Goal: Task Accomplishment & Management: Manage account settings

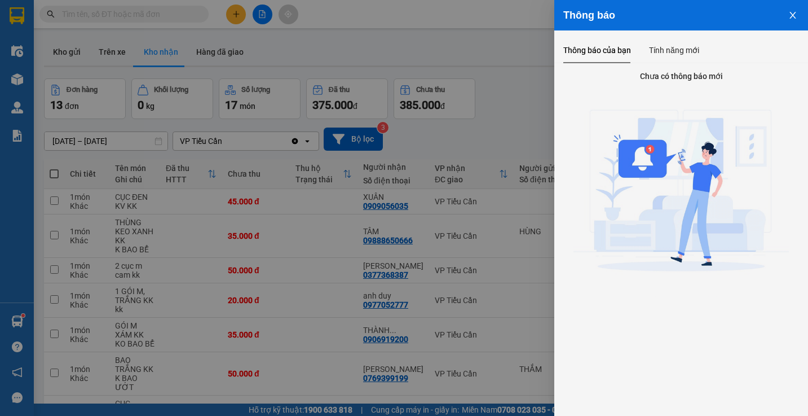
click at [792, 14] on icon "close" at bounding box center [793, 15] width 6 height 7
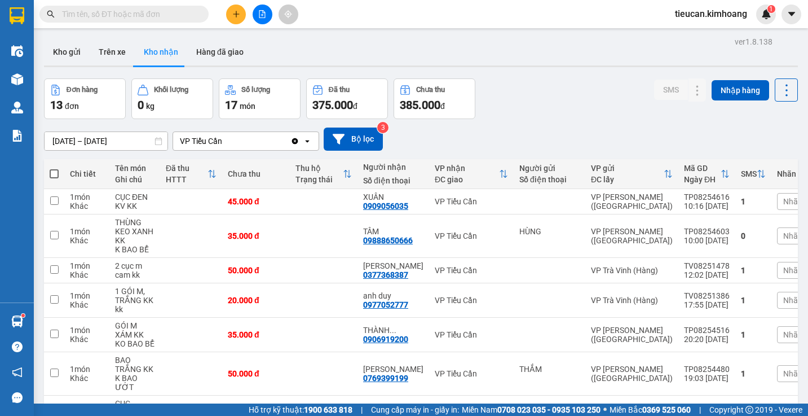
click at [808, 14] on div "Thông báo Thông báo của bạn Tính năng mới Chưa có thông báo mới" at bounding box center [808, 208] width 0 height 416
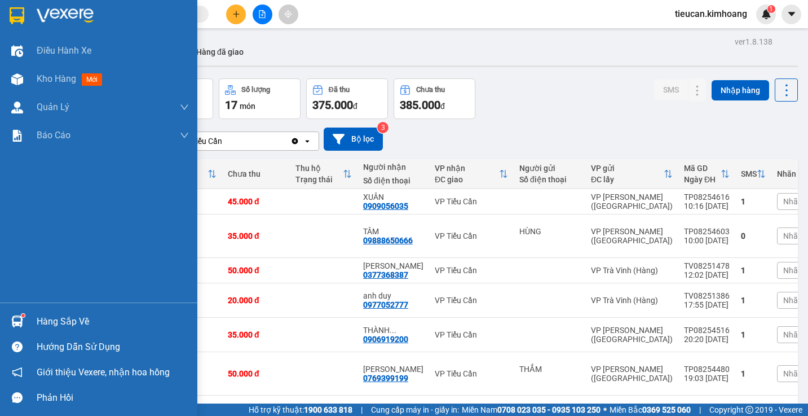
click at [43, 322] on div "Hàng sắp về" at bounding box center [113, 321] width 152 height 17
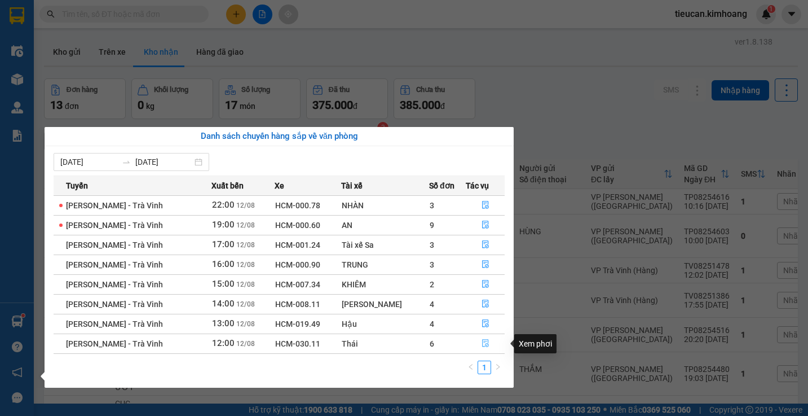
click at [478, 341] on button "button" at bounding box center [486, 344] width 38 height 18
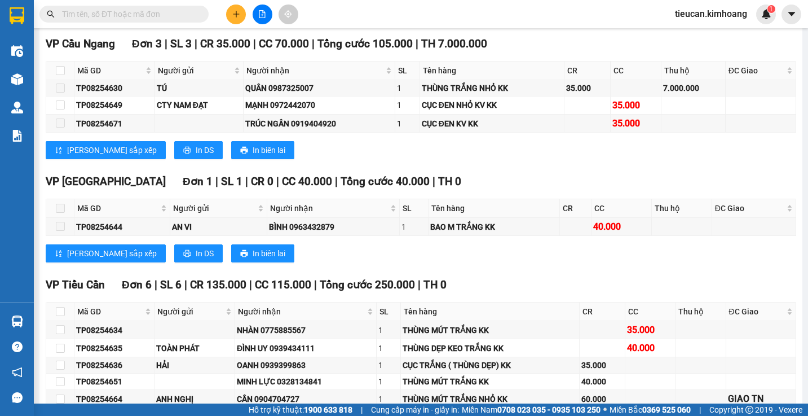
scroll to position [1015, 0]
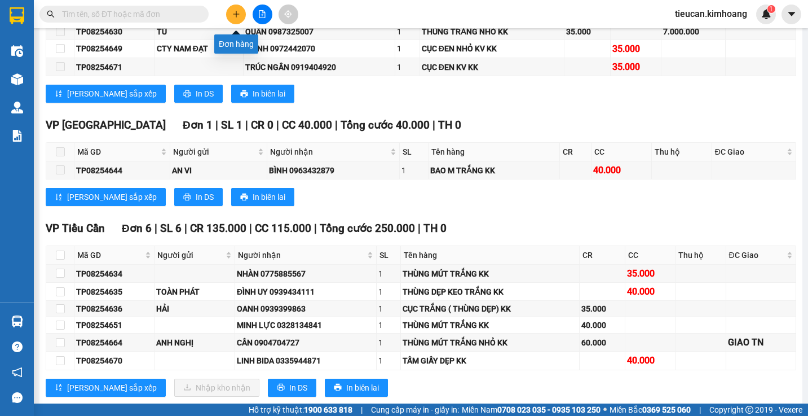
click at [235, 12] on icon "plus" at bounding box center [236, 14] width 8 height 8
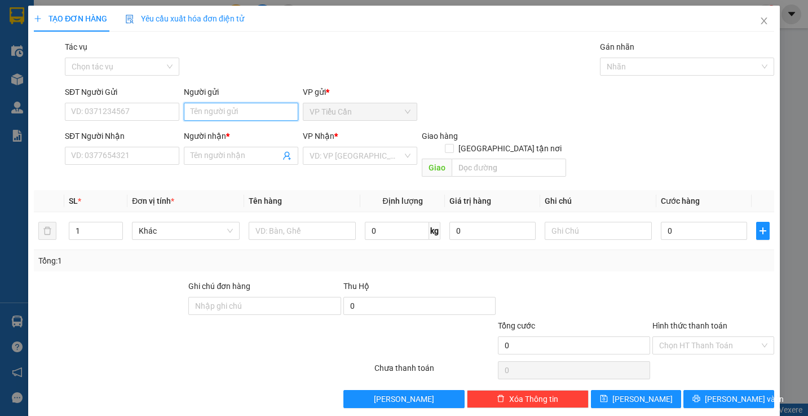
click at [243, 115] on input "Người gửi" at bounding box center [241, 112] width 115 height 18
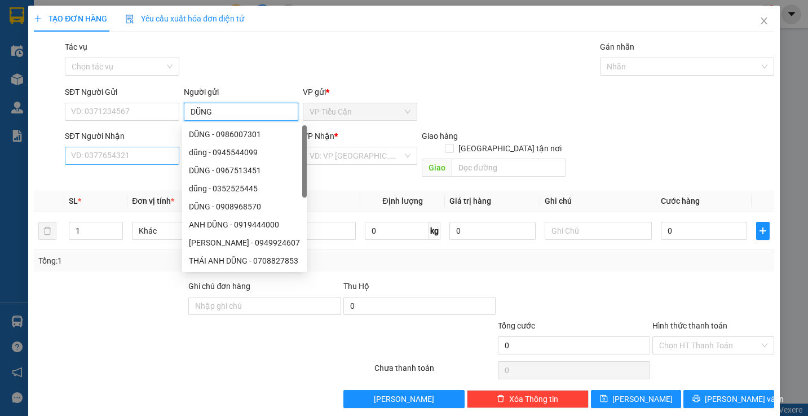
type input "DŨNG"
click at [125, 160] on input "SĐT Người Nhận" at bounding box center [122, 156] width 115 height 18
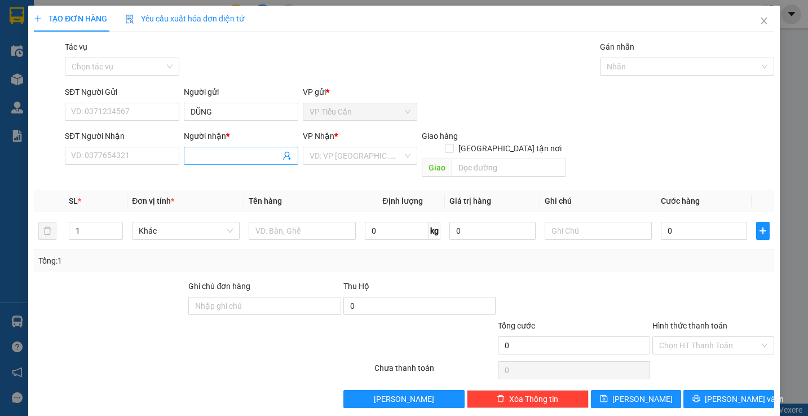
click at [198, 161] on input "Người nhận *" at bounding box center [236, 155] width 90 height 12
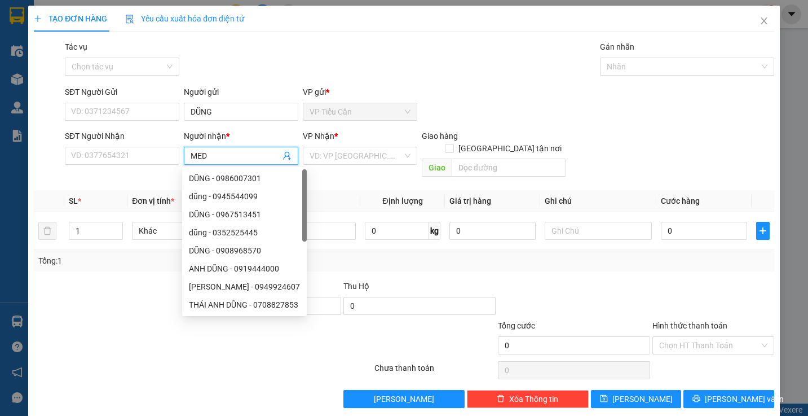
type input "MEDI"
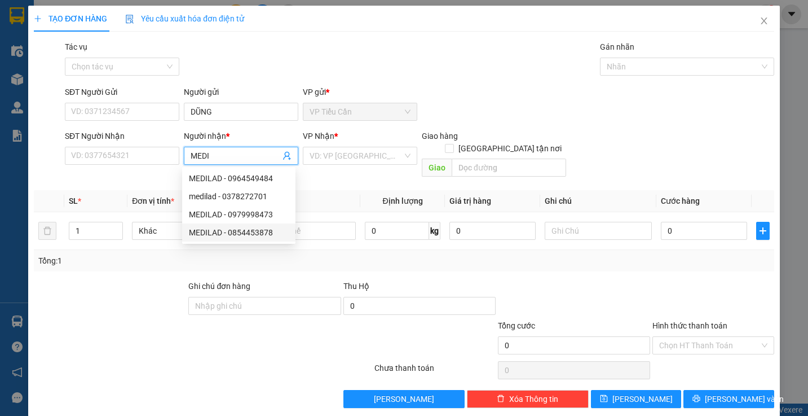
click at [221, 228] on div "MEDILAD - 0854453878" at bounding box center [239, 232] width 100 height 12
type input "0854453878"
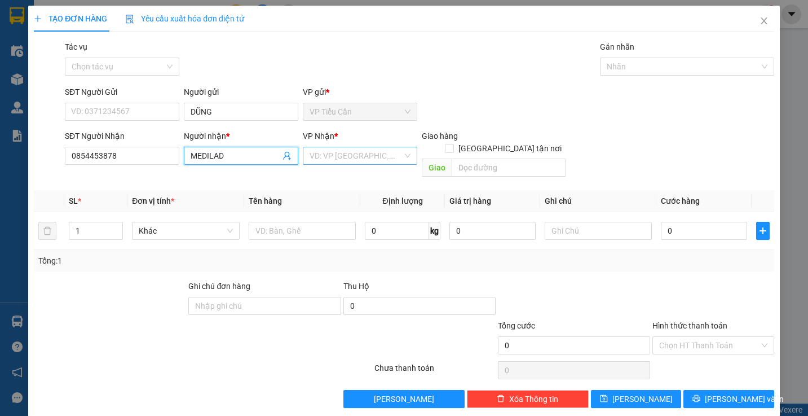
type input "MEDILAD"
click at [310, 156] on input "search" at bounding box center [356, 155] width 93 height 17
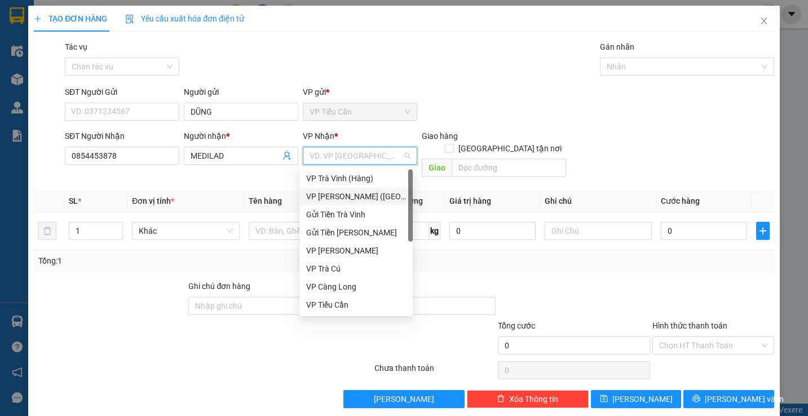
click at [337, 191] on div "VP [PERSON_NAME] ([GEOGRAPHIC_DATA])" at bounding box center [356, 196] width 100 height 12
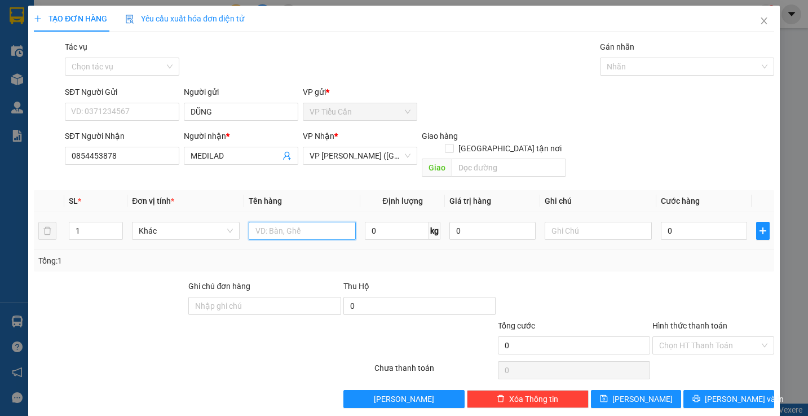
click at [258, 222] on input "text" at bounding box center [302, 231] width 107 height 18
type input "MÚT NHỎ KK"
click at [661, 222] on input "0" at bounding box center [704, 231] width 86 height 18
type input "3"
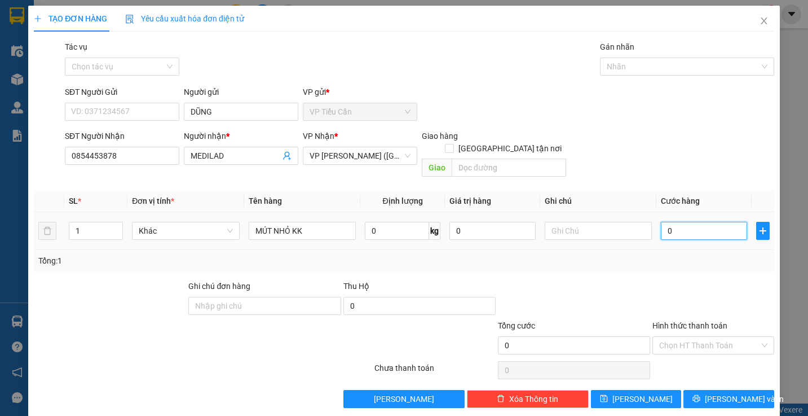
type input "3"
type input "35"
type input "35.000"
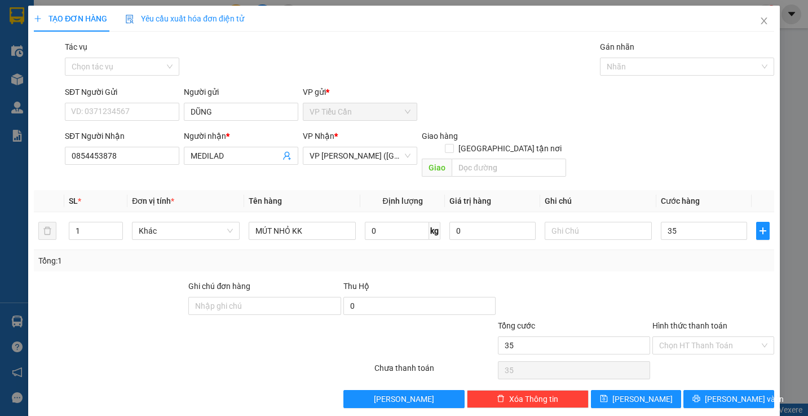
type input "35.000"
click at [626, 270] on div "Transit Pickup Surcharge Ids Transit Deliver Surcharge Ids Transit Deliver Surc…" at bounding box center [404, 224] width 741 height 367
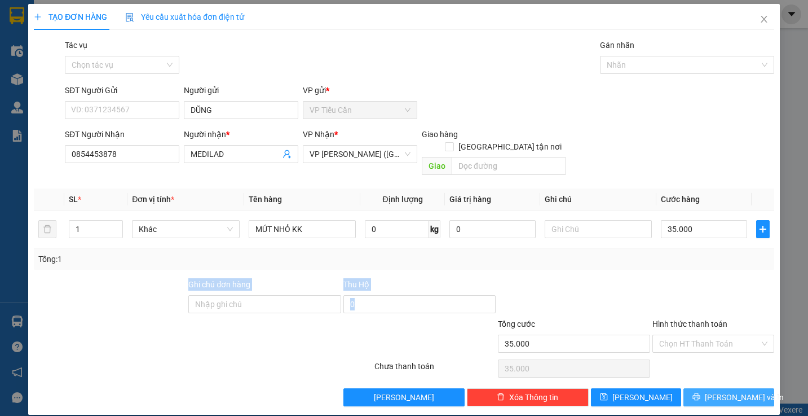
click at [701, 393] on icon "printer" at bounding box center [697, 397] width 8 height 8
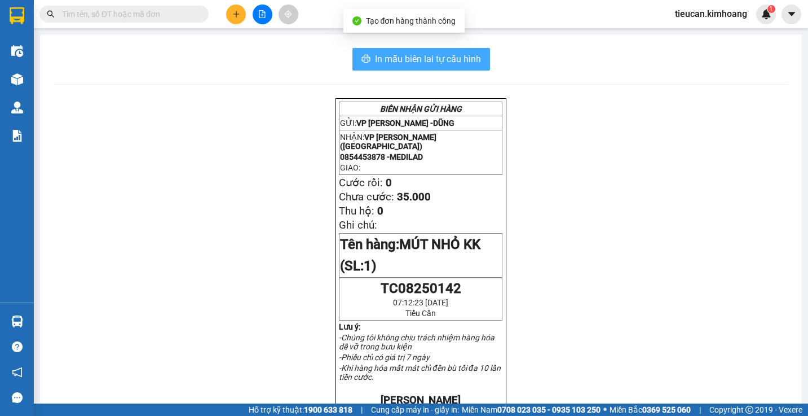
click at [472, 54] on span "In mẫu biên lai tự cấu hình" at bounding box center [428, 59] width 106 height 14
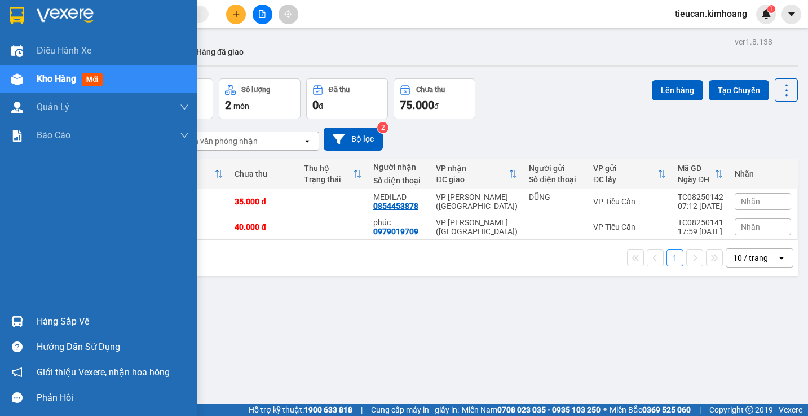
click at [59, 325] on div "Hàng sắp về" at bounding box center [113, 321] width 152 height 17
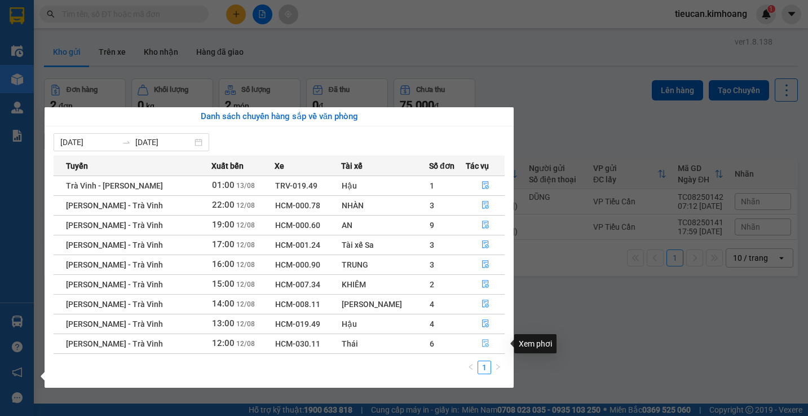
click at [485, 343] on icon "file-done" at bounding box center [485, 344] width 7 height 8
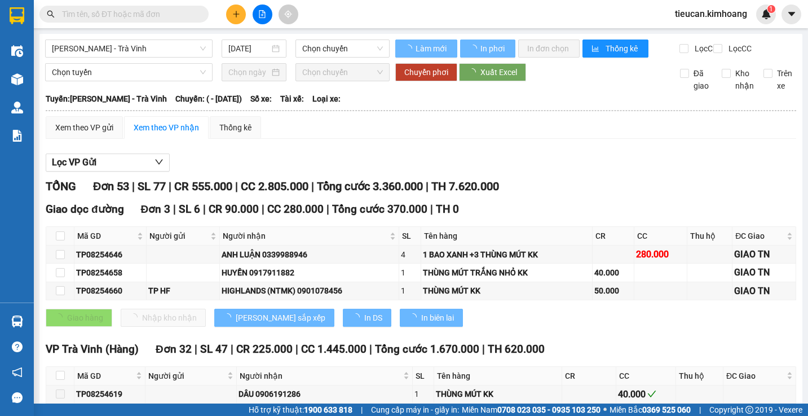
type input "[DATE]"
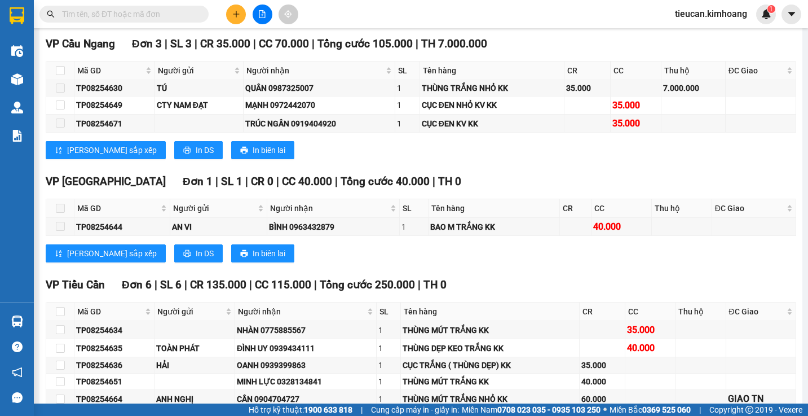
scroll to position [1072, 0]
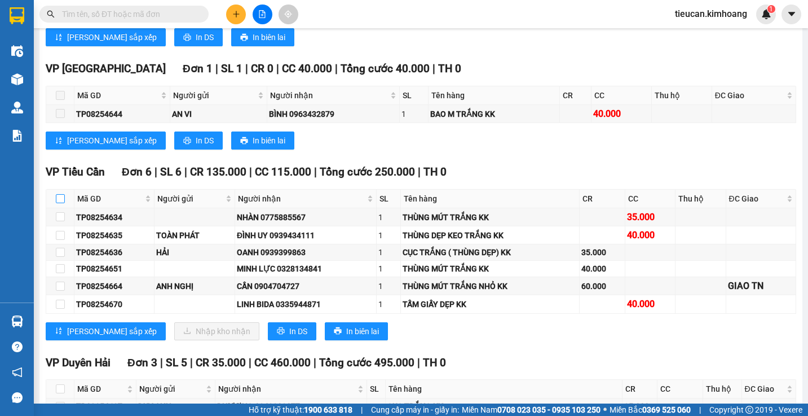
click at [63, 203] on input "checkbox" at bounding box center [60, 198] width 9 height 9
checkbox input "true"
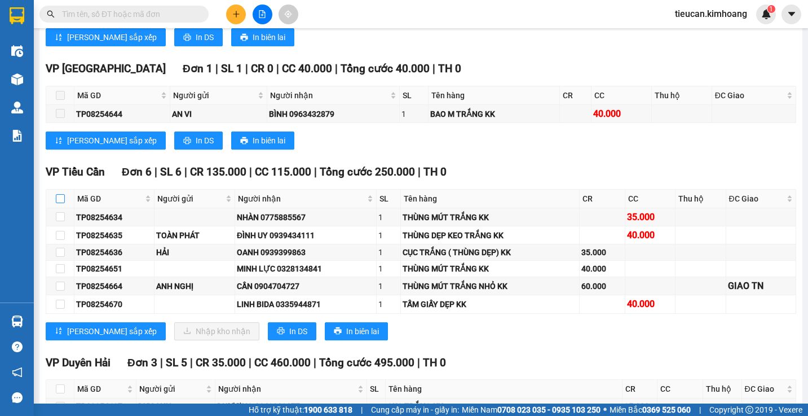
checkbox input "true"
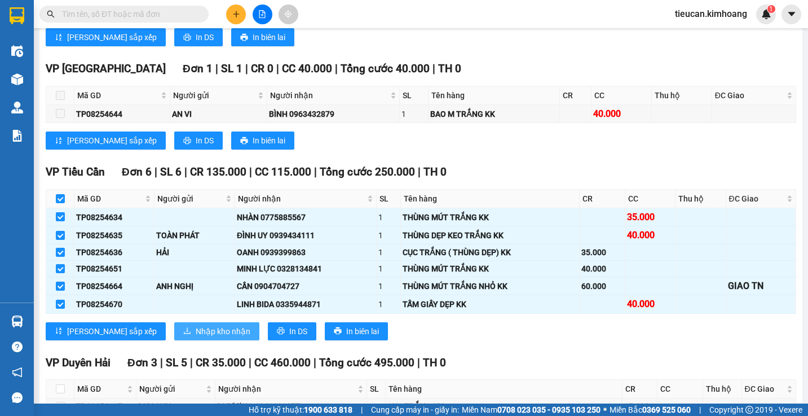
click at [196, 337] on span "Nhập kho nhận" at bounding box center [223, 331] width 55 height 12
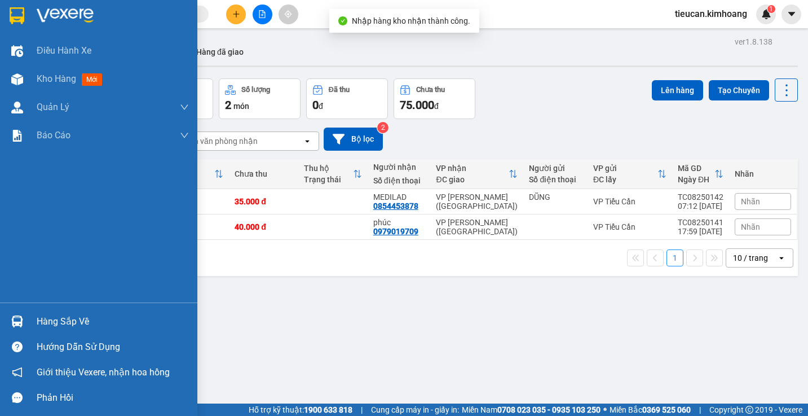
click at [61, 318] on div "Hàng sắp về" at bounding box center [113, 321] width 152 height 17
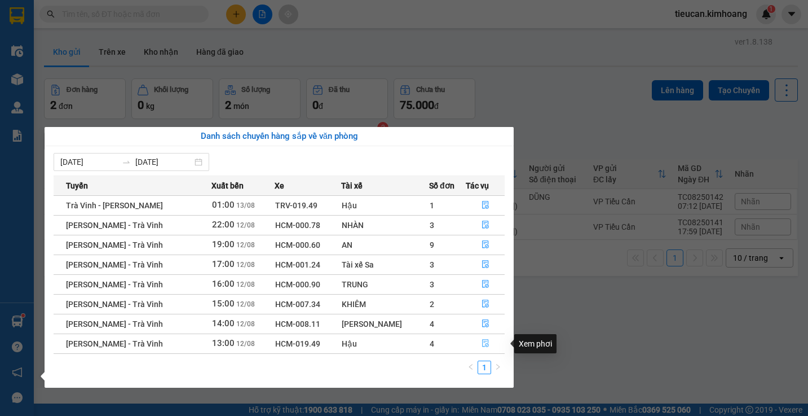
click at [484, 340] on icon "file-done" at bounding box center [485, 344] width 7 height 8
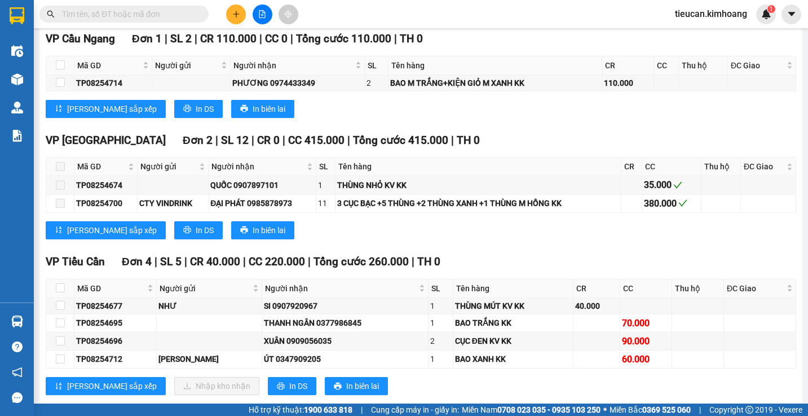
scroll to position [903, 0]
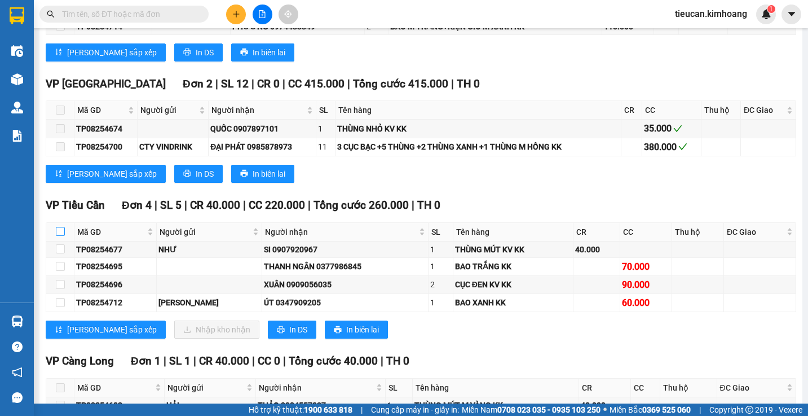
click at [60, 236] on input "checkbox" at bounding box center [60, 231] width 9 height 9
checkbox input "true"
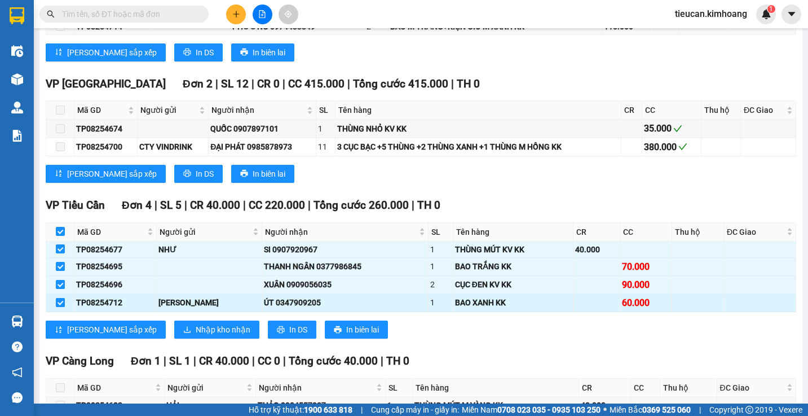
click at [60, 307] on input "checkbox" at bounding box center [60, 302] width 9 height 9
checkbox input "false"
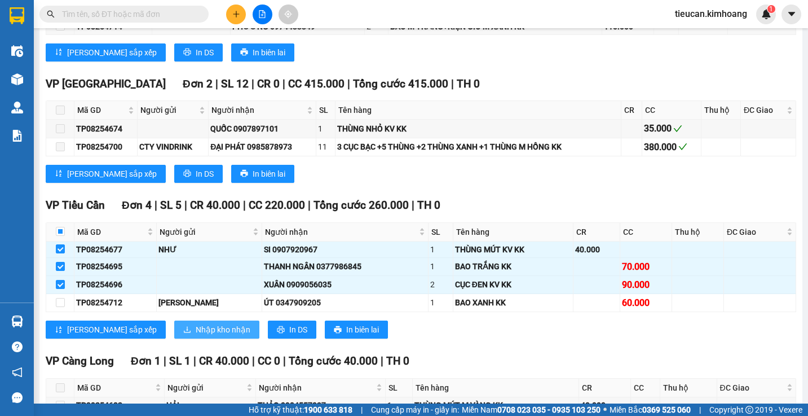
click at [196, 336] on span "Nhập kho nhận" at bounding box center [223, 329] width 55 height 12
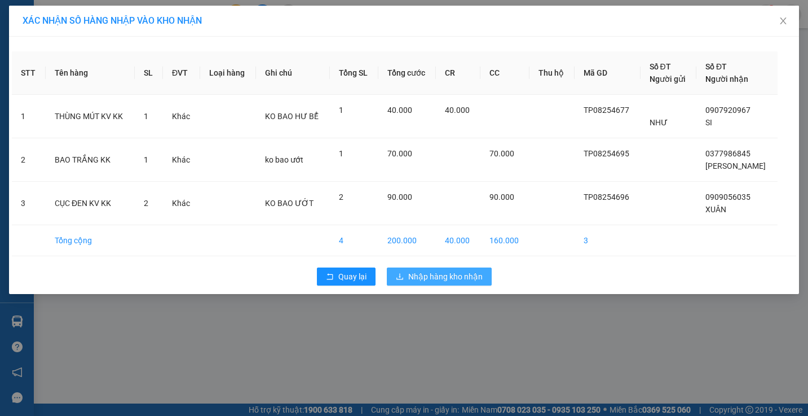
click at [411, 280] on span "Nhập hàng kho nhận" at bounding box center [445, 276] width 74 height 12
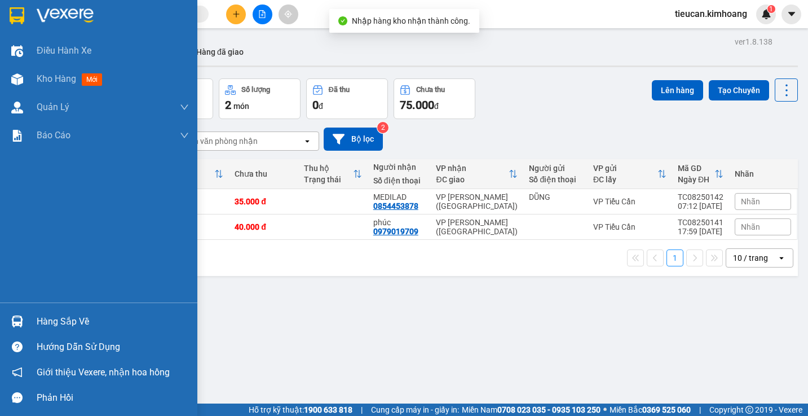
click at [31, 320] on div "Hàng sắp về" at bounding box center [98, 321] width 197 height 25
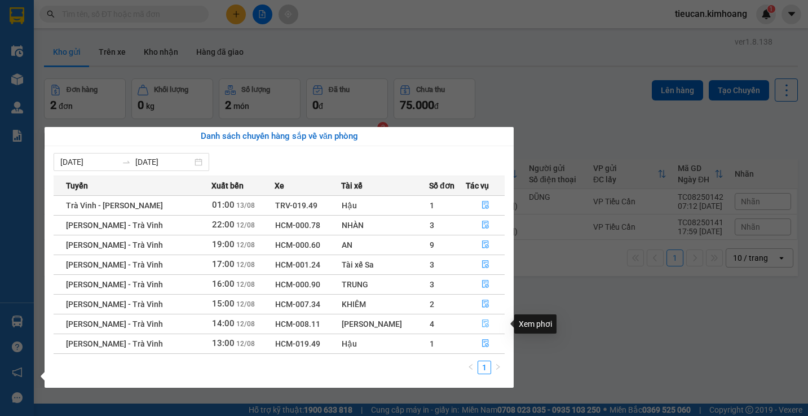
click at [482, 325] on icon "file-done" at bounding box center [486, 323] width 8 height 8
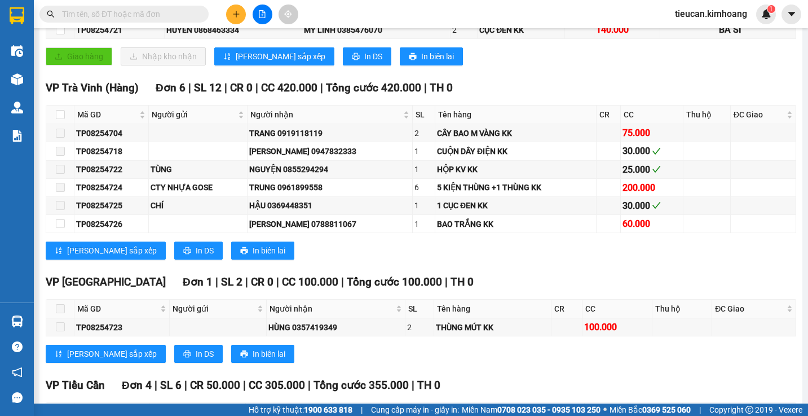
scroll to position [381, 0]
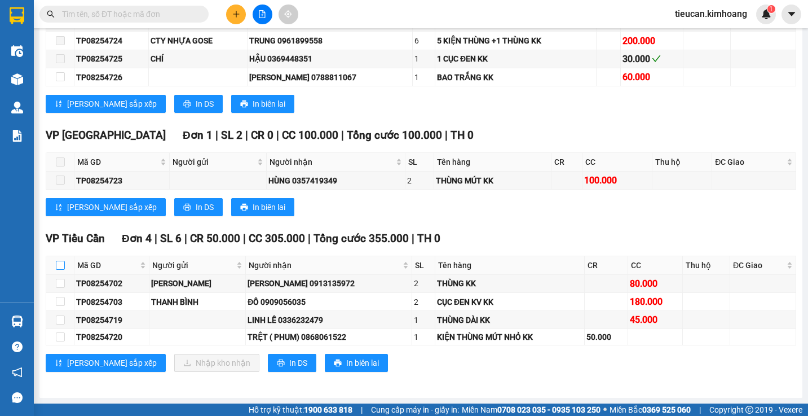
click at [60, 266] on input "checkbox" at bounding box center [60, 265] width 9 height 9
checkbox input "true"
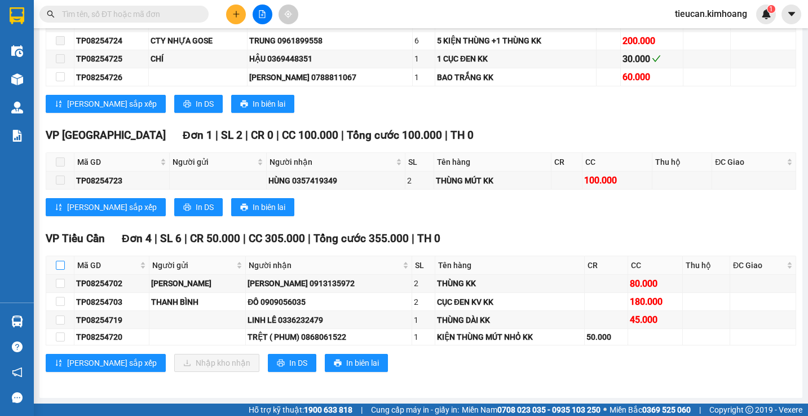
checkbox input "true"
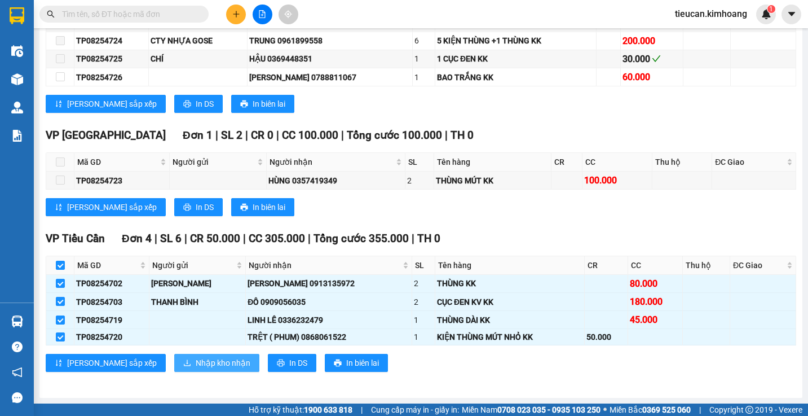
click at [196, 366] on span "Nhập kho nhận" at bounding box center [223, 363] width 55 height 12
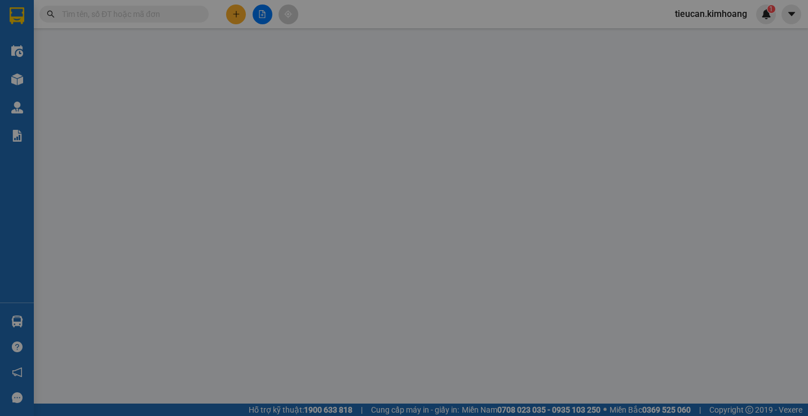
click at [186, 366] on div "XÁC NHẬN SỐ HÀNG NHẬP VÀO KHO NHẬN STT Tên hàng SL ĐVT Loại hàng Ghi chú Tổng S…" at bounding box center [404, 208] width 808 height 416
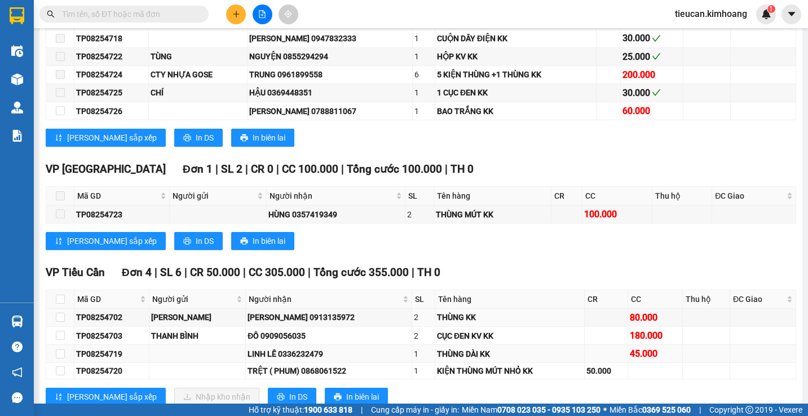
scroll to position [381, 0]
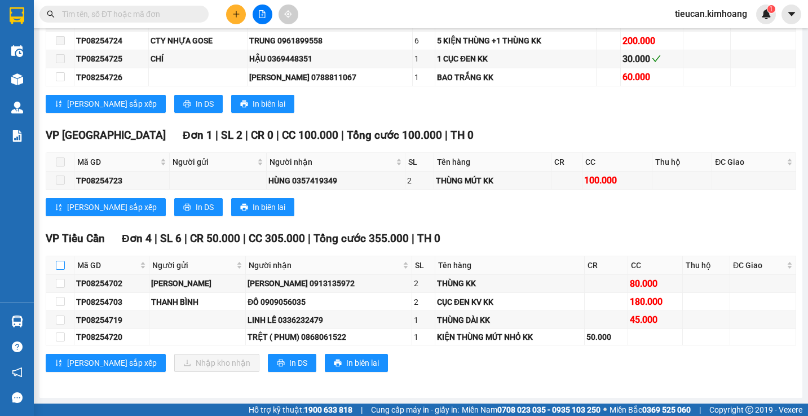
click at [61, 267] on input "checkbox" at bounding box center [60, 265] width 9 height 9
checkbox input "true"
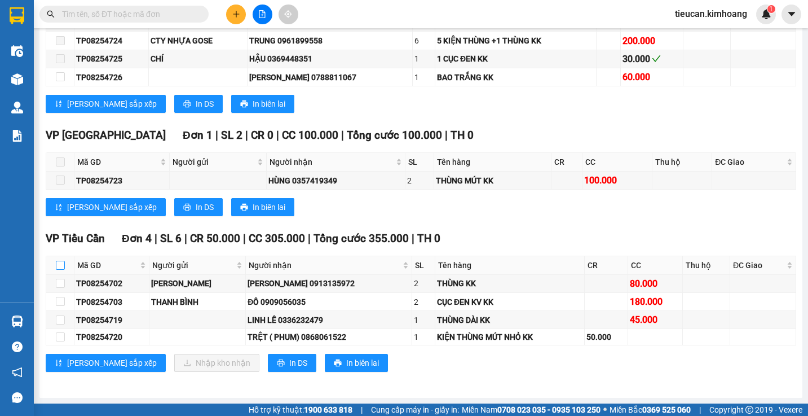
checkbox input "true"
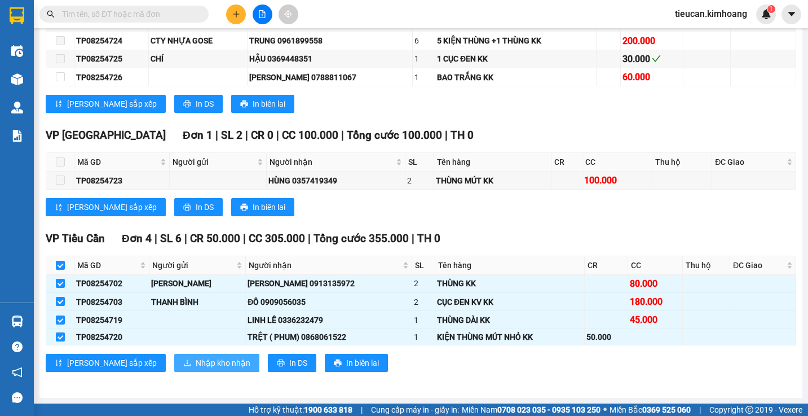
click at [185, 369] on button "Nhập kho nhận" at bounding box center [216, 363] width 85 height 18
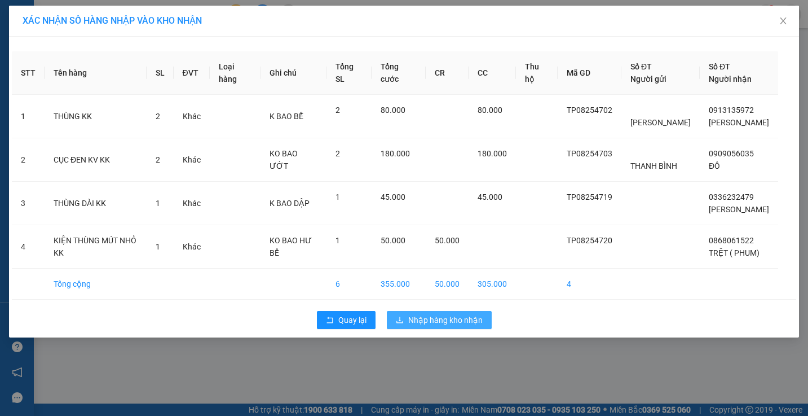
click at [418, 326] on button "Nhập hàng kho nhận" at bounding box center [439, 320] width 105 height 18
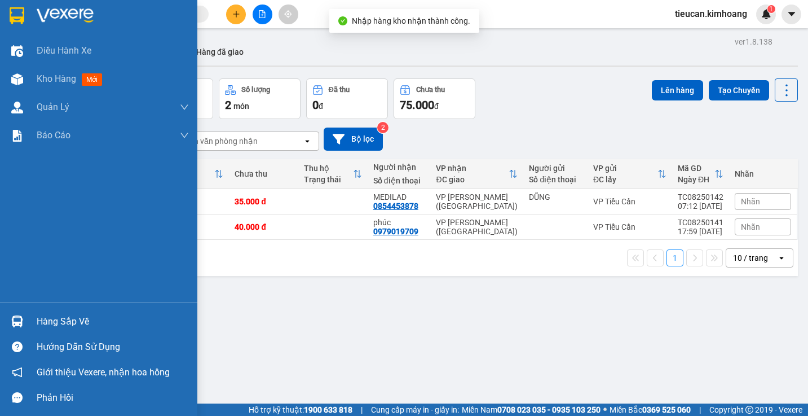
click at [35, 318] on div "Hàng sắp về" at bounding box center [98, 321] width 197 height 25
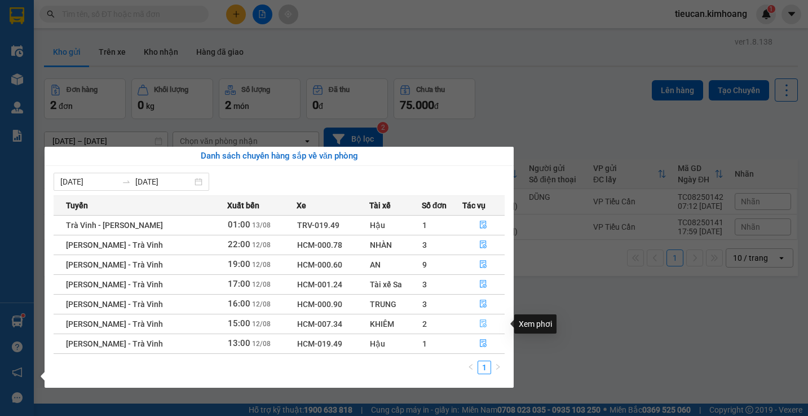
click at [482, 318] on button "button" at bounding box center [484, 324] width 42 height 18
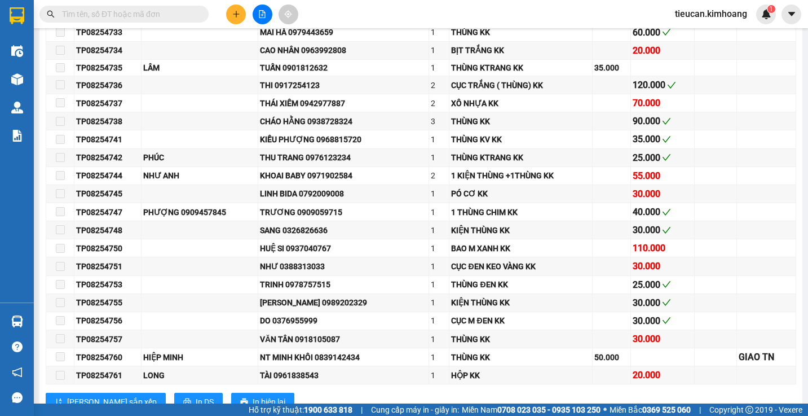
scroll to position [672, 0]
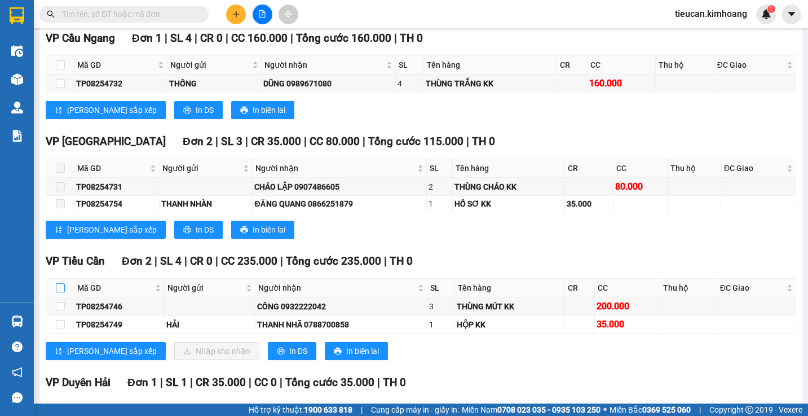
click at [58, 292] on input "checkbox" at bounding box center [60, 287] width 9 height 9
checkbox input "true"
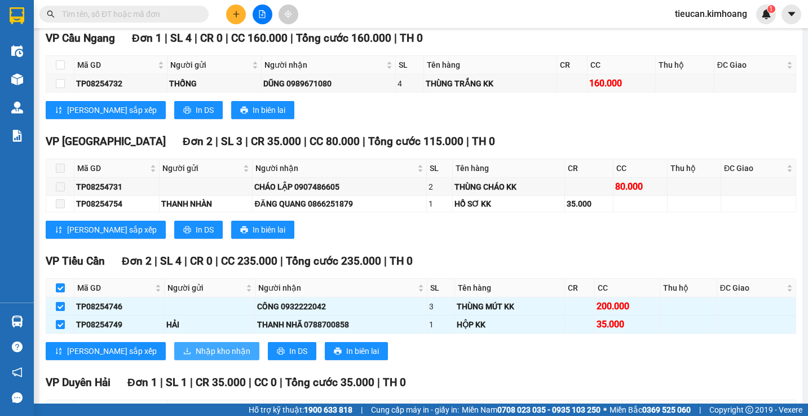
click at [196, 357] on span "Nhập kho nhận" at bounding box center [223, 351] width 55 height 12
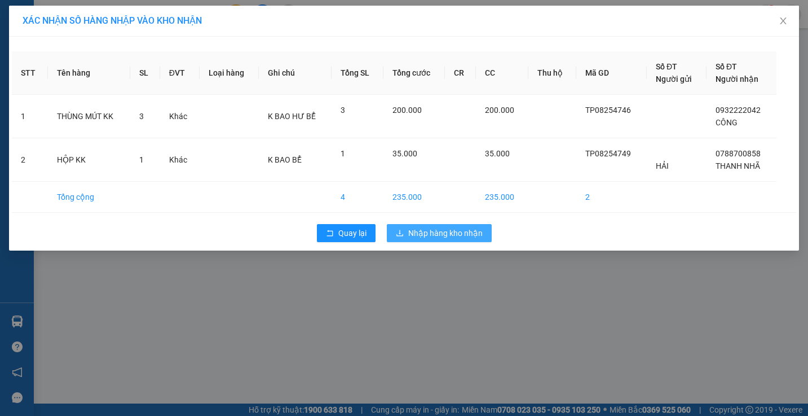
click at [404, 235] on button "Nhập hàng kho nhận" at bounding box center [439, 233] width 105 height 18
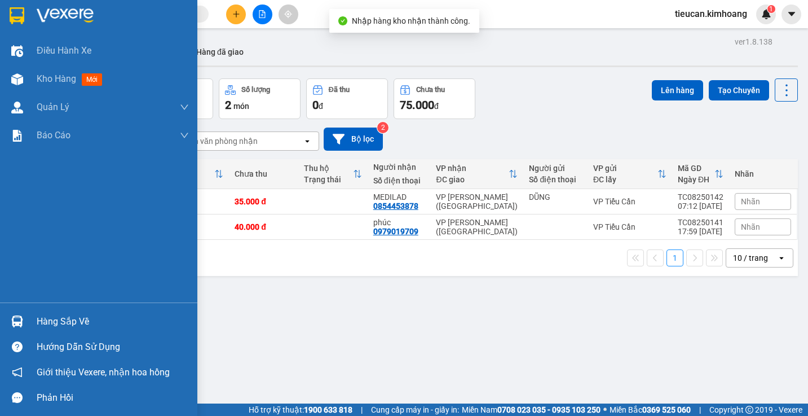
click at [43, 319] on div "Hàng sắp về" at bounding box center [113, 321] width 152 height 17
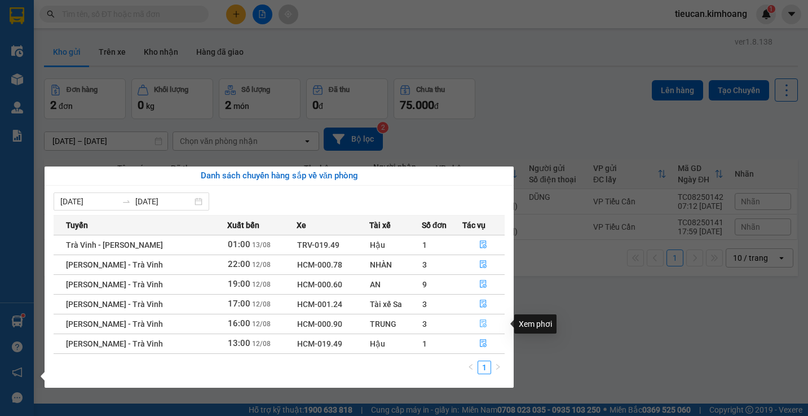
click at [483, 318] on button "button" at bounding box center [484, 324] width 42 height 18
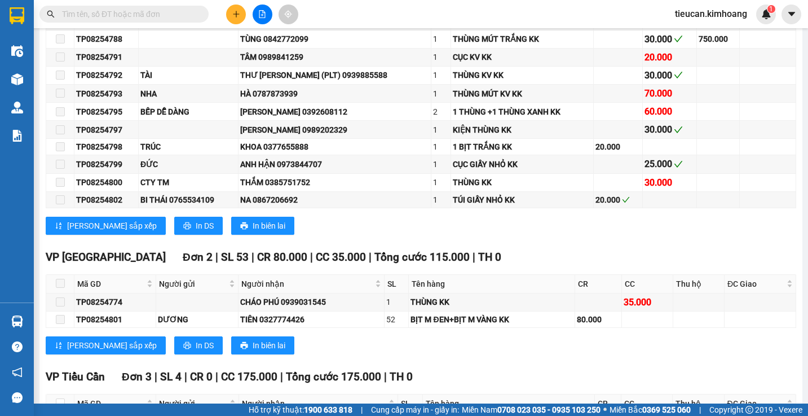
scroll to position [790, 0]
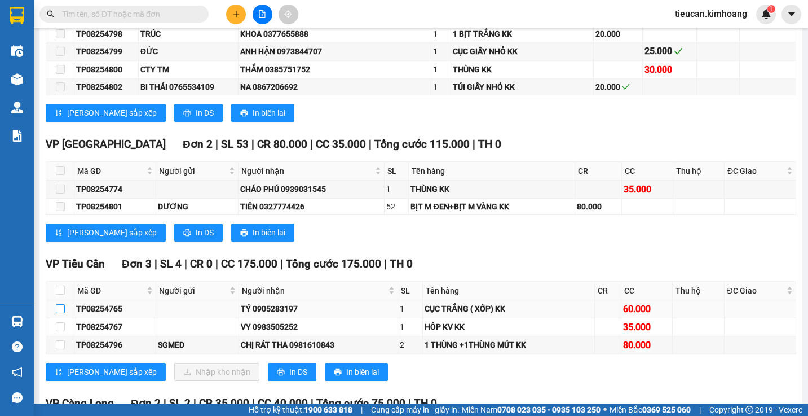
click at [59, 313] on input "checkbox" at bounding box center [60, 308] width 9 height 9
checkbox input "true"
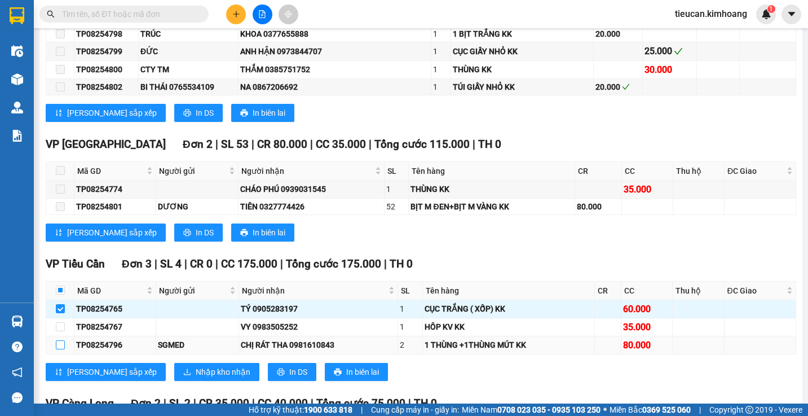
click at [62, 349] on input "checkbox" at bounding box center [60, 344] width 9 height 9
checkbox input "true"
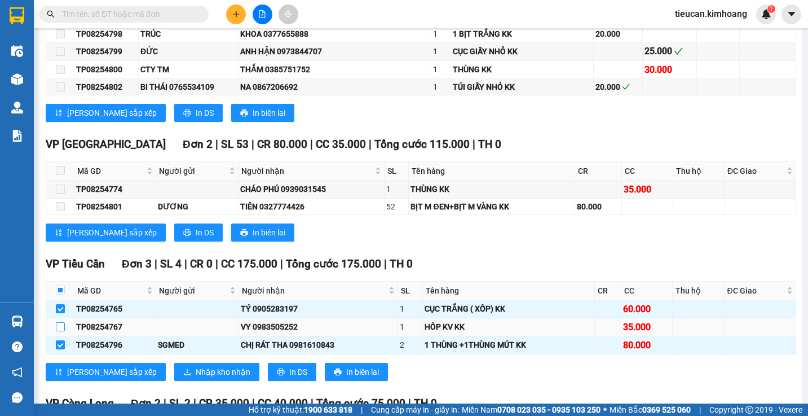
click at [58, 331] on input "checkbox" at bounding box center [60, 326] width 9 height 9
checkbox input "true"
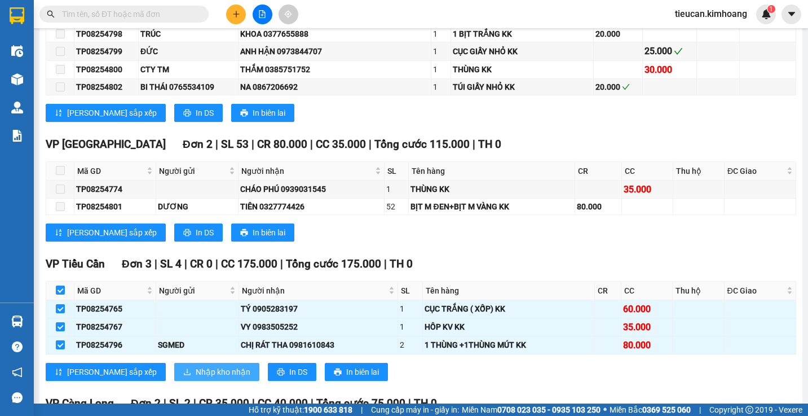
click at [196, 375] on span "Nhập kho nhận" at bounding box center [223, 372] width 55 height 12
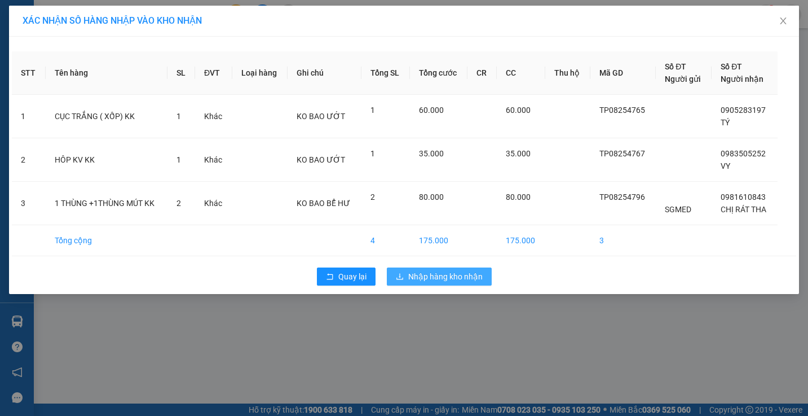
click at [442, 278] on span "Nhập hàng kho nhận" at bounding box center [445, 276] width 74 height 12
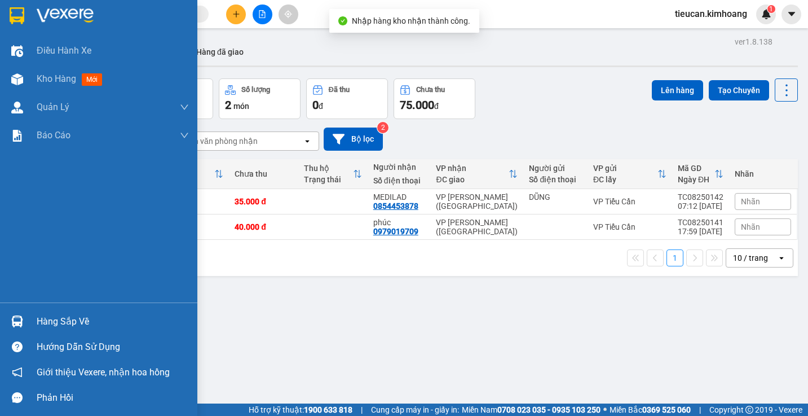
click at [64, 319] on div "Hàng sắp về" at bounding box center [113, 321] width 152 height 17
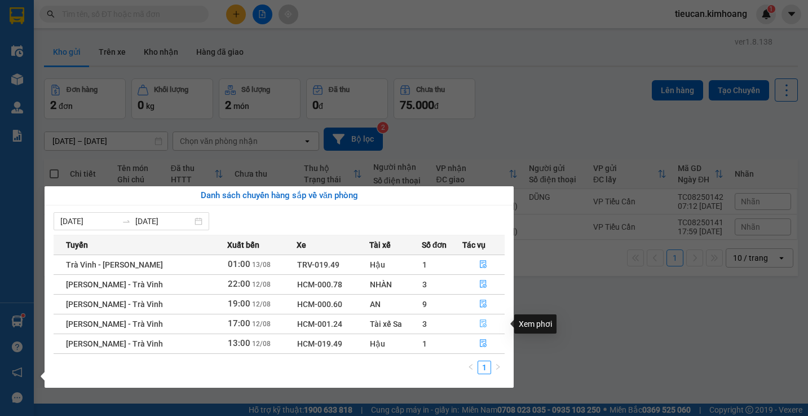
click at [480, 323] on icon "file-done" at bounding box center [483, 323] width 8 height 8
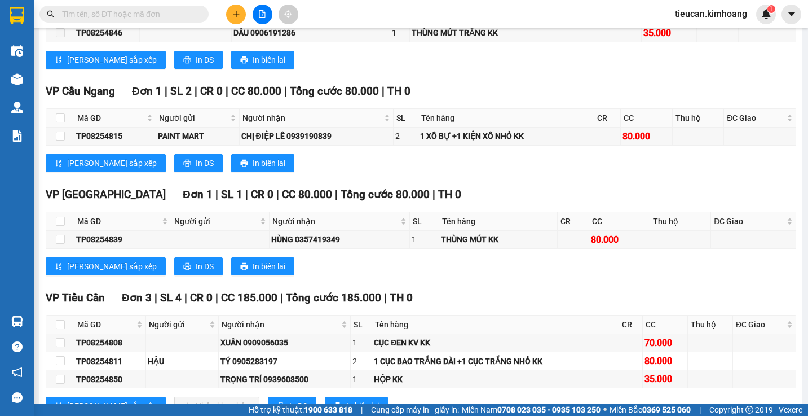
scroll to position [903, 0]
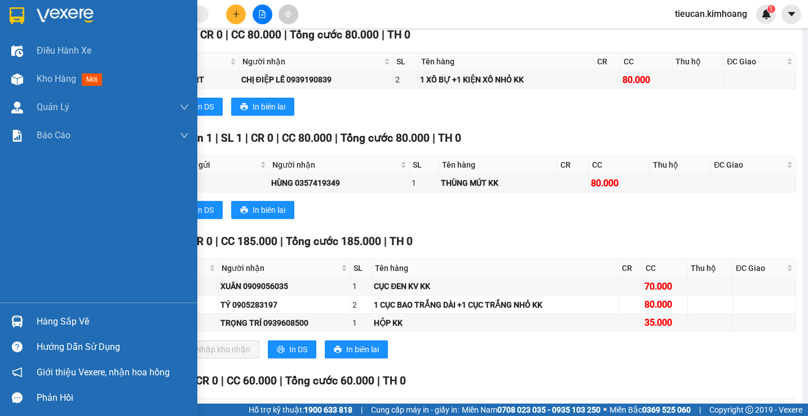
click at [34, 323] on div "Hàng sắp về" at bounding box center [98, 321] width 197 height 25
click at [34, 323] on div "Điều hành xe Kho hàng mới Quản [PERSON_NAME] lý chuyến Quản lý khách hàng mới B…" at bounding box center [98, 208] width 197 height 416
click at [47, 325] on div "Hàng sắp về" at bounding box center [113, 321] width 152 height 17
click at [47, 325] on div "Điều hành xe Kho hàng mới Quản [PERSON_NAME] lý chuyến Quản lý khách hàng mới B…" at bounding box center [98, 208] width 197 height 416
click at [47, 325] on div "Hàng sắp về" at bounding box center [113, 321] width 152 height 17
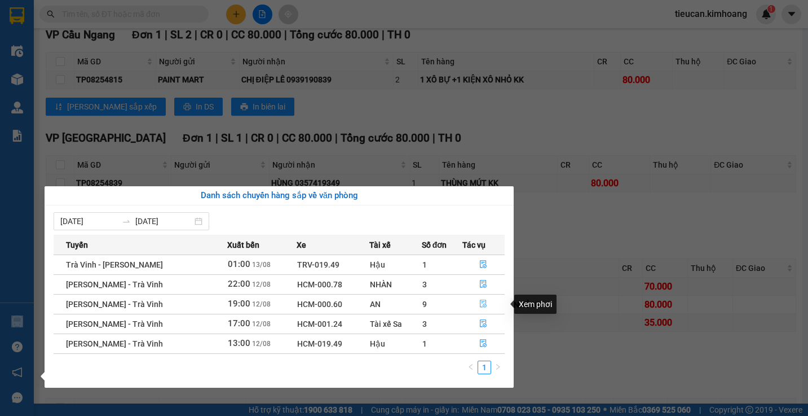
click at [481, 302] on icon "file-done" at bounding box center [484, 304] width 7 height 8
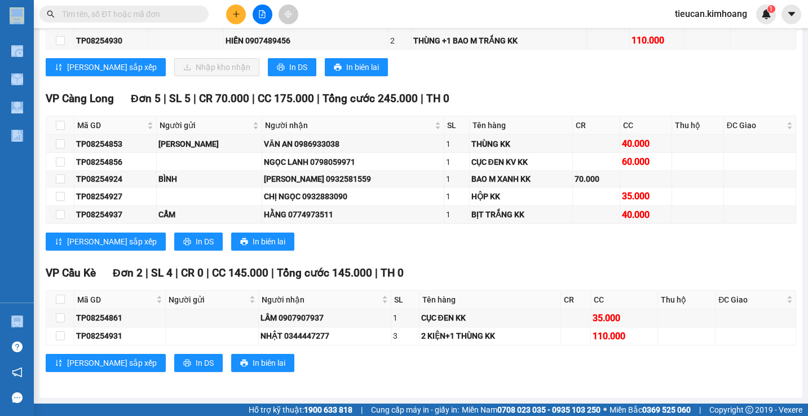
scroll to position [1711, 0]
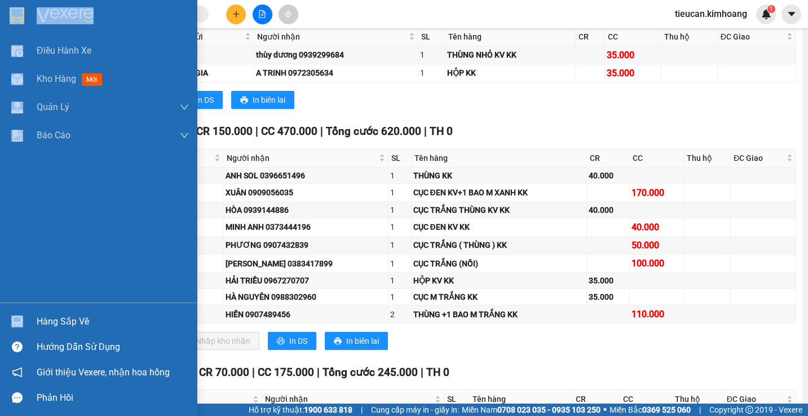
click at [38, 320] on div "Hàng sắp về" at bounding box center [113, 321] width 152 height 17
click at [38, 320] on div "Điều hành xe Kho hàng mới Quản [PERSON_NAME] lý chuyến Quản lý khách hàng mới B…" at bounding box center [98, 208] width 197 height 416
click at [38, 320] on div "Hàng sắp về" at bounding box center [113, 321] width 152 height 17
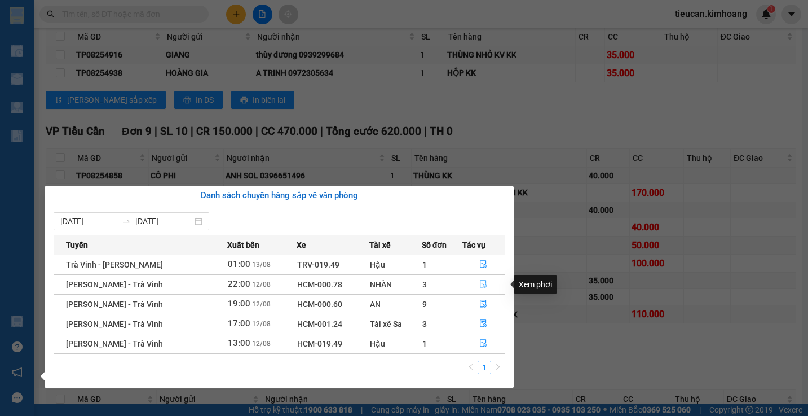
click at [482, 281] on icon "file-done" at bounding box center [483, 284] width 8 height 8
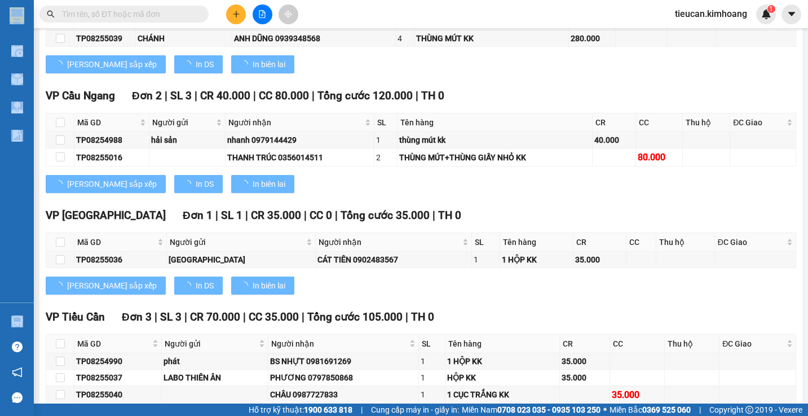
scroll to position [1951, 0]
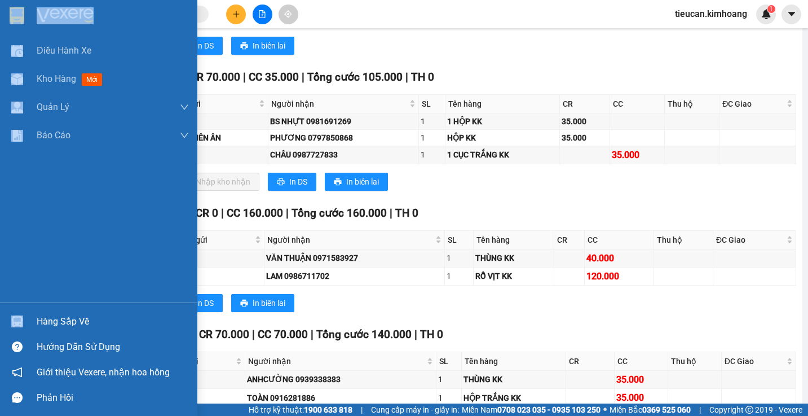
click at [55, 325] on div "Hàng sắp về" at bounding box center [113, 321] width 152 height 17
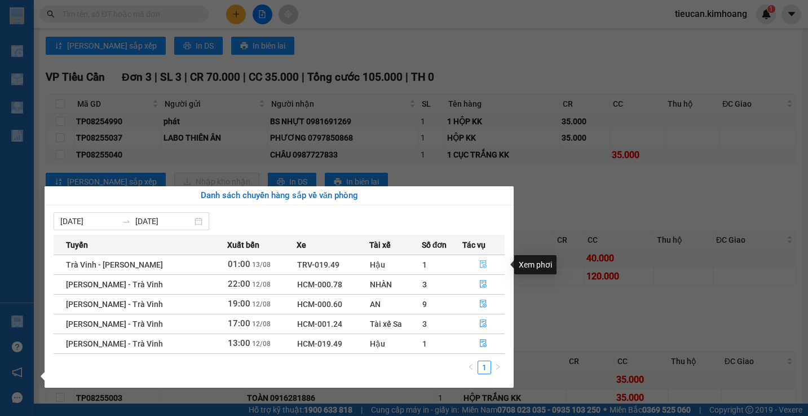
click at [481, 261] on icon "file-done" at bounding box center [484, 265] width 7 height 8
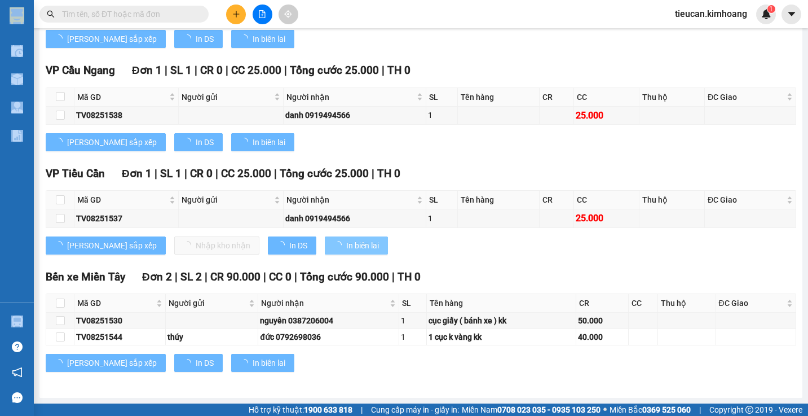
scroll to position [1033, 0]
type input "[DATE]"
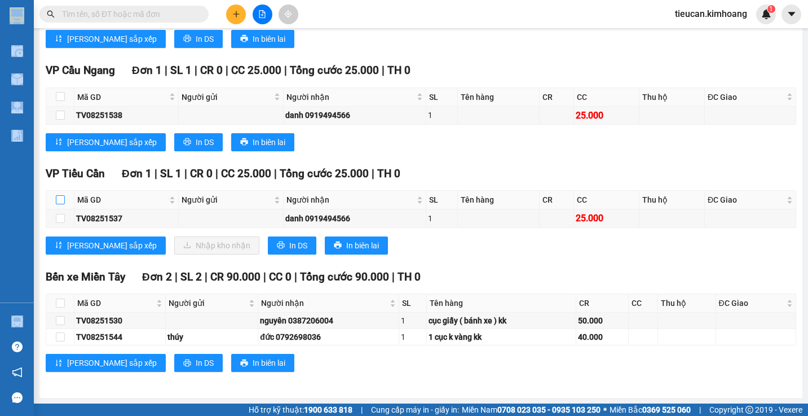
click at [62, 199] on input "checkbox" at bounding box center [60, 199] width 9 height 9
checkbox input "true"
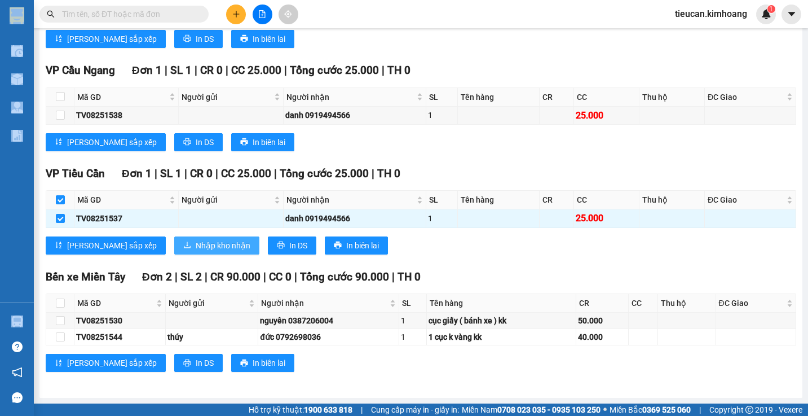
click at [196, 245] on span "Nhập kho nhận" at bounding box center [223, 245] width 55 height 12
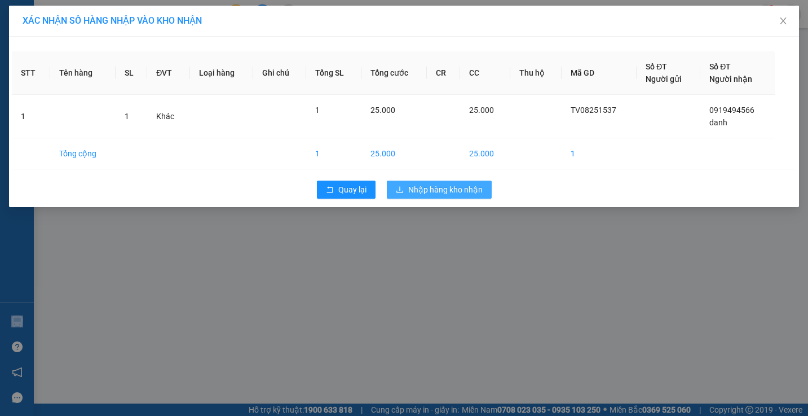
click at [459, 185] on span "Nhập hàng kho nhận" at bounding box center [445, 189] width 74 height 12
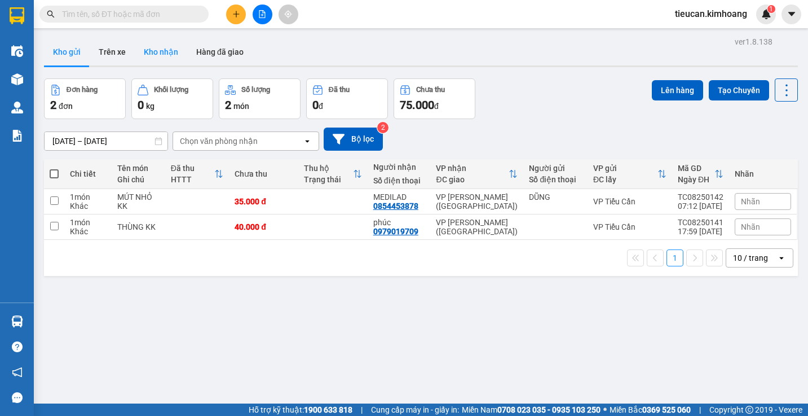
click at [166, 53] on button "Kho nhận" at bounding box center [161, 51] width 52 height 27
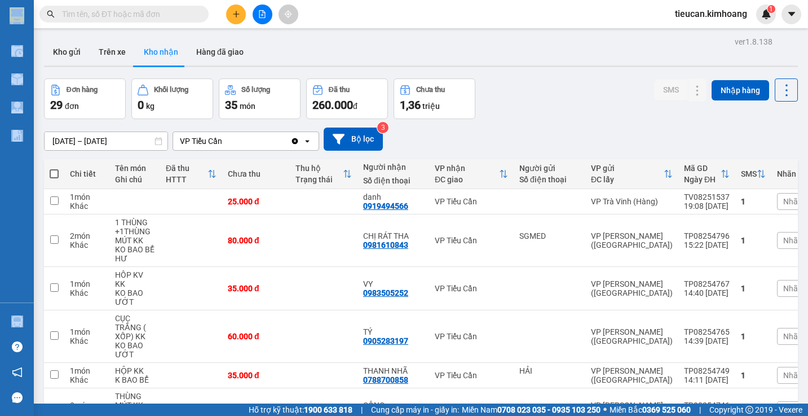
click at [58, 142] on input "[DATE] – [DATE]" at bounding box center [106, 141] width 123 height 18
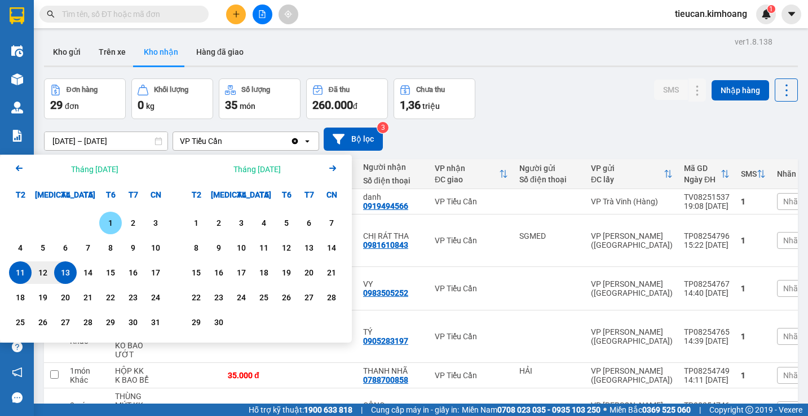
click at [113, 219] on div "1" at bounding box center [111, 223] width 16 height 14
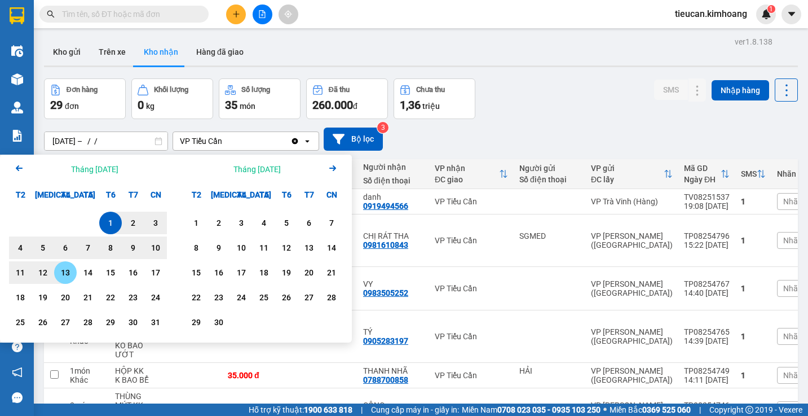
click at [69, 274] on div "13" at bounding box center [66, 273] width 16 height 14
type input "[DATE] – [DATE]"
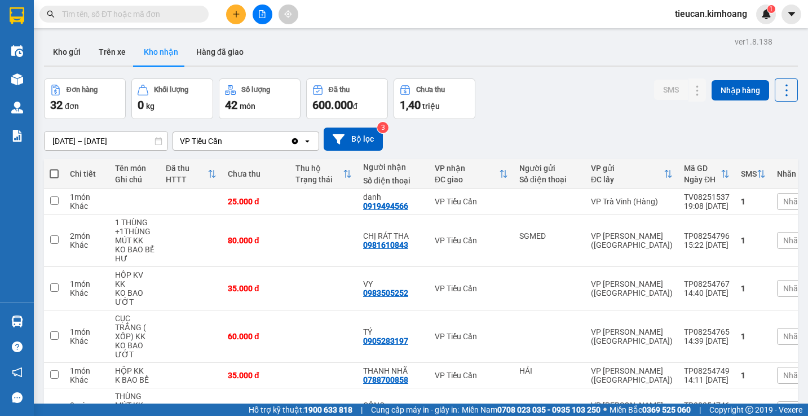
scroll to position [226, 0]
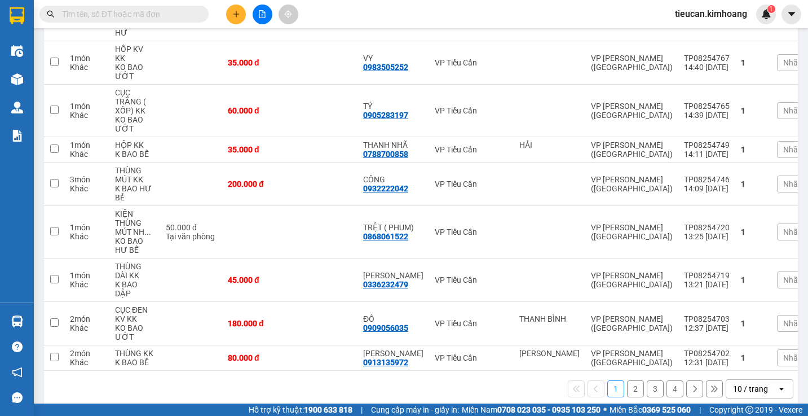
click at [733, 383] on div "10 / trang" at bounding box center [750, 388] width 35 height 11
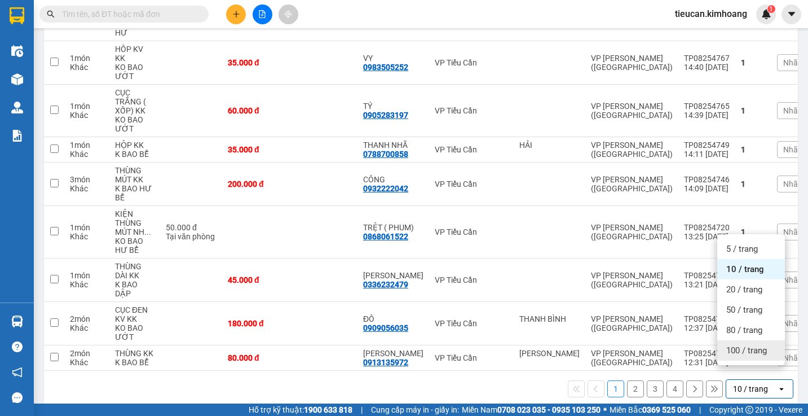
click at [740, 347] on span "100 / trang" at bounding box center [747, 350] width 41 height 11
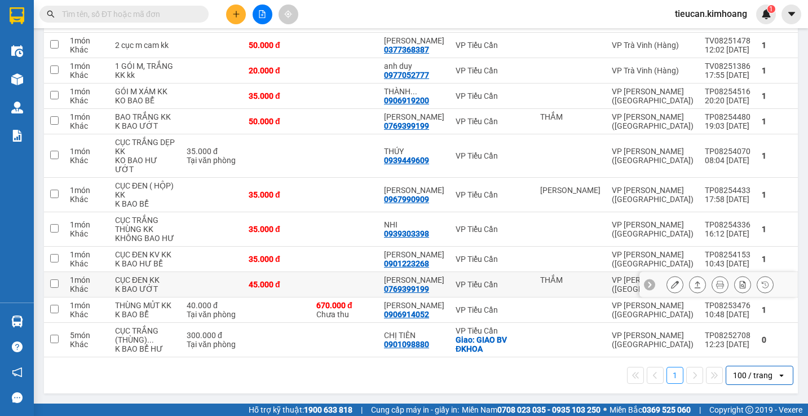
scroll to position [1163, 0]
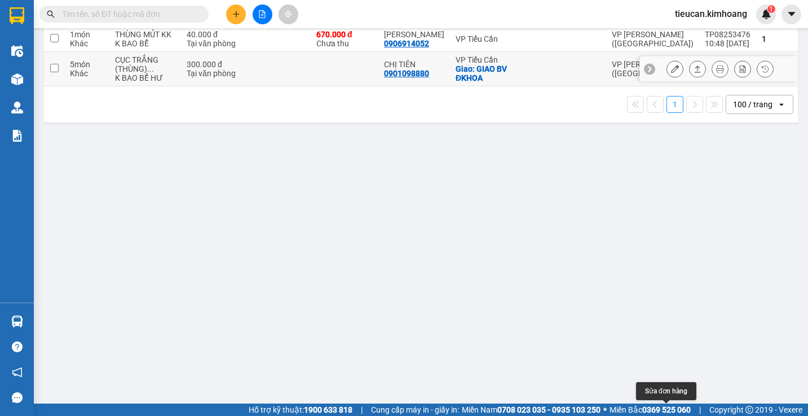
click at [667, 79] on button at bounding box center [675, 69] width 16 height 20
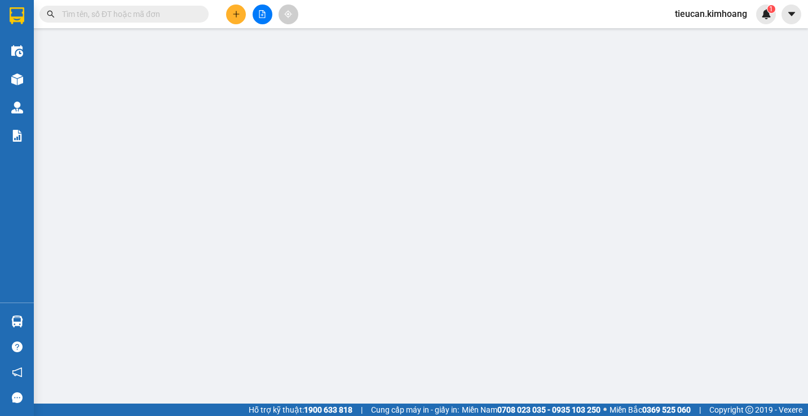
type input "0901098880"
type input "CHỊ TIÊN"
checkbox input "true"
type input "GIAO BV ĐKHOA"
type input "300.000"
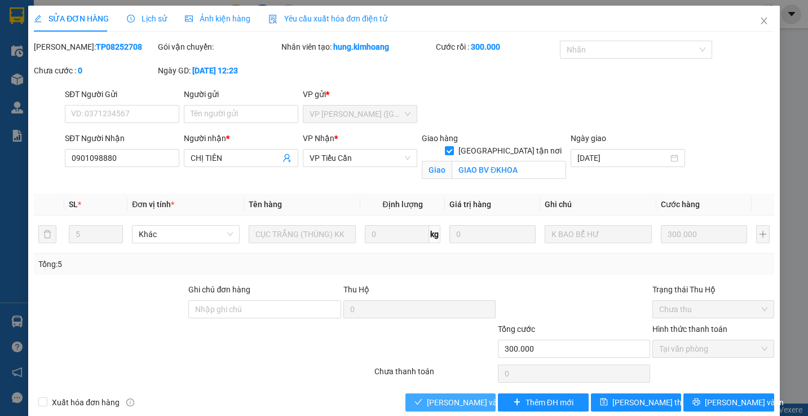
click at [464, 395] on button "[PERSON_NAME] và Giao hàng" at bounding box center [451, 402] width 91 height 18
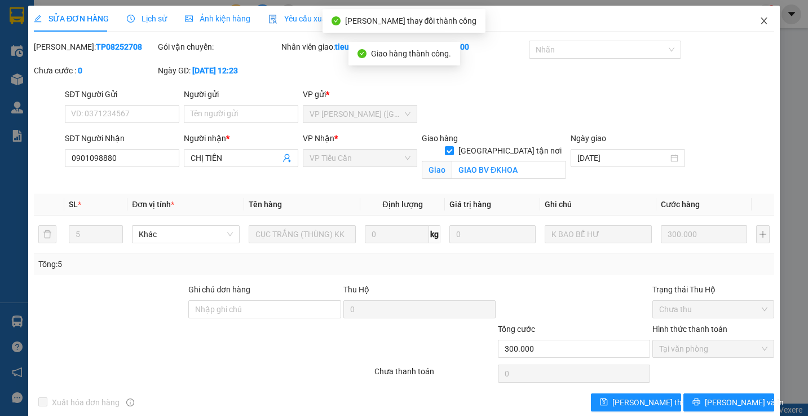
click at [751, 25] on span "Close" at bounding box center [765, 22] width 32 height 32
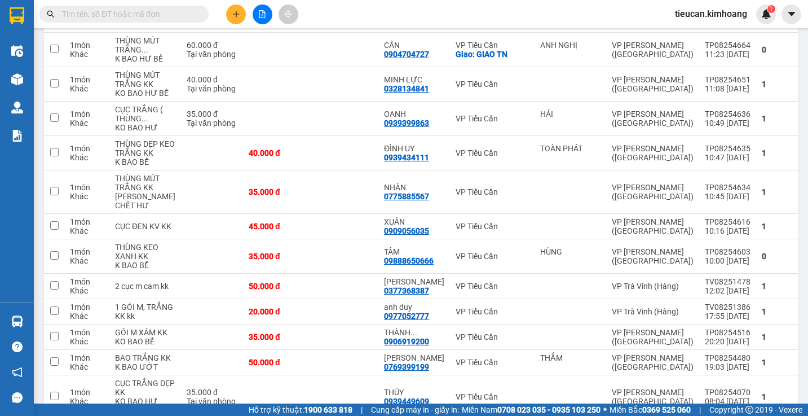
scroll to position [622, 0]
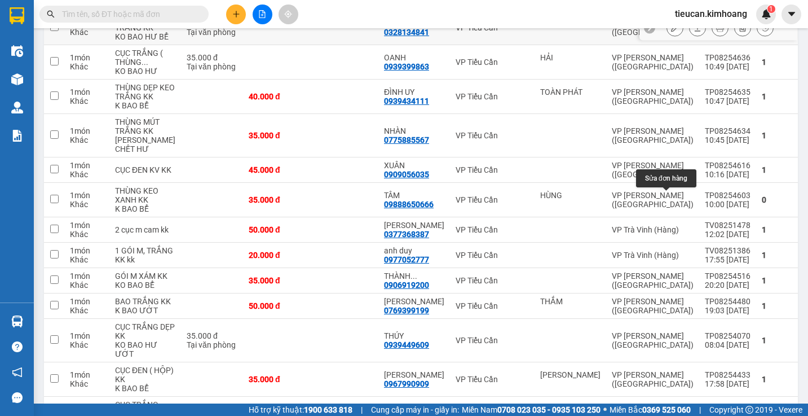
click at [670, 38] on button at bounding box center [675, 28] width 16 height 20
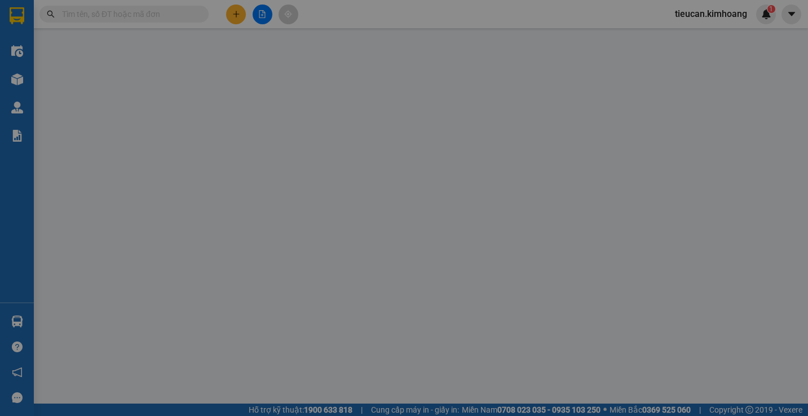
type input "0328134841"
type input "MINH LỰC"
type input "40.000"
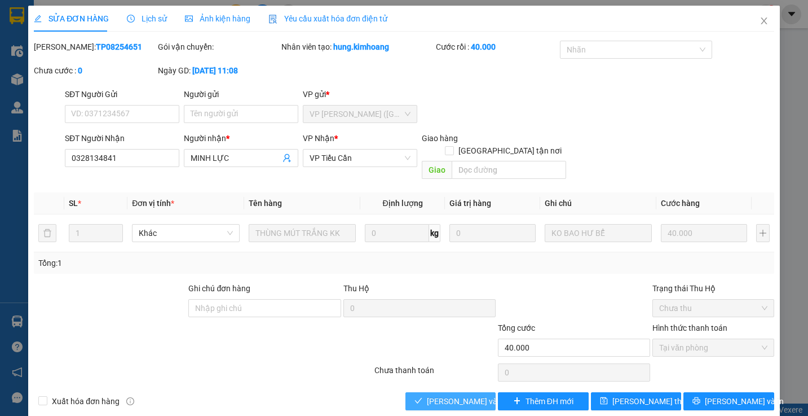
click at [485, 393] on button "[PERSON_NAME] và Giao hàng" at bounding box center [451, 401] width 91 height 18
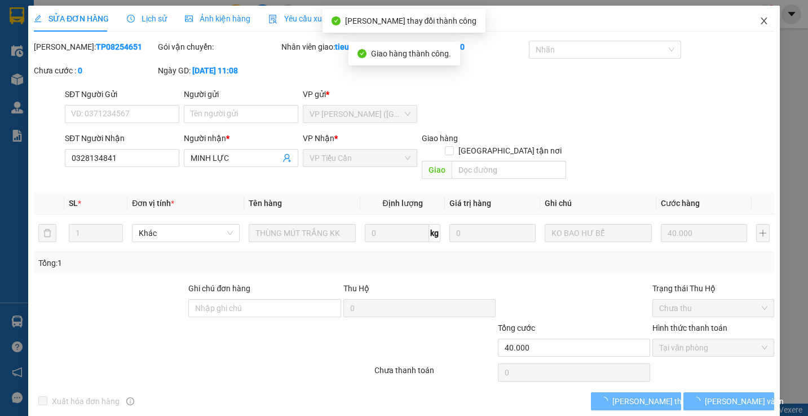
click at [760, 21] on icon "close" at bounding box center [764, 20] width 9 height 9
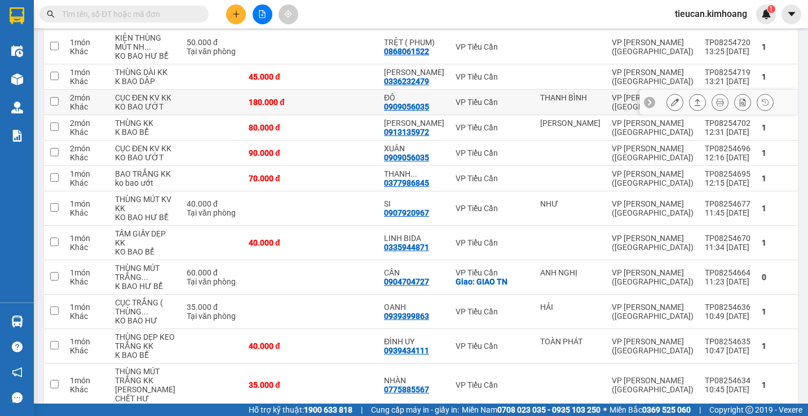
scroll to position [395, 0]
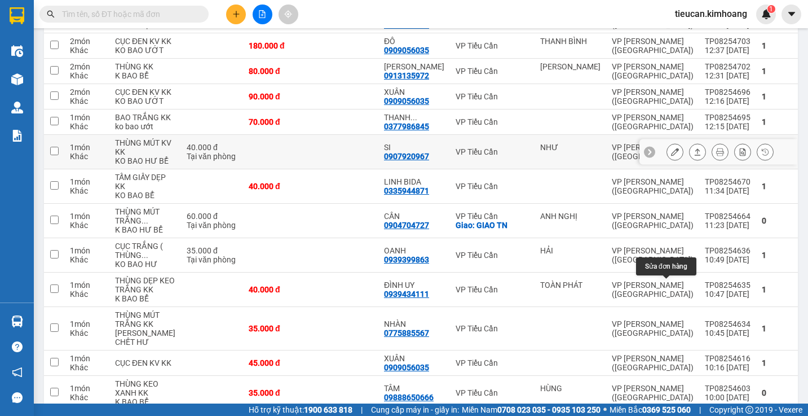
click at [671, 162] on button at bounding box center [675, 152] width 16 height 20
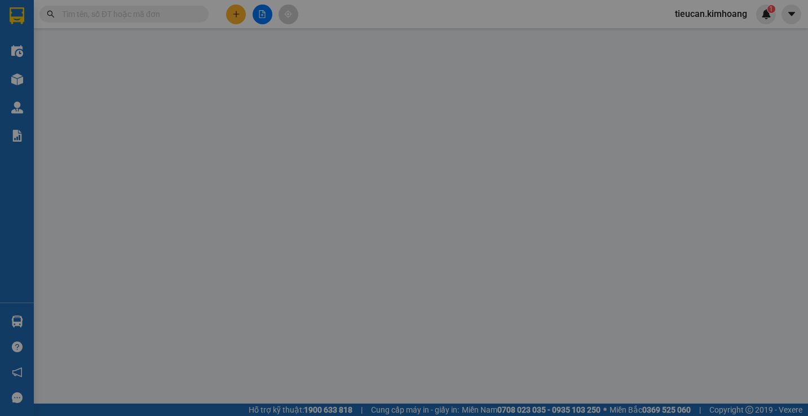
type input "NHƯ"
type input "0907920967"
type input "SI"
type input "40.000"
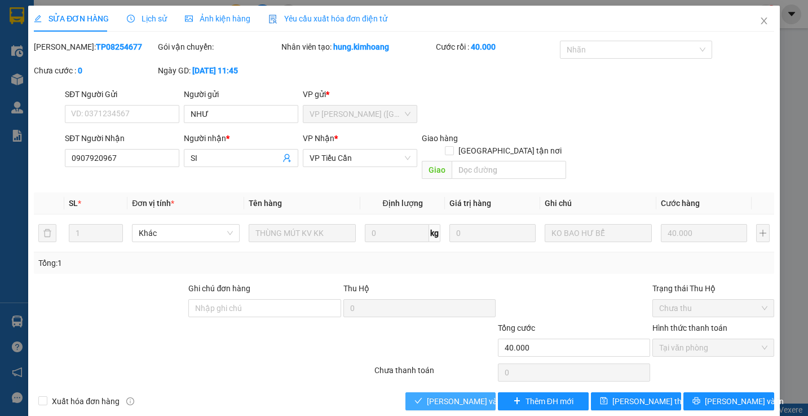
click at [472, 395] on span "[PERSON_NAME] và Giao hàng" at bounding box center [481, 401] width 108 height 12
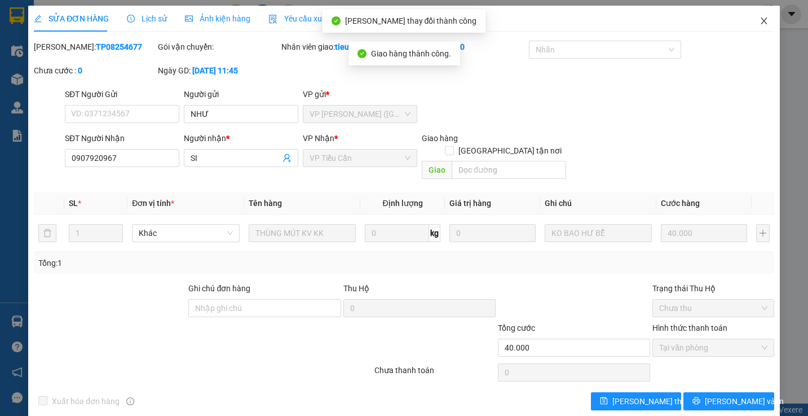
click at [760, 21] on icon "close" at bounding box center [764, 20] width 9 height 9
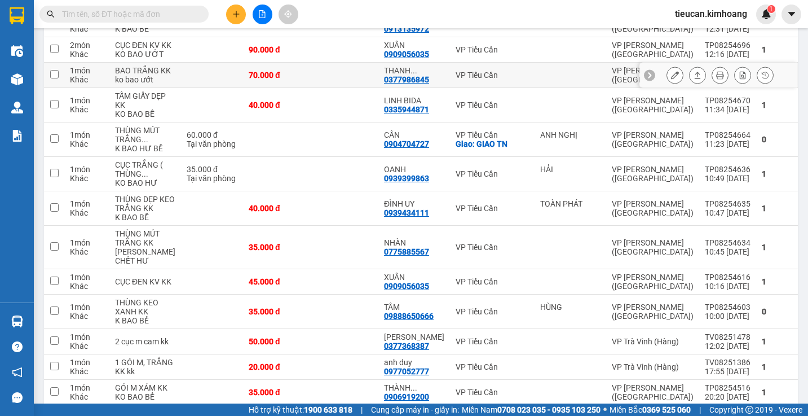
scroll to position [329, 0]
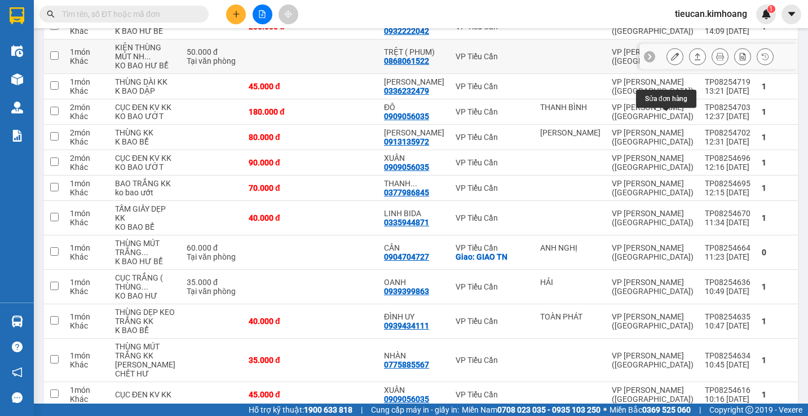
click at [671, 60] on icon at bounding box center [675, 56] width 8 height 8
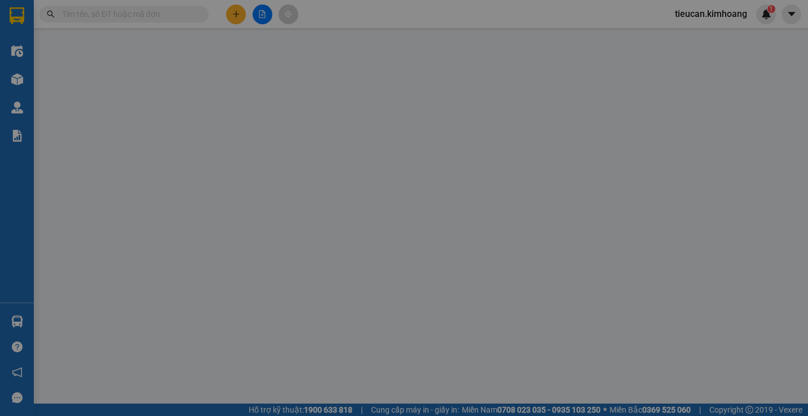
type input "0868061522"
type input "TRỆT ( PHUM)"
type input "50.000"
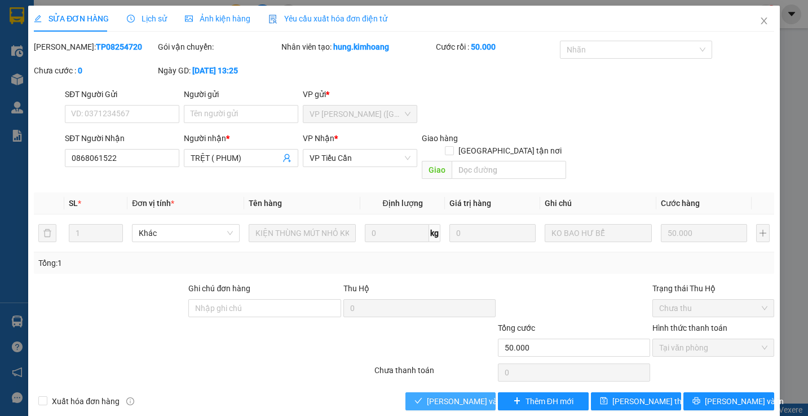
click at [466, 395] on span "[PERSON_NAME] và Giao hàng" at bounding box center [481, 401] width 108 height 12
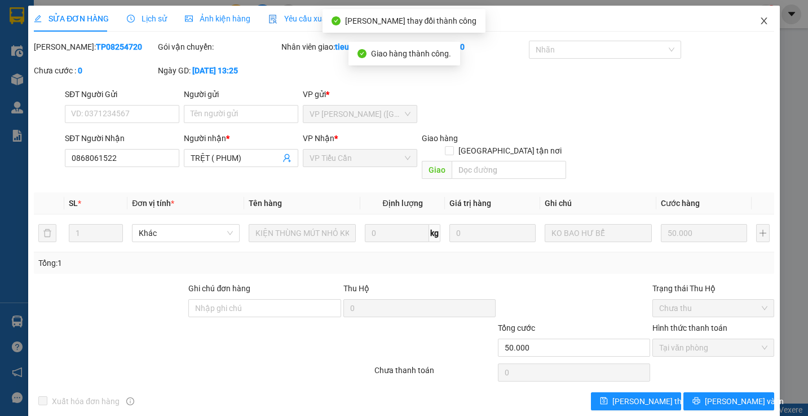
click at [756, 16] on span "Close" at bounding box center [765, 22] width 32 height 32
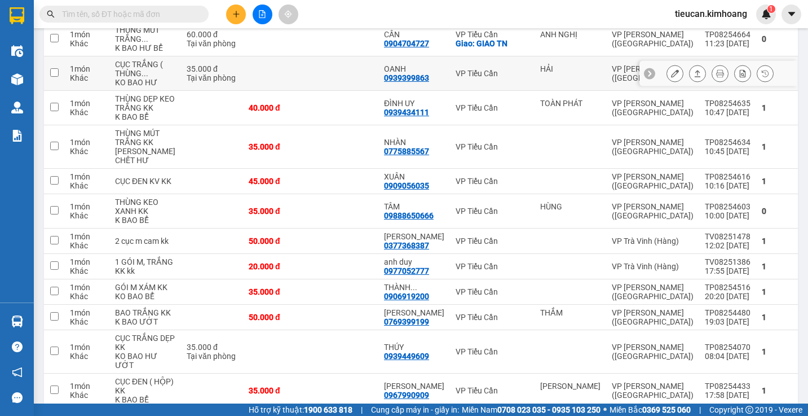
scroll to position [564, 0]
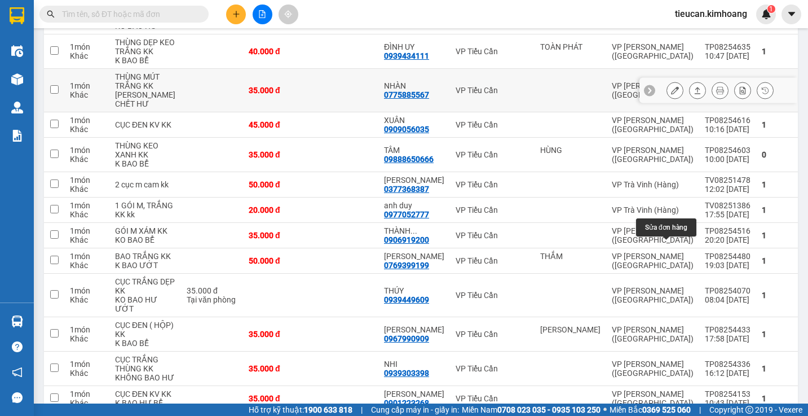
click at [667, 100] on button at bounding box center [675, 91] width 16 height 20
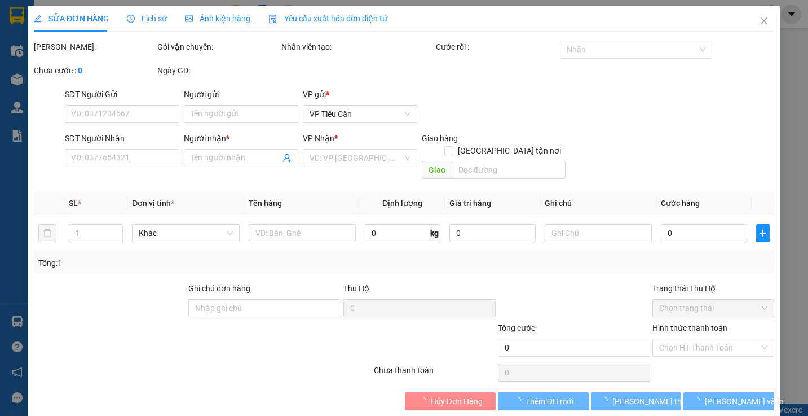
type input "0775885567"
type input "NHÀN"
type input "35.000"
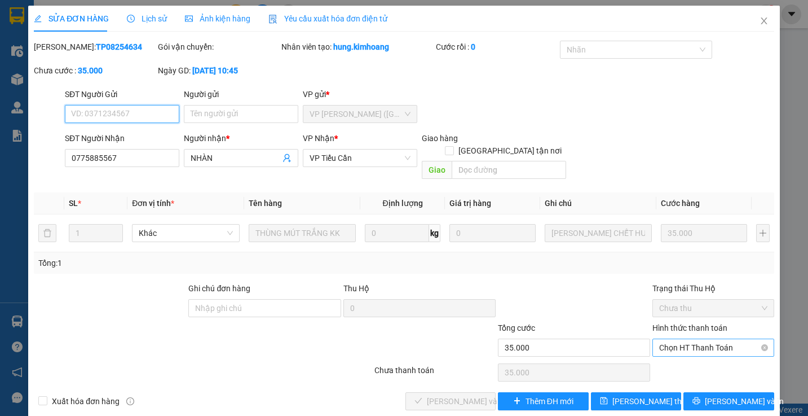
click at [699, 339] on span "Chọn HT Thanh Toán" at bounding box center [713, 347] width 108 height 17
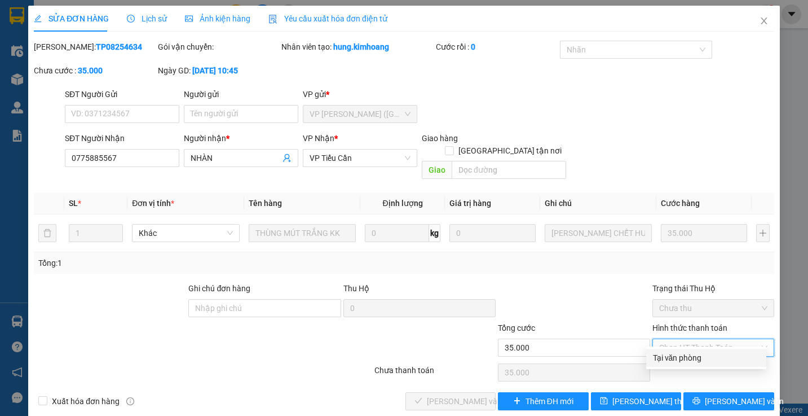
click at [685, 353] on div "Tại văn phòng" at bounding box center [706, 357] width 107 height 12
type input "0"
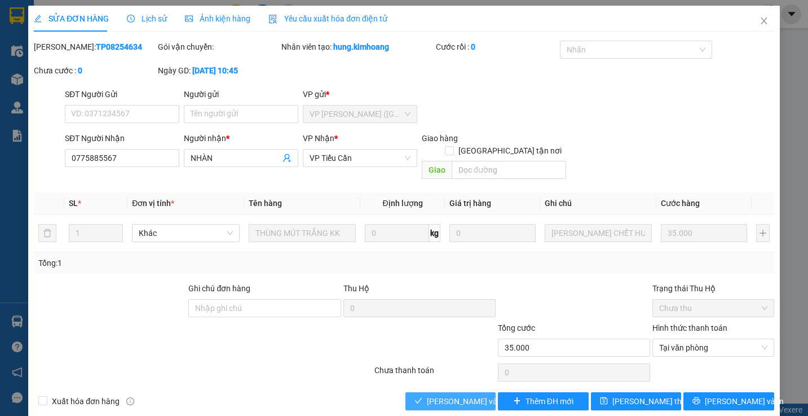
click at [460, 395] on span "[PERSON_NAME] và Giao hàng" at bounding box center [481, 401] width 108 height 12
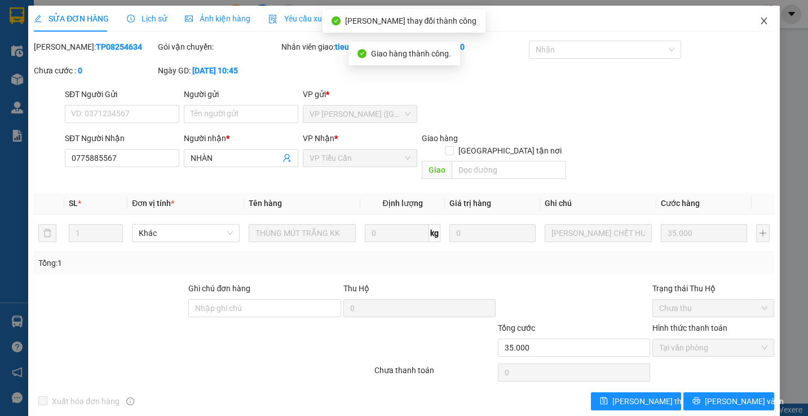
click at [760, 21] on icon "close" at bounding box center [764, 20] width 9 height 9
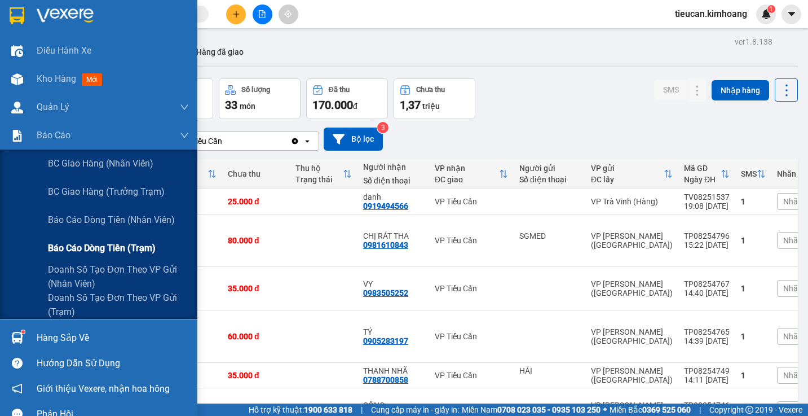
click at [93, 249] on span "Báo cáo dòng tiền (trạm)" at bounding box center [102, 248] width 108 height 14
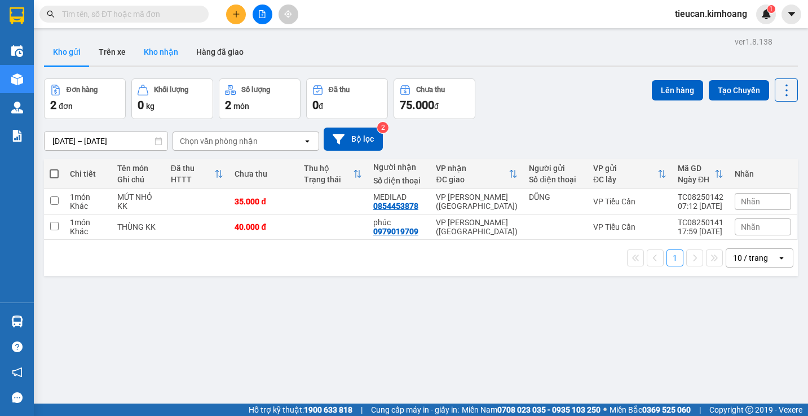
click at [154, 46] on button "Kho nhận" at bounding box center [161, 51] width 52 height 27
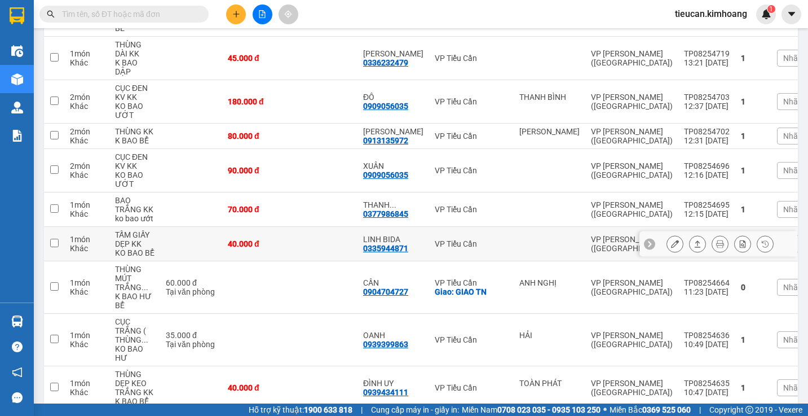
scroll to position [451, 0]
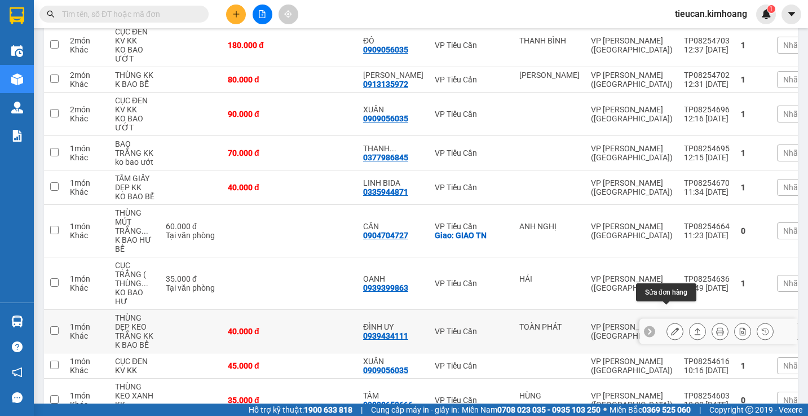
click at [667, 322] on button at bounding box center [675, 332] width 16 height 20
click at [662, 309] on body "Kết quả tìm kiếm ( 0 ) Bộ lọc No Data tieucan.kimhoang 1 Điều hành xe Kho hàng …" at bounding box center [404, 208] width 808 height 416
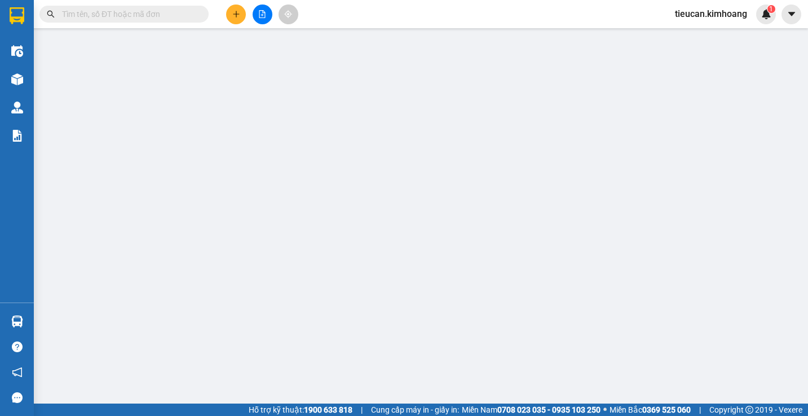
type input "TOÀN PHÁT"
type input "0939434111"
type input "ĐÌNH UY"
type input "40.000"
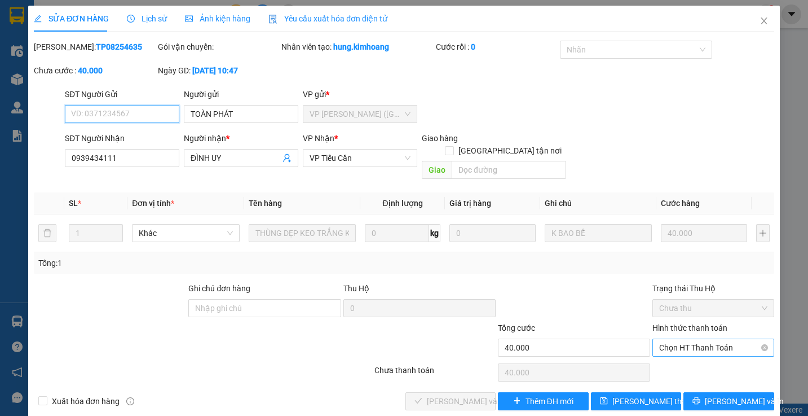
click at [674, 339] on span "Chọn HT Thanh Toán" at bounding box center [713, 347] width 108 height 17
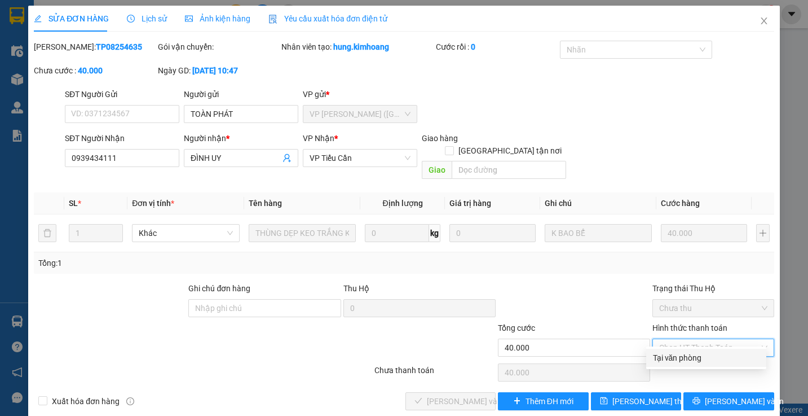
click at [671, 350] on div "Tại văn phòng" at bounding box center [706, 358] width 120 height 18
type input "0"
click at [671, 361] on div "Chọn HT Thanh Toán" at bounding box center [714, 372] width 124 height 23
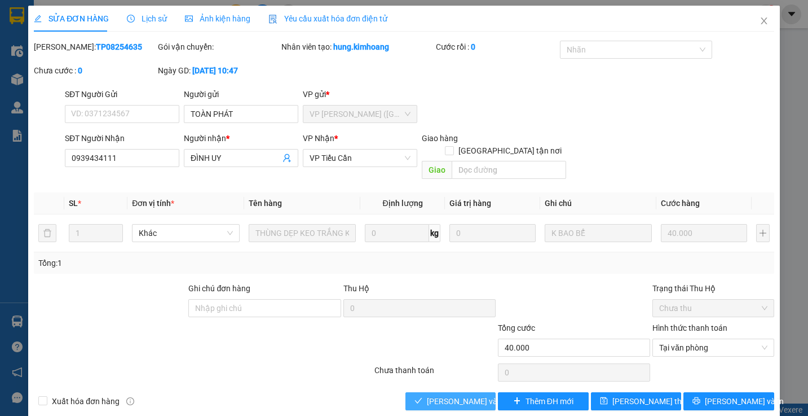
click at [461, 395] on span "Lưu và Giao hàng" at bounding box center [481, 401] width 108 height 12
drag, startPoint x: 461, startPoint y: 389, endPoint x: 634, endPoint y: 108, distance: 329.2
click at [461, 395] on span "[PERSON_NAME] và Giao hàng" at bounding box center [481, 401] width 108 height 12
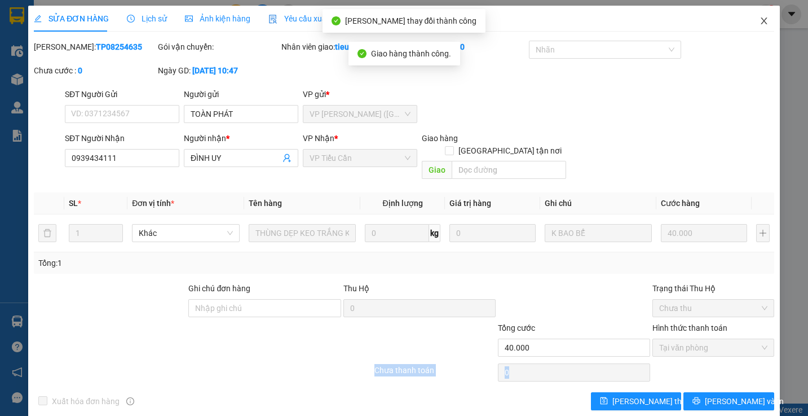
click at [755, 28] on span "Close" at bounding box center [765, 22] width 32 height 32
click at [755, 28] on main at bounding box center [404, 201] width 808 height 403
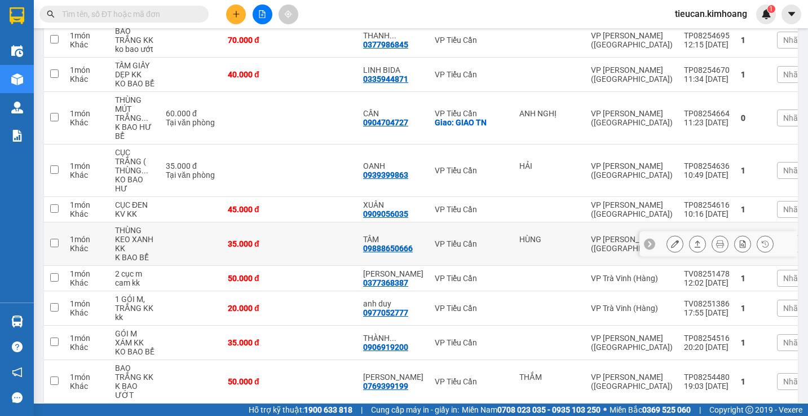
scroll to position [621, 0]
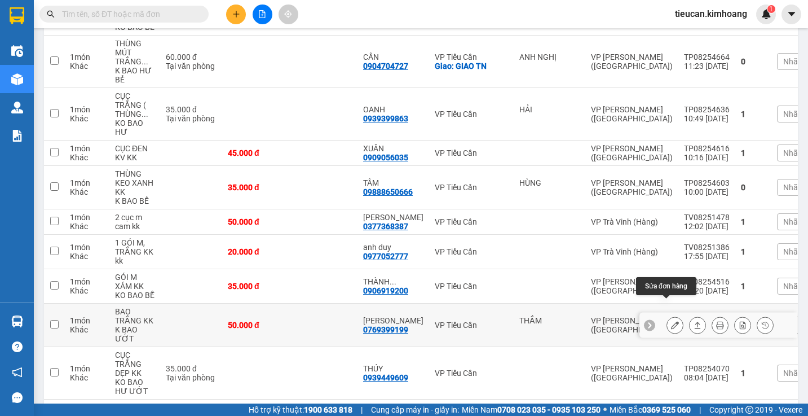
click at [667, 315] on button at bounding box center [675, 325] width 16 height 20
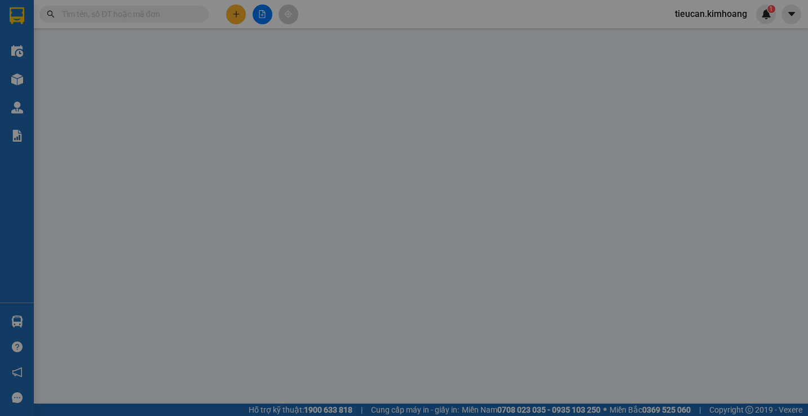
type input "THẮM"
type input "0769399199"
type input "[PERSON_NAME]"
type input "50.000"
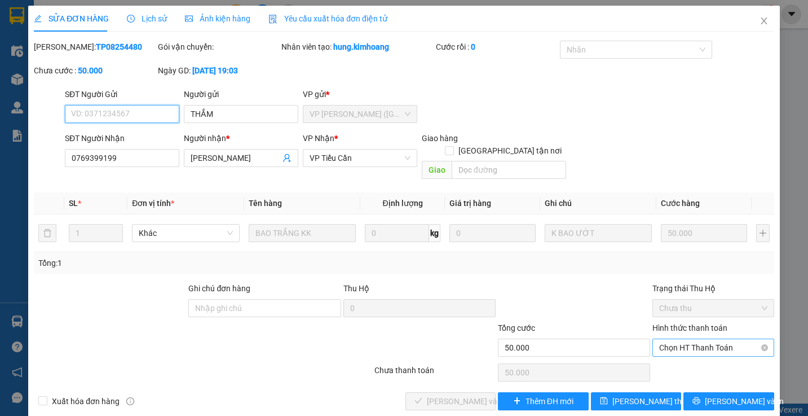
click at [679, 339] on span "Chọn HT Thanh Toán" at bounding box center [713, 347] width 108 height 17
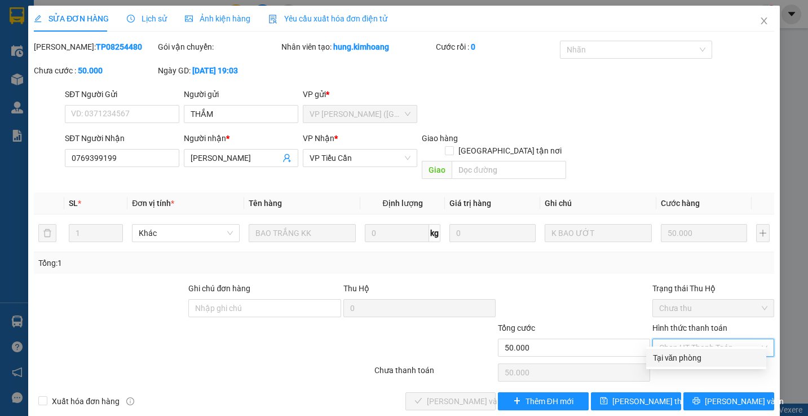
click at [665, 358] on div "Tại văn phòng" at bounding box center [706, 357] width 107 height 12
type input "0"
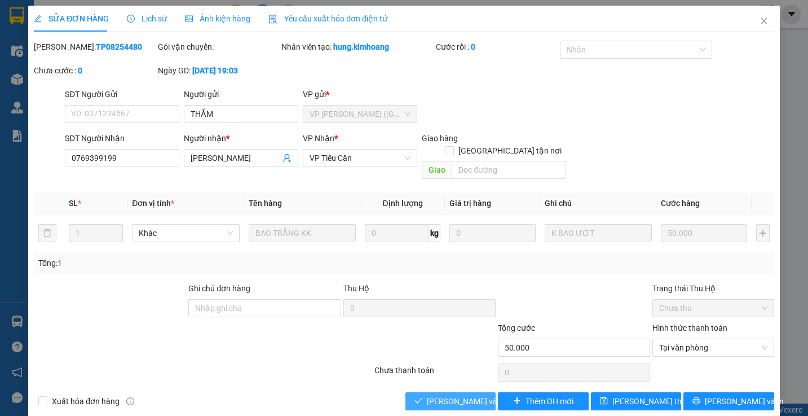
click at [476, 392] on button "[PERSON_NAME] và Giao hàng" at bounding box center [451, 401] width 91 height 18
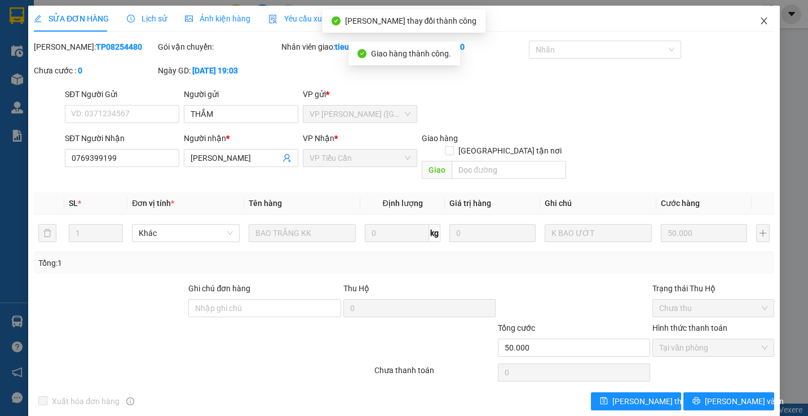
click at [760, 17] on icon "close" at bounding box center [764, 20] width 9 height 9
click at [753, 17] on span "tieucan.kimhoang" at bounding box center [711, 14] width 90 height 14
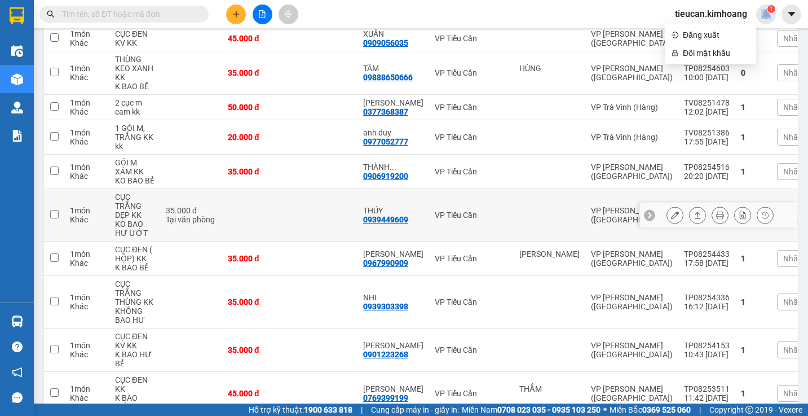
scroll to position [791, 0]
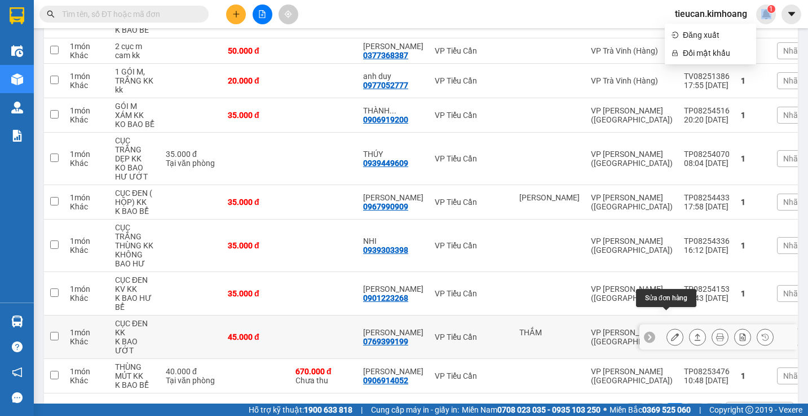
click at [671, 333] on icon at bounding box center [675, 337] width 8 height 8
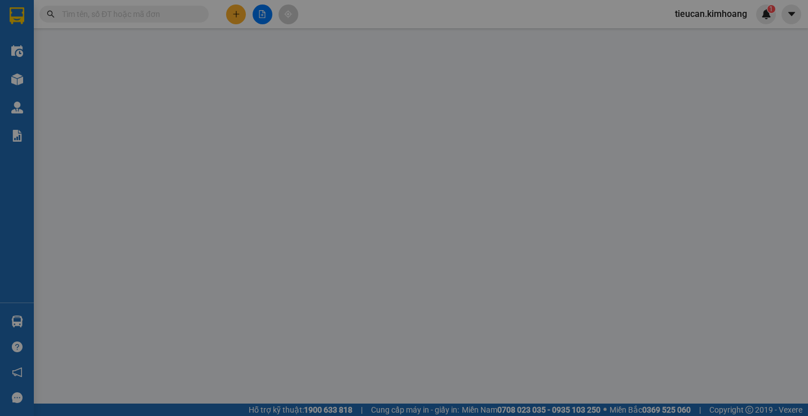
type input "THẮM"
type input "0769399199"
type input "[PERSON_NAME]"
type input "45.000"
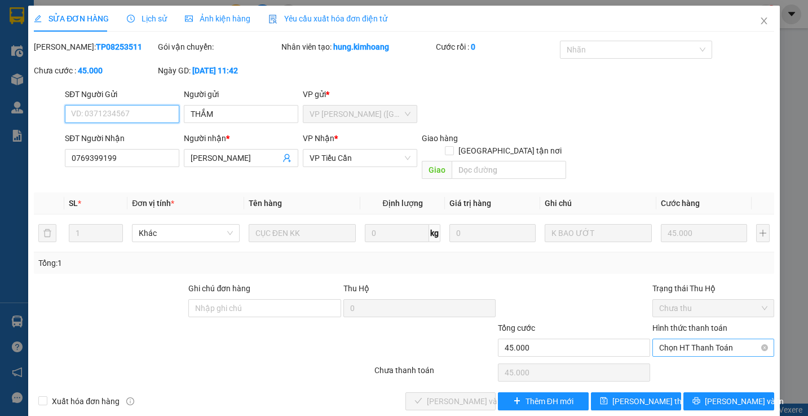
click at [664, 339] on span "Chọn HT Thanh Toán" at bounding box center [713, 347] width 108 height 17
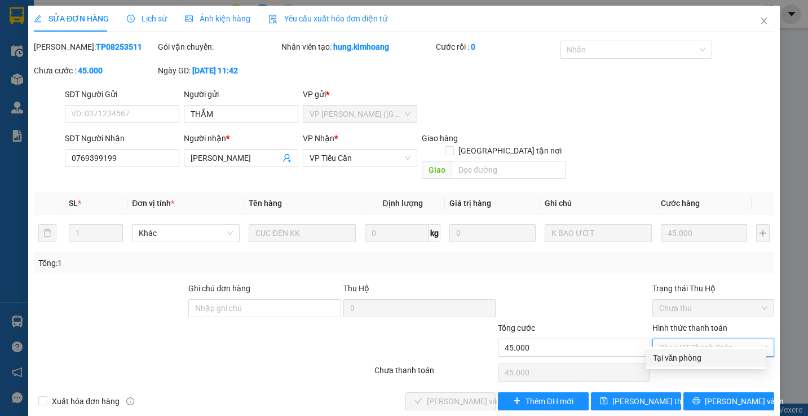
click at [668, 350] on div "Tại văn phòng" at bounding box center [706, 358] width 120 height 18
type input "0"
click at [668, 361] on div "Chọn HT Thanh Toán" at bounding box center [714, 372] width 124 height 23
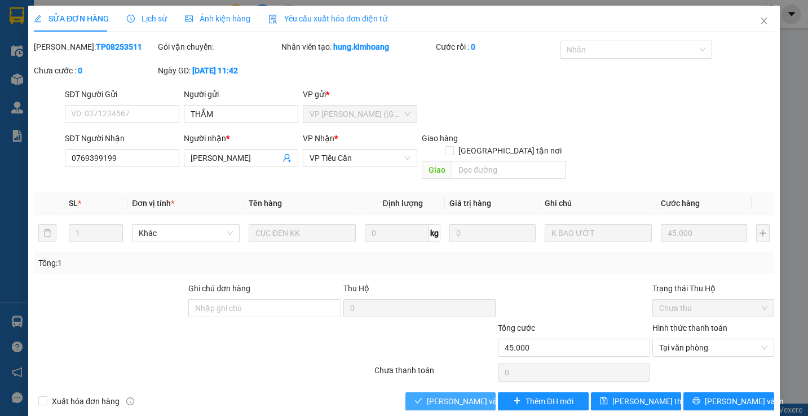
click at [478, 395] on span "[PERSON_NAME] và Giao hàng" at bounding box center [481, 401] width 108 height 12
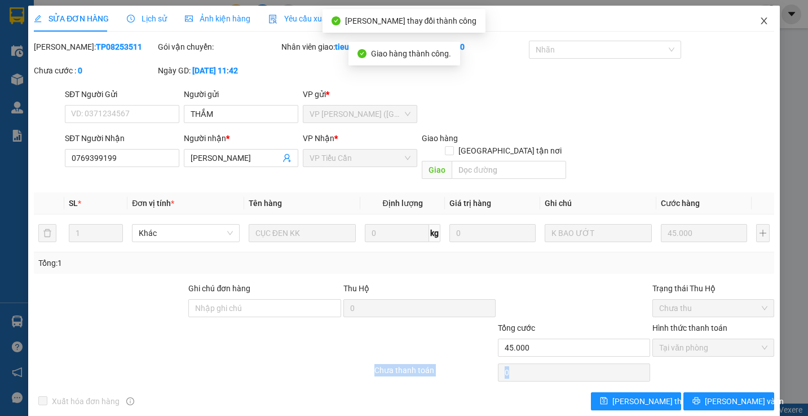
click at [760, 24] on icon "close" at bounding box center [764, 20] width 9 height 9
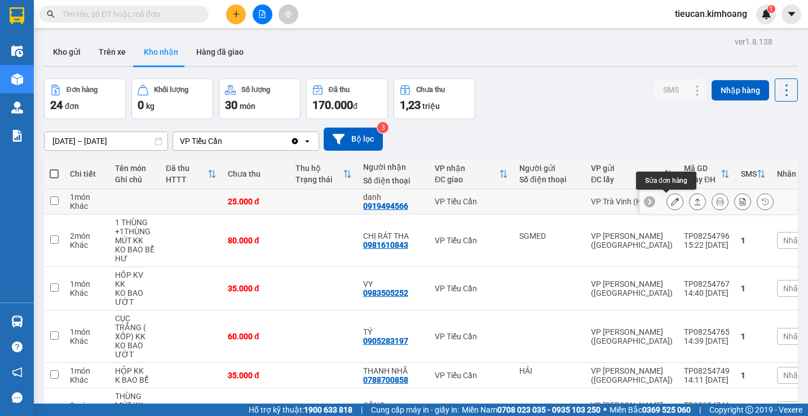
click at [671, 204] on icon at bounding box center [675, 201] width 8 height 8
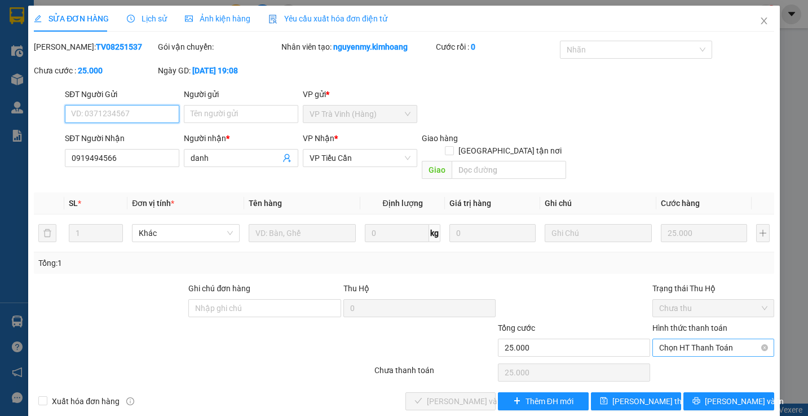
click at [689, 339] on span "Chọn HT Thanh Toán" at bounding box center [713, 347] width 108 height 17
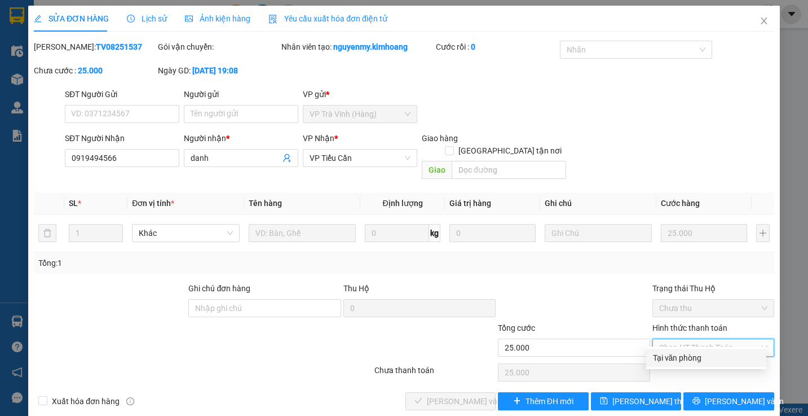
click at [680, 352] on div "Tại văn phòng" at bounding box center [706, 357] width 107 height 12
type input "0"
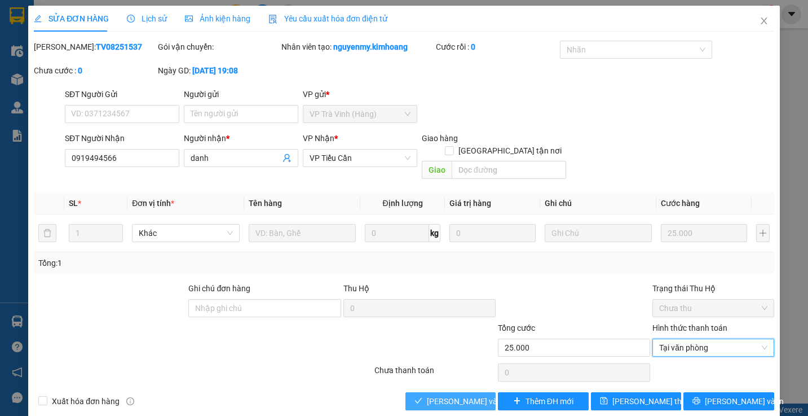
click at [476, 395] on span "[PERSON_NAME] và Giao hàng" at bounding box center [481, 401] width 108 height 12
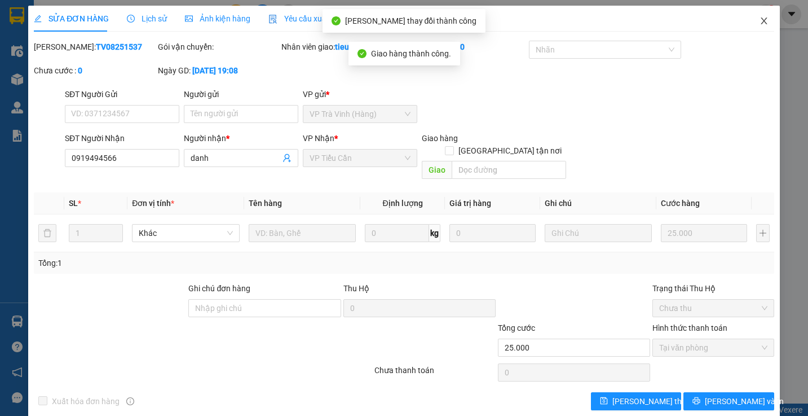
click at [761, 19] on icon "close" at bounding box center [764, 20] width 6 height 7
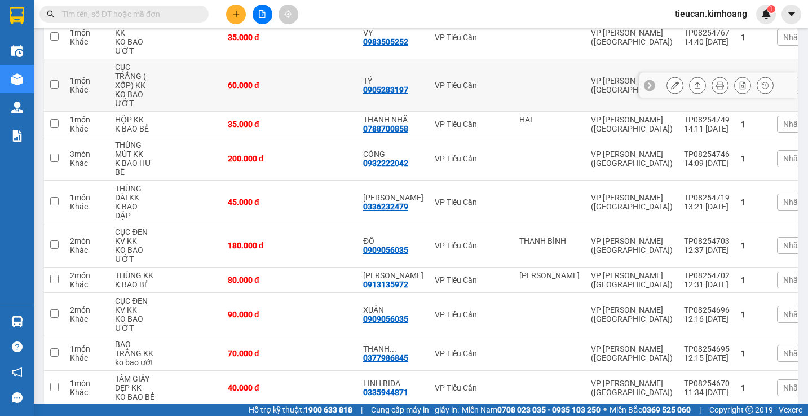
scroll to position [282, 0]
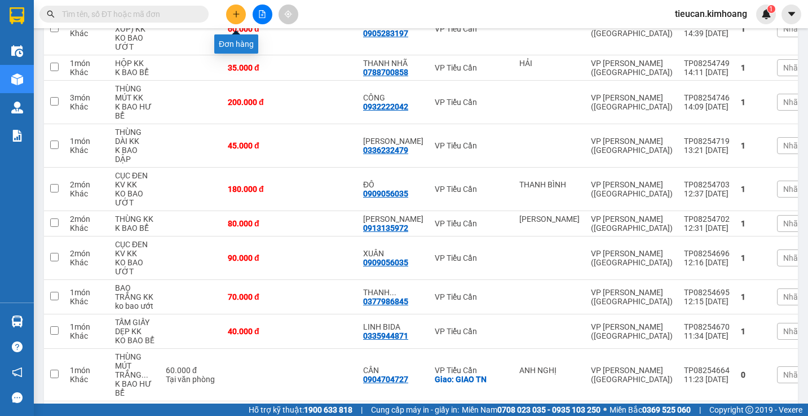
click at [228, 13] on button at bounding box center [236, 15] width 20 height 20
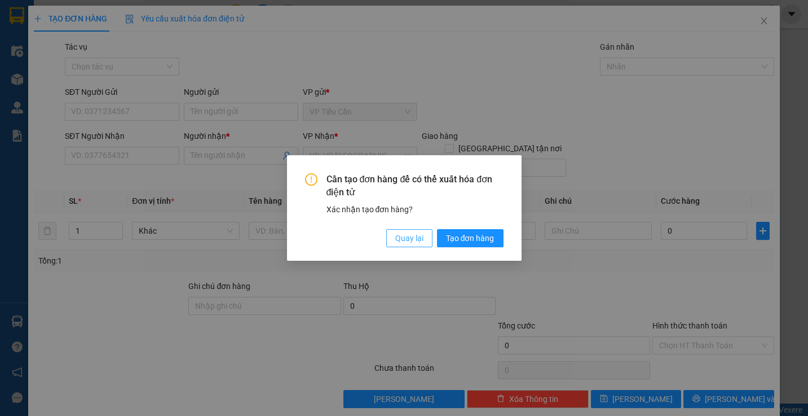
click at [396, 242] on span "Quay lại" at bounding box center [409, 238] width 28 height 12
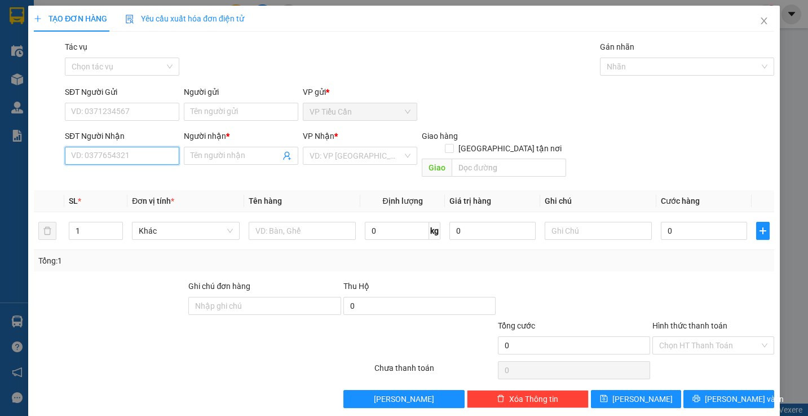
click at [151, 155] on input "SĐT Người Nhận" at bounding box center [122, 156] width 115 height 18
click at [114, 183] on div "0902342584 - .phúc" at bounding box center [121, 178] width 100 height 12
type input "0902342584"
type input ".phúc"
click at [114, 183] on div "0902342584 - .phúc" at bounding box center [121, 178] width 100 height 12
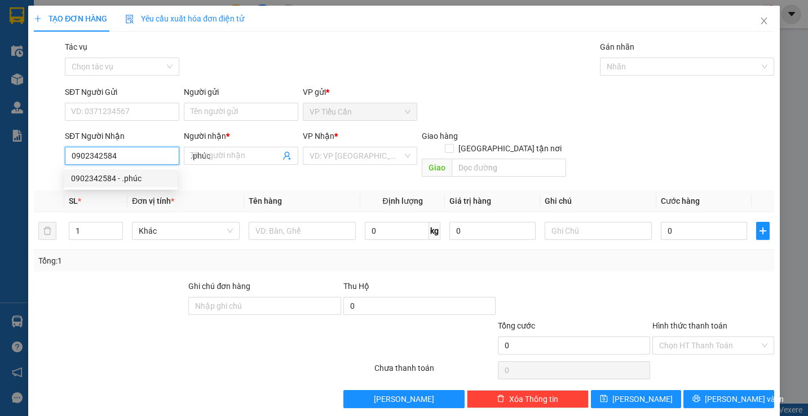
type input "80.000"
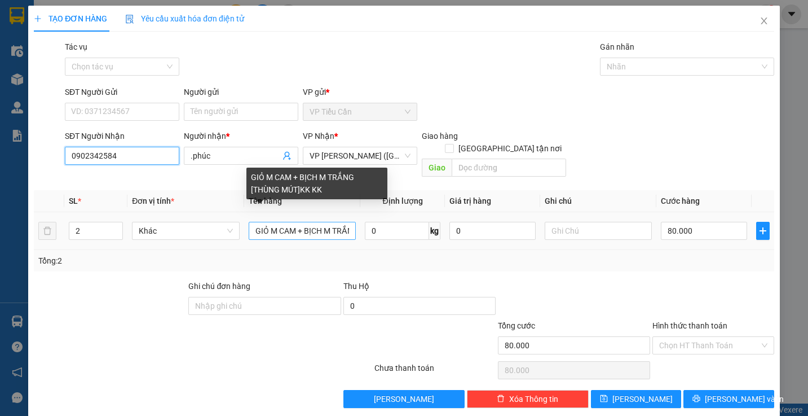
type input "0902342584"
click at [349, 222] on input "GIỎ M CAM + BỊCH M TRẮNG [THÙNG MÚT]KK KK" at bounding box center [302, 231] width 107 height 18
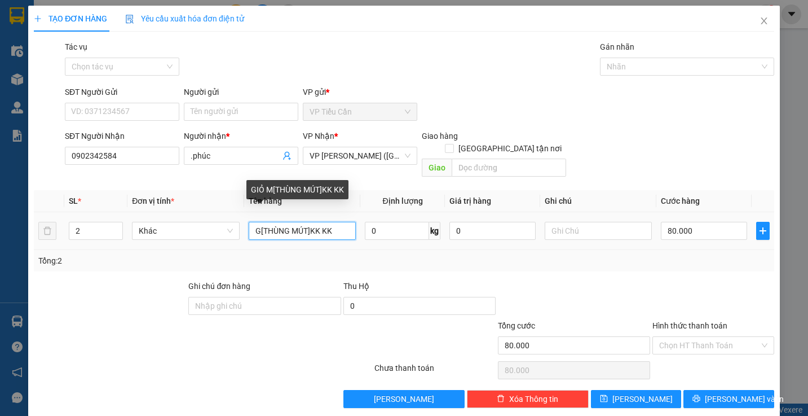
type input "[THÙNG MÚT]KK KK"
click at [328, 222] on input "[THÙNG MÚT]KK KK" at bounding box center [302, 231] width 107 height 18
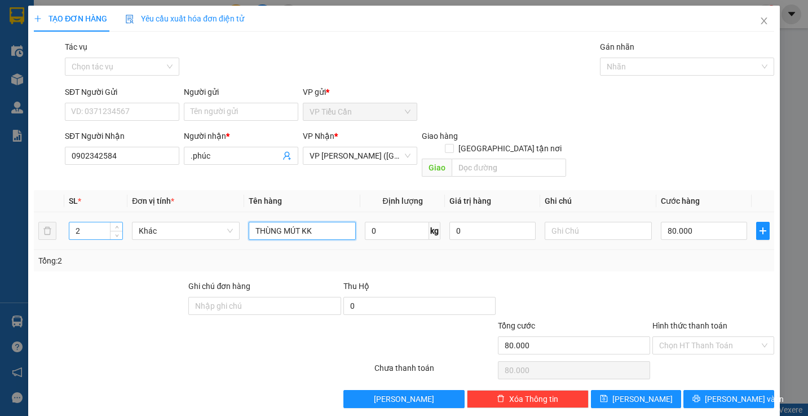
type input "THÙNG MÚT KK"
click at [93, 222] on input "2" at bounding box center [96, 230] width 54 height 17
type input "1"
click at [692, 225] on input "80.000" at bounding box center [704, 231] width 86 height 18
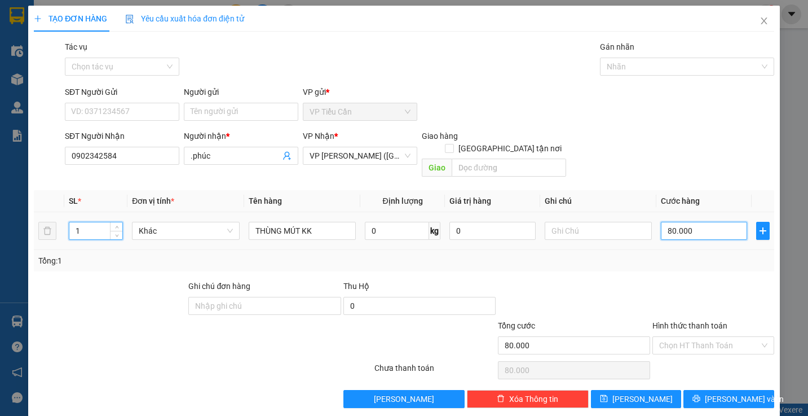
click at [692, 225] on input "80.000" at bounding box center [704, 231] width 86 height 18
type input "0"
click at [661, 222] on input "0" at bounding box center [704, 231] width 86 height 18
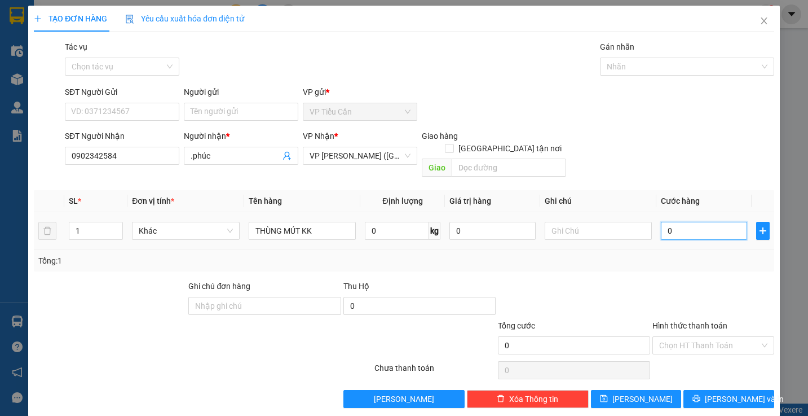
click at [661, 222] on input "0" at bounding box center [704, 231] width 86 height 18
type input "4"
type input "40"
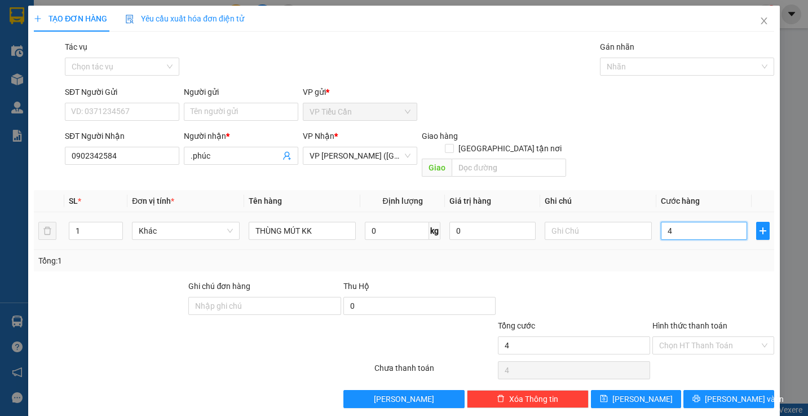
type input "40"
type input "40.000"
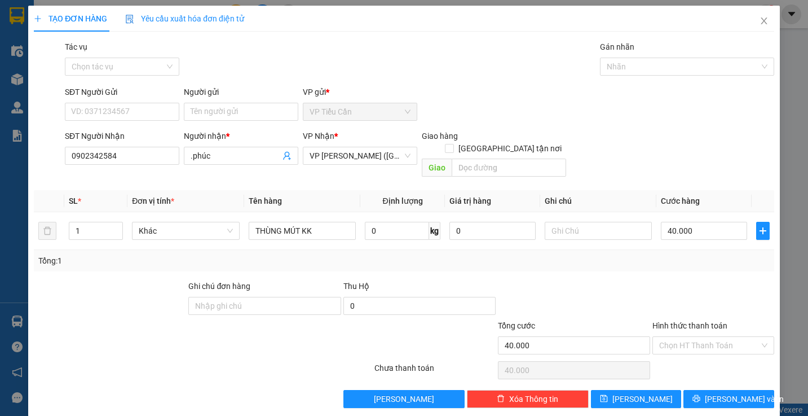
click at [644, 254] on div "Tổng: 1" at bounding box center [404, 260] width 732 height 12
click at [714, 337] on input "Hình thức thanh toán" at bounding box center [709, 345] width 100 height 17
click at [700, 355] on div "Tại văn phòng" at bounding box center [706, 355] width 107 height 12
type input "0"
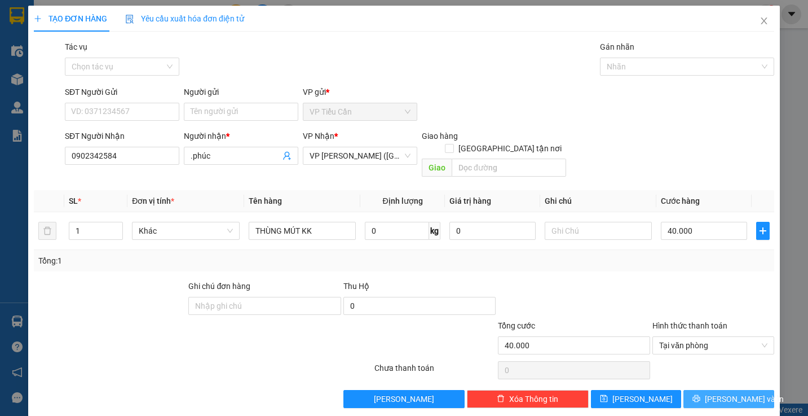
click at [720, 390] on button "Lưu và In" at bounding box center [729, 399] width 91 height 18
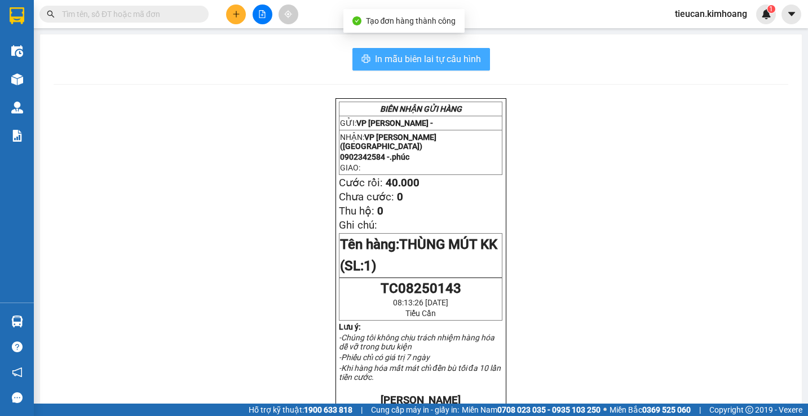
drag, startPoint x: 452, startPoint y: 50, endPoint x: 487, endPoint y: 120, distance: 77.7
click at [452, 58] on button "In mẫu biên lai tự cấu hình" at bounding box center [422, 59] width 138 height 23
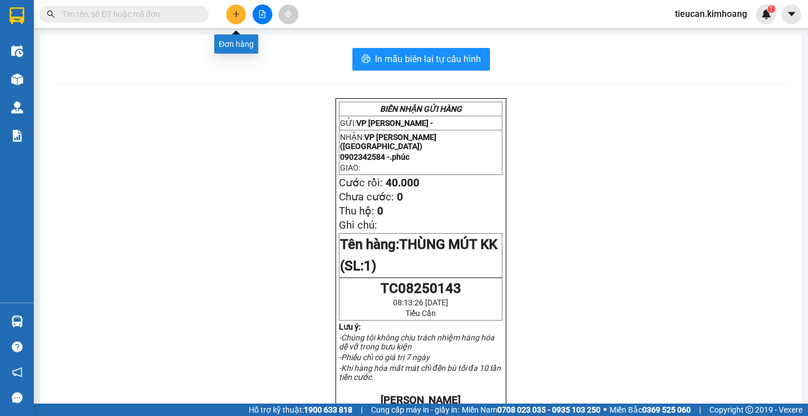
click at [236, 8] on button at bounding box center [236, 15] width 20 height 20
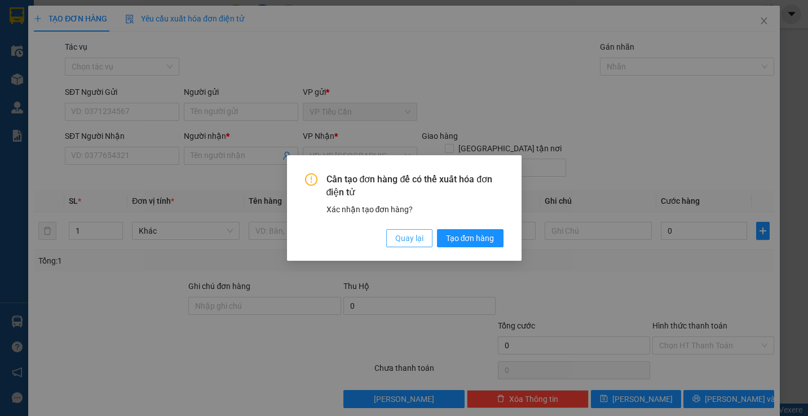
click at [413, 244] on button "Quay lại" at bounding box center [409, 238] width 46 height 18
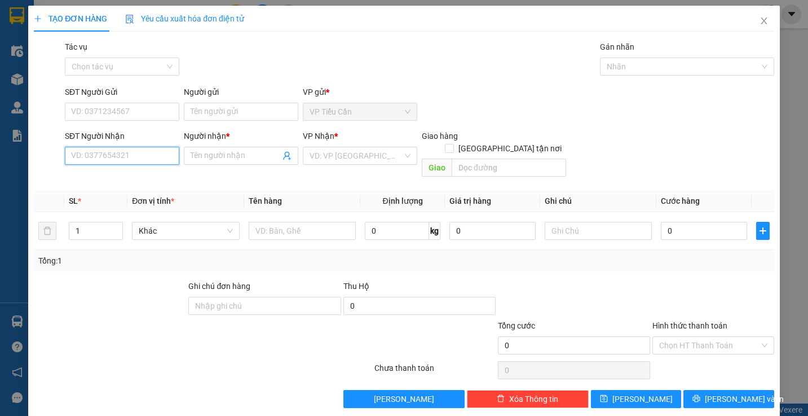
click at [127, 154] on input "SĐT Người Nhận" at bounding box center [122, 156] width 115 height 18
click at [105, 173] on div "0902342584 - .phúc" at bounding box center [121, 178] width 100 height 12
type input "0902342584"
type input ".phúc"
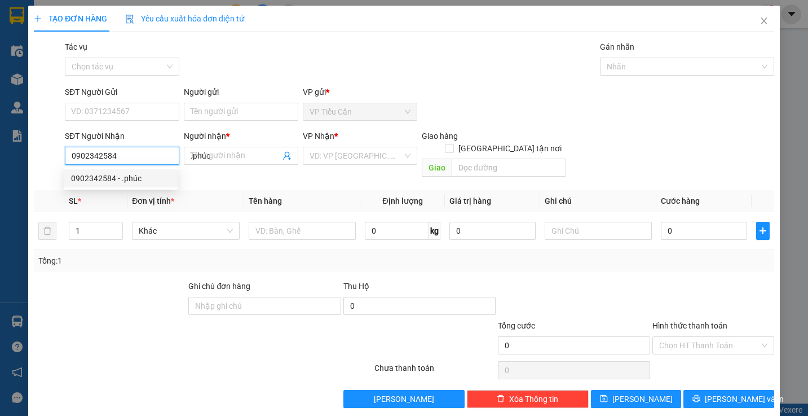
type input "40.000"
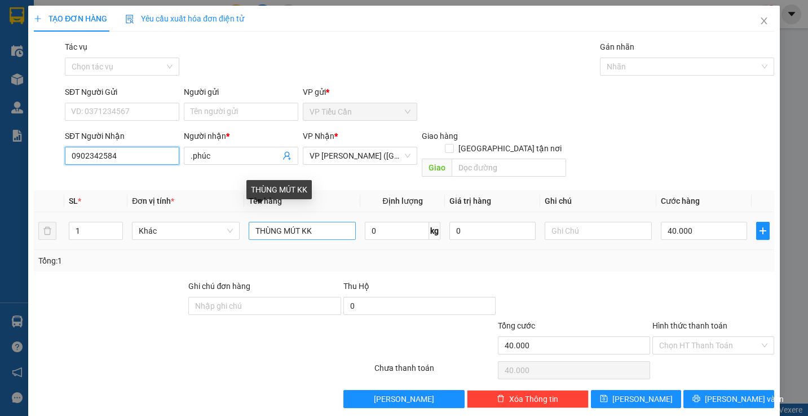
type input "0902342584"
click at [298, 222] on input "THÙNG MÚT KK" at bounding box center [302, 231] width 107 height 18
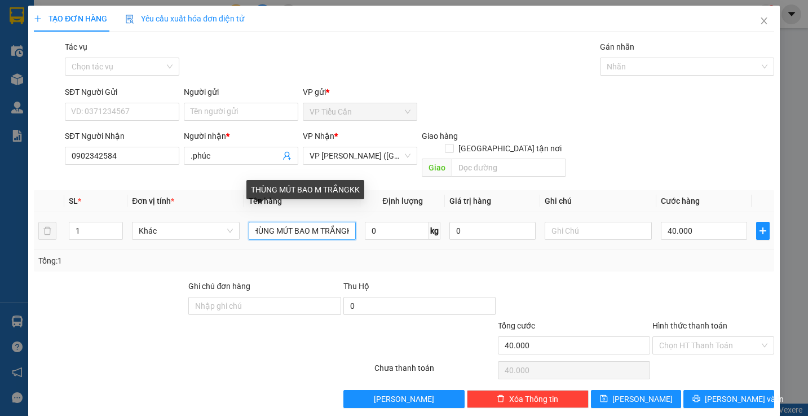
scroll to position [0, 7]
click at [289, 222] on input "THÙNG MÚT BAO M TRẮNGKK" at bounding box center [302, 231] width 107 height 18
click at [291, 222] on input "THÙNG MÚT BAO M TRẮNGKK" at bounding box center [302, 231] width 107 height 18
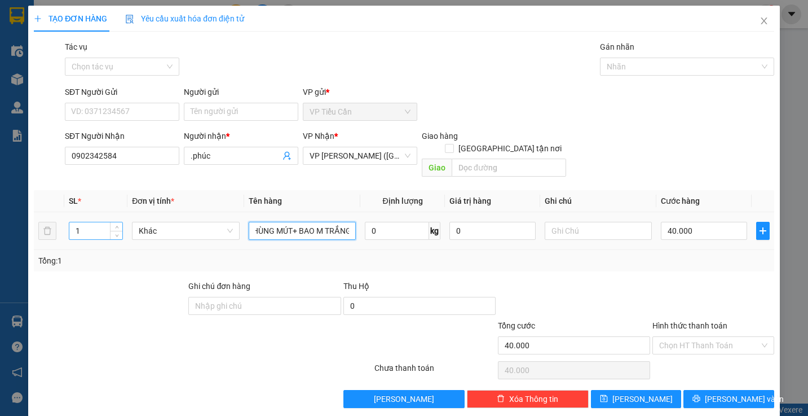
type input "THÙNG MÚT+ BAO M TRẮNGKK"
click at [82, 223] on input "1" at bounding box center [96, 230] width 54 height 17
type input "2"
click at [696, 222] on input "40.000" at bounding box center [704, 231] width 86 height 18
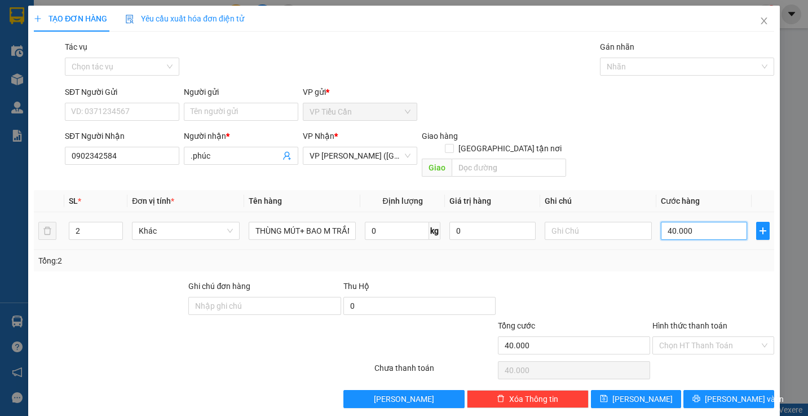
type input "0"
click at [661, 222] on input "0" at bounding box center [704, 231] width 86 height 18
type input "80"
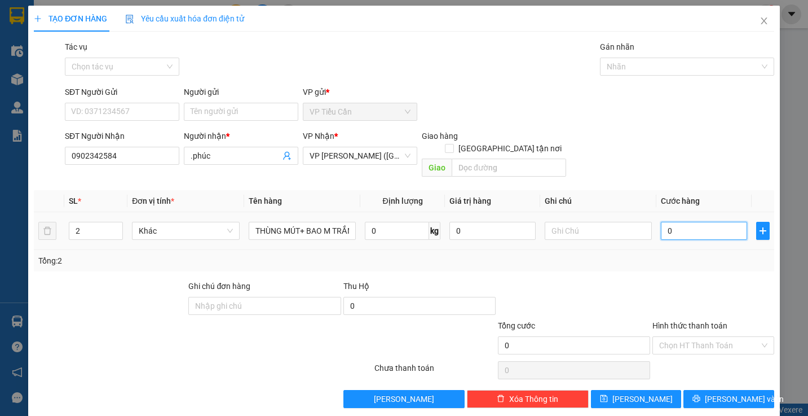
type input "80"
type input "80.000"
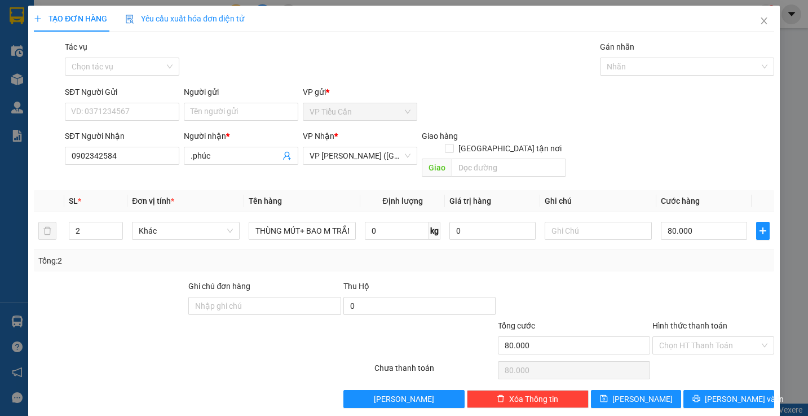
drag, startPoint x: 591, startPoint y: 287, endPoint x: 630, endPoint y: 308, distance: 44.2
click at [620, 305] on div at bounding box center [574, 299] width 155 height 39
click at [693, 337] on input "Hình thức thanh toán" at bounding box center [709, 345] width 100 height 17
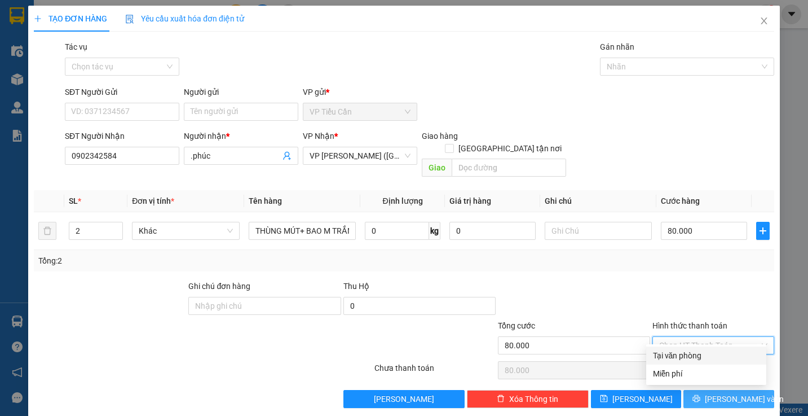
drag, startPoint x: 694, startPoint y: 352, endPoint x: 709, endPoint y: 394, distance: 44.8
click at [695, 359] on div "Tại văn phòng" at bounding box center [706, 355] width 107 height 12
type input "0"
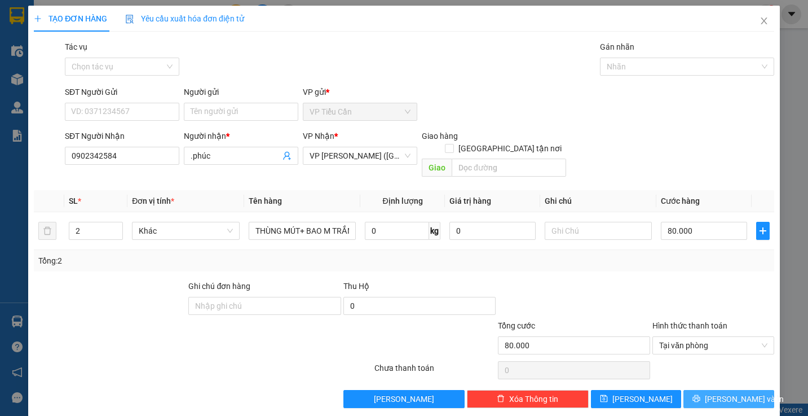
drag, startPoint x: 712, startPoint y: 385, endPoint x: 570, endPoint y: 166, distance: 260.7
click at [712, 393] on span "[PERSON_NAME] và In" at bounding box center [744, 399] width 79 height 12
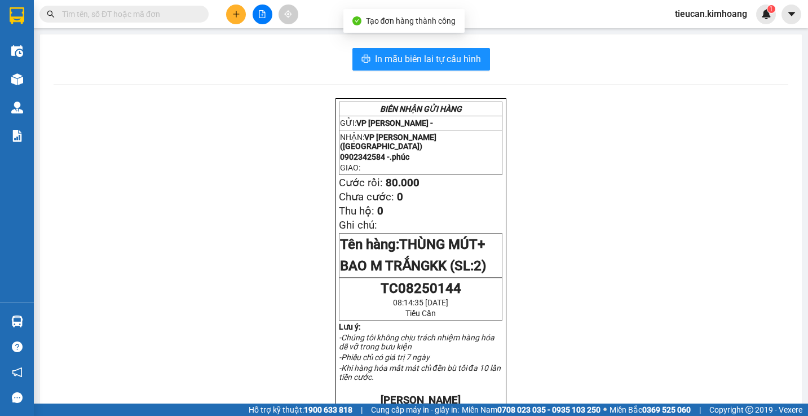
click at [435, 46] on div "In mẫu biên lai tự cấu hình BIÊN NHẬN GỬI HÀNG GỬI: VP Tiểu Cần - NHẬN: VP Trần…" at bounding box center [421, 393] width 762 height 719
click at [435, 55] on span "In mẫu biên lai tự cấu hình" at bounding box center [428, 59] width 106 height 14
drag, startPoint x: 435, startPoint y: 55, endPoint x: 463, endPoint y: 150, distance: 99.3
click at [439, 65] on span "In mẫu biên lai tự cấu hình" at bounding box center [428, 59] width 106 height 14
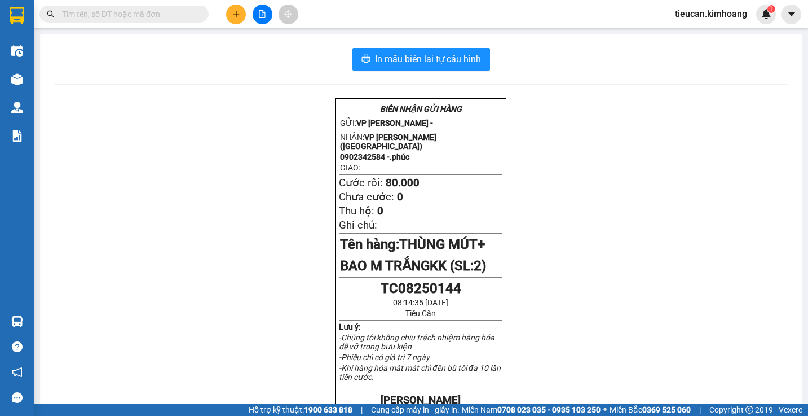
click at [613, 104] on div "BIÊN NHẬN GỬI HÀNG GỬI: VP Tiểu Cần - NHẬN: VP Trần Phú (Hàng) 0902342584 - .ph…" at bounding box center [421, 418] width 735 height 641
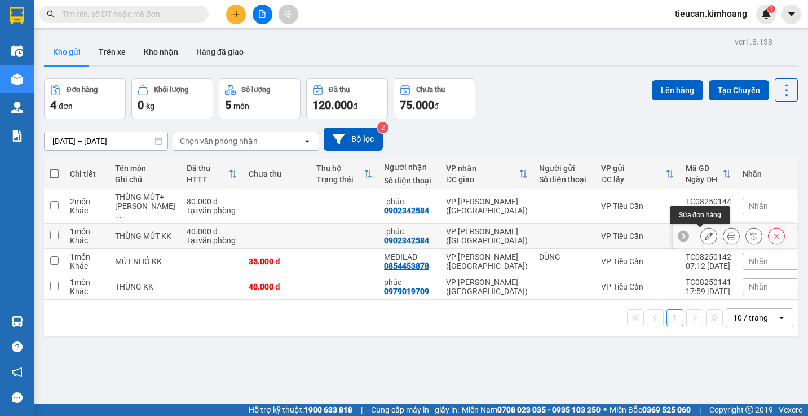
click at [706, 237] on button at bounding box center [709, 236] width 16 height 20
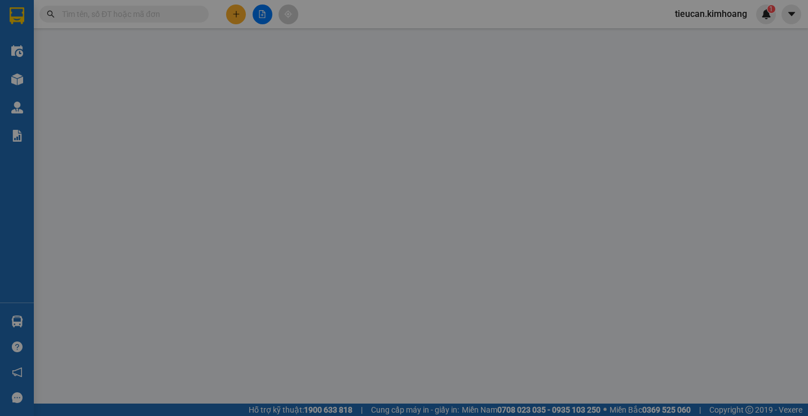
type input "0902342584"
type input ".phúc"
type input "40.000"
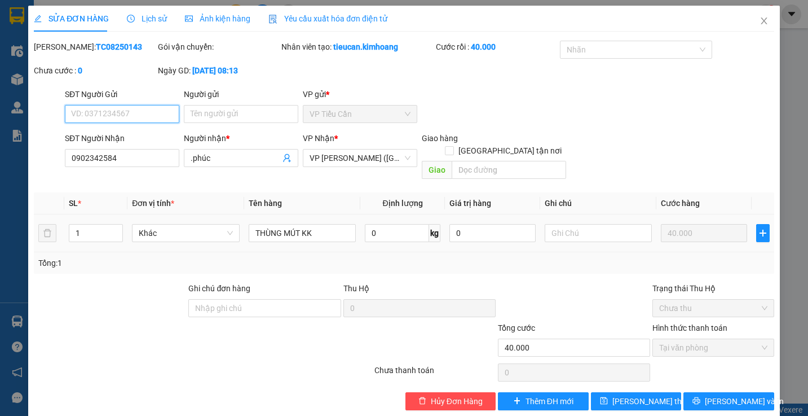
scroll to position [4, 0]
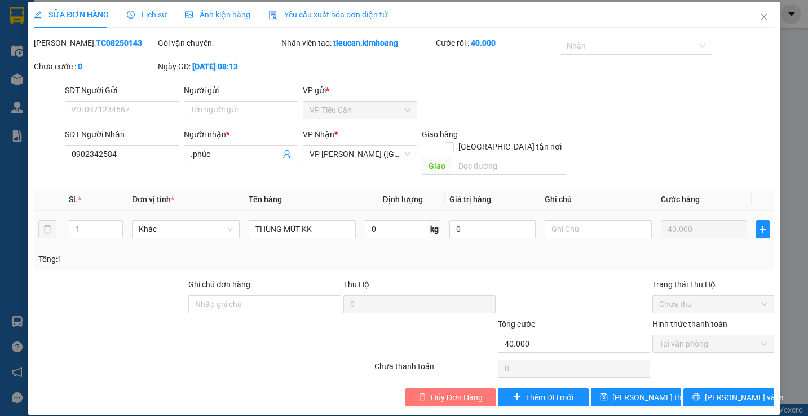
click at [472, 391] on span "Hủy Đơn Hàng" at bounding box center [457, 397] width 52 height 12
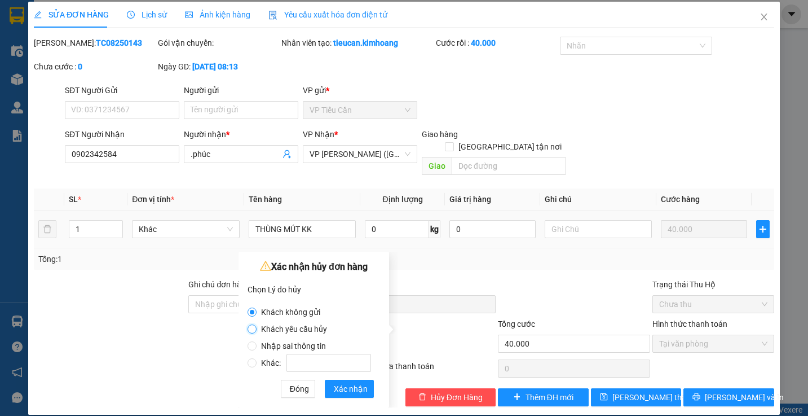
click at [253, 327] on input "Khách yêu cầu hủy" at bounding box center [252, 328] width 9 height 9
radio input "true"
radio input "false"
click at [253, 327] on input "Khách yêu cầu hủy" at bounding box center [252, 328] width 9 height 9
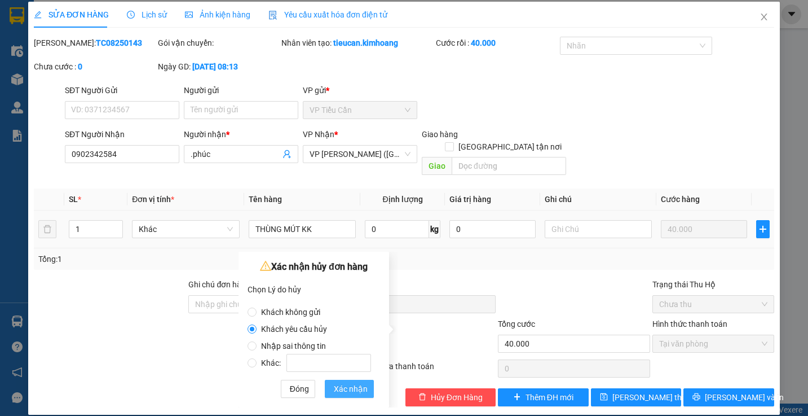
click at [344, 384] on span "Xác nhận" at bounding box center [351, 388] width 34 height 12
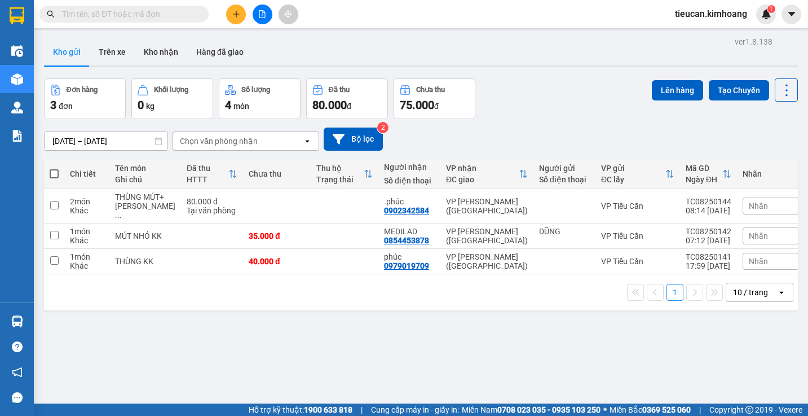
click at [52, 171] on span at bounding box center [54, 173] width 9 height 9
click at [54, 168] on input "checkbox" at bounding box center [54, 168] width 0 height 0
checkbox input "true"
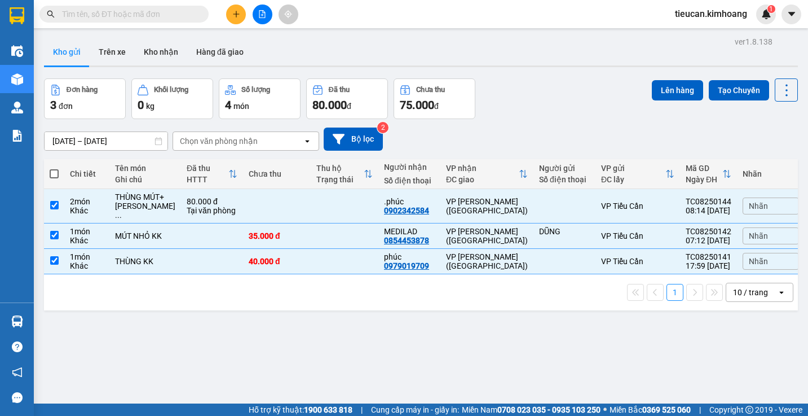
click at [52, 171] on span at bounding box center [54, 173] width 9 height 9
click at [54, 168] on input "checkbox" at bounding box center [54, 168] width 0 height 0
click at [52, 171] on span at bounding box center [54, 173] width 9 height 9
click at [54, 168] on input "checkbox" at bounding box center [54, 168] width 0 height 0
click at [659, 82] on button "Lên hàng" at bounding box center [677, 90] width 51 height 20
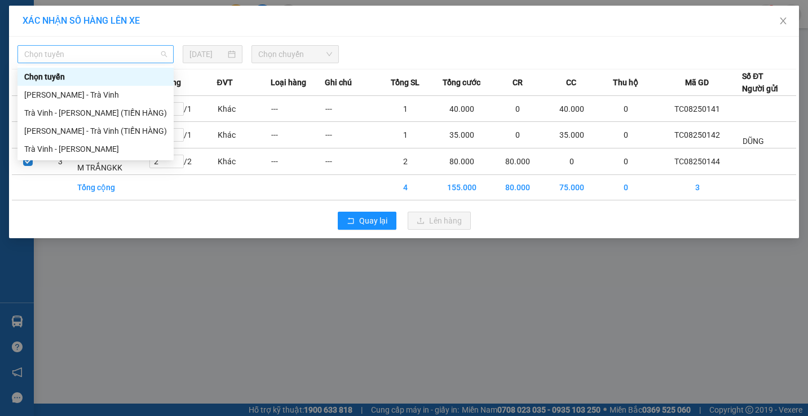
click at [159, 54] on span "Chọn tuyến" at bounding box center [95, 54] width 143 height 17
click at [128, 147] on div "Trà Vinh - [PERSON_NAME]" at bounding box center [95, 149] width 143 height 12
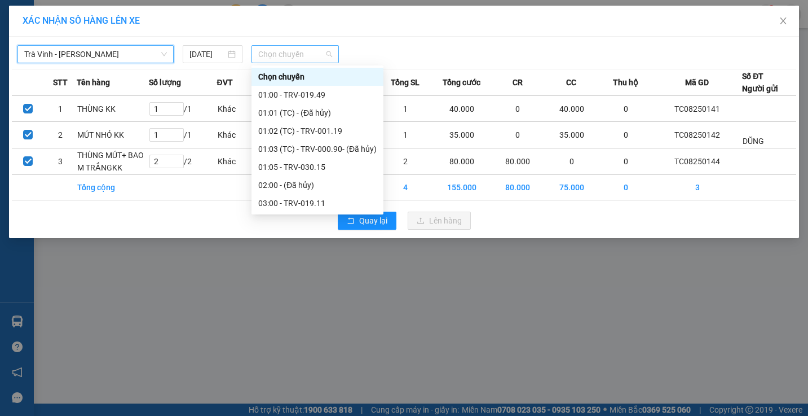
click at [307, 57] on span "Chọn chuyến" at bounding box center [295, 54] width 74 height 17
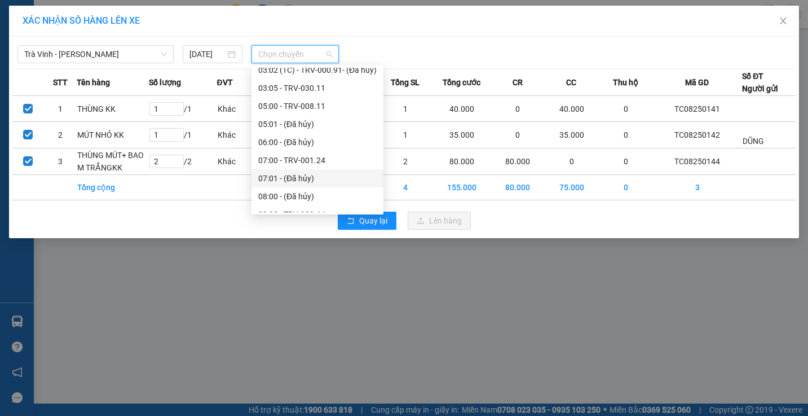
scroll to position [226, 0]
click at [292, 157] on div "09:00 - TRV-000.64" at bounding box center [317, 158] width 118 height 12
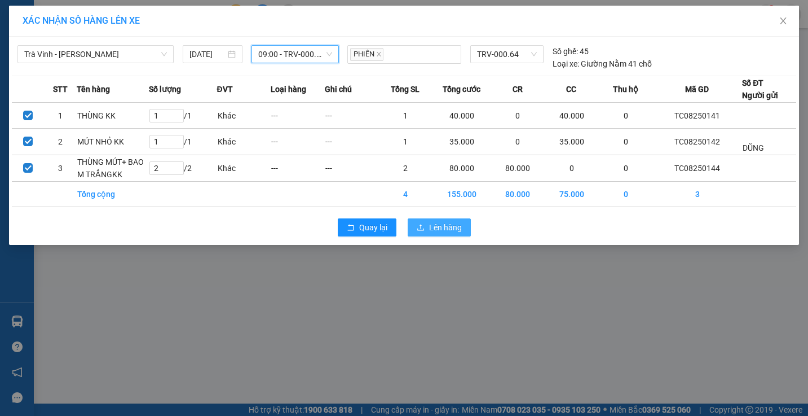
click at [435, 223] on span "Lên hàng" at bounding box center [445, 227] width 33 height 12
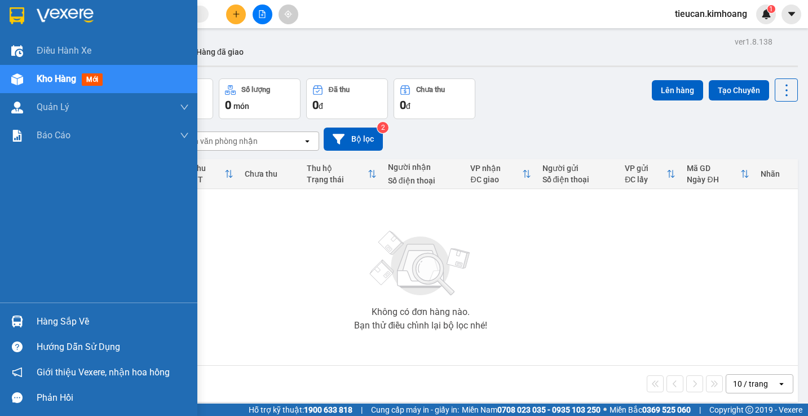
click at [43, 327] on div "Hàng sắp về" at bounding box center [113, 321] width 152 height 17
click at [43, 327] on div "Điều hành xe Kho hàng mới Quản [PERSON_NAME] lý chuyến Quản lý khách hàng mới B…" at bounding box center [98, 208] width 197 height 416
click at [50, 320] on div "Hàng sắp về" at bounding box center [113, 321] width 152 height 17
click at [50, 320] on div "Điều hành xe Kho hàng mới Quản [PERSON_NAME] lý chuyến Quản lý khách hàng mới B…" at bounding box center [98, 208] width 197 height 416
click at [50, 320] on div "Hàng sắp về" at bounding box center [113, 321] width 152 height 17
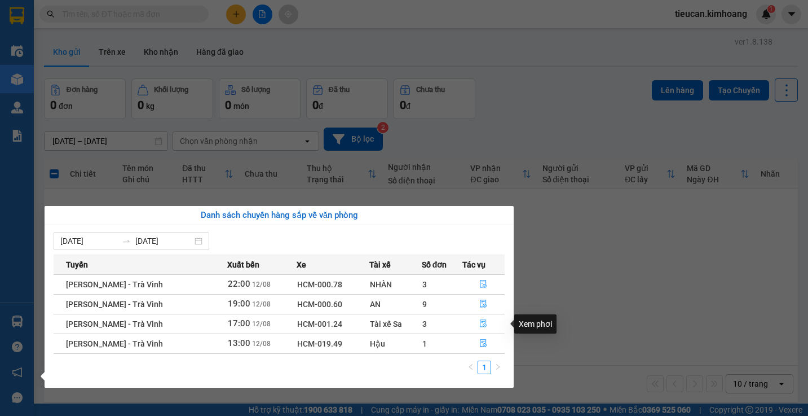
click at [482, 322] on icon "file-done" at bounding box center [483, 323] width 8 height 8
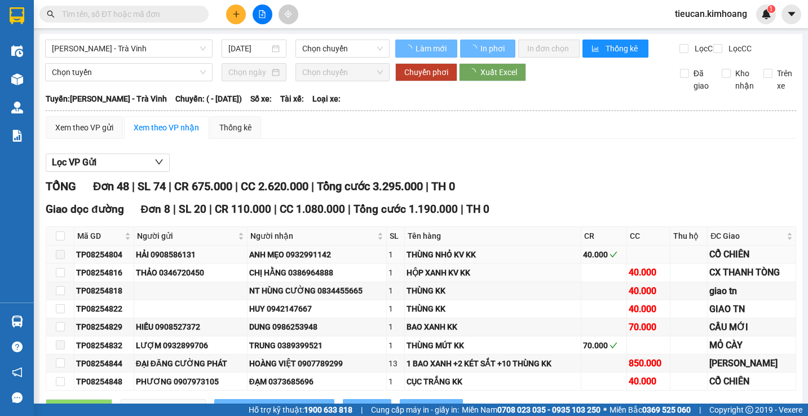
type input "[DATE]"
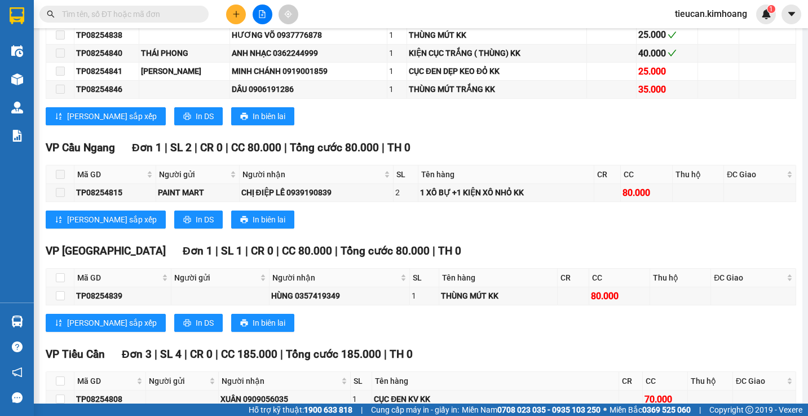
scroll to position [959, 0]
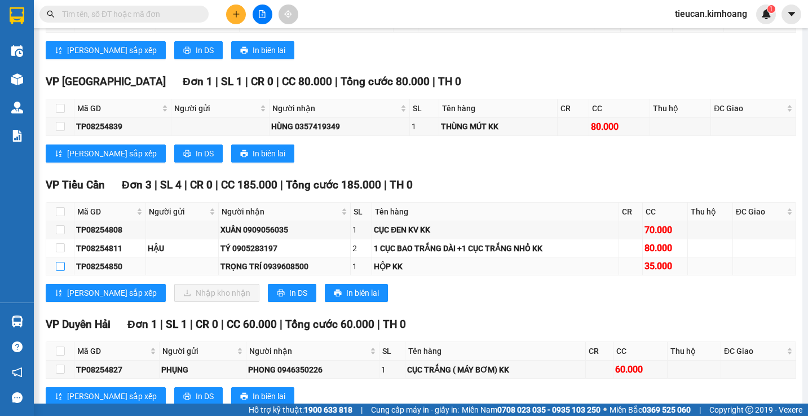
click at [61, 271] on input "checkbox" at bounding box center [60, 266] width 9 height 9
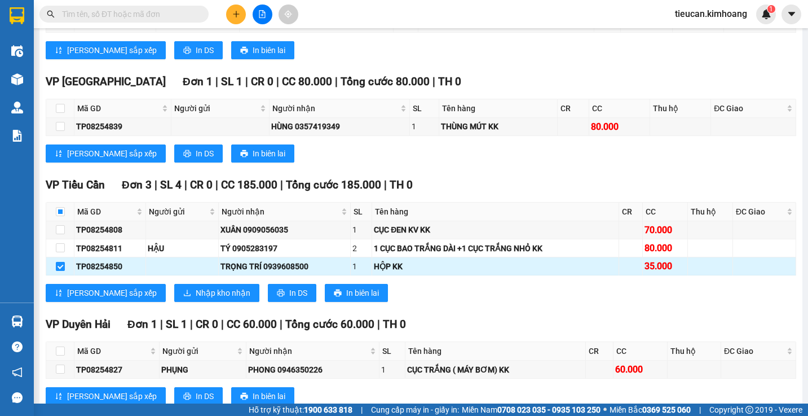
click at [61, 271] on input "checkbox" at bounding box center [60, 266] width 9 height 9
checkbox input "true"
click at [58, 234] on input "checkbox" at bounding box center [60, 229] width 9 height 9
checkbox input "true"
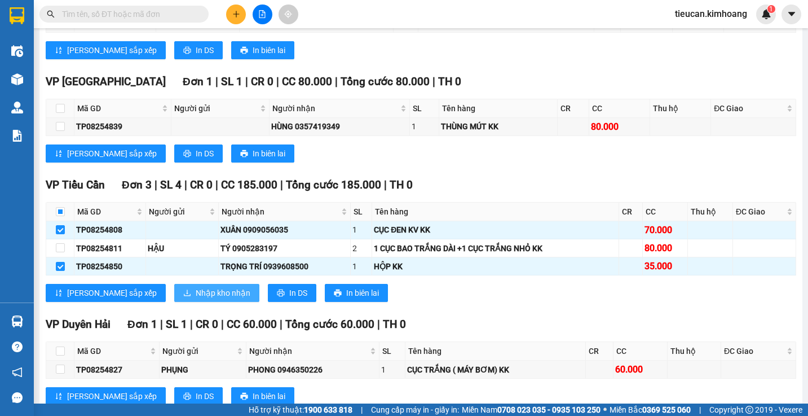
click at [196, 297] on span "Nhập kho nhận" at bounding box center [223, 293] width 55 height 12
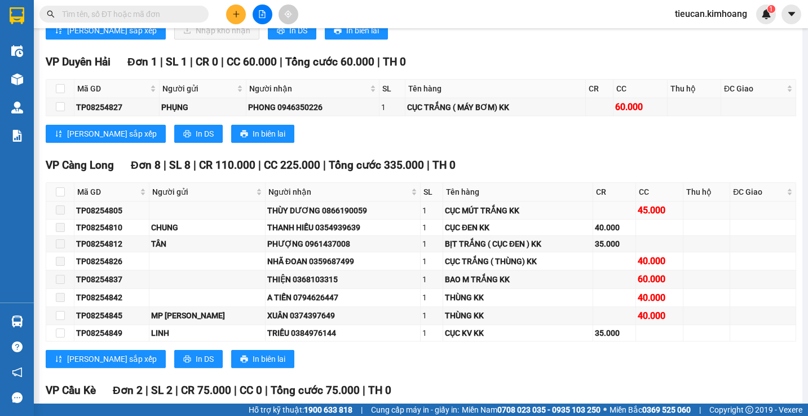
scroll to position [996, 0]
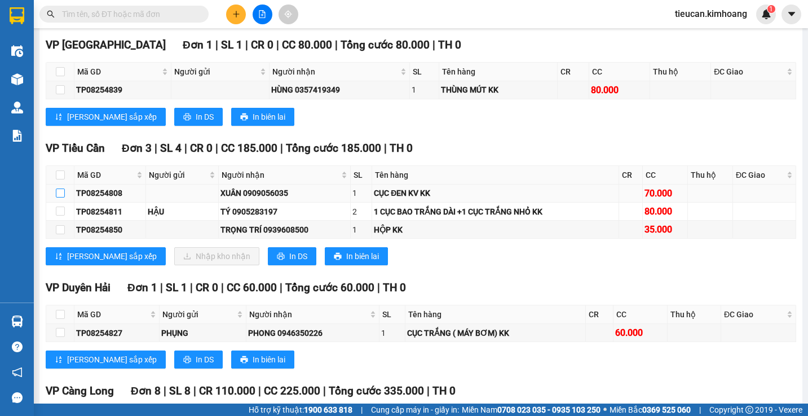
click at [56, 197] on input "checkbox" at bounding box center [60, 192] width 9 height 9
click at [61, 197] on input "checkbox" at bounding box center [60, 192] width 9 height 9
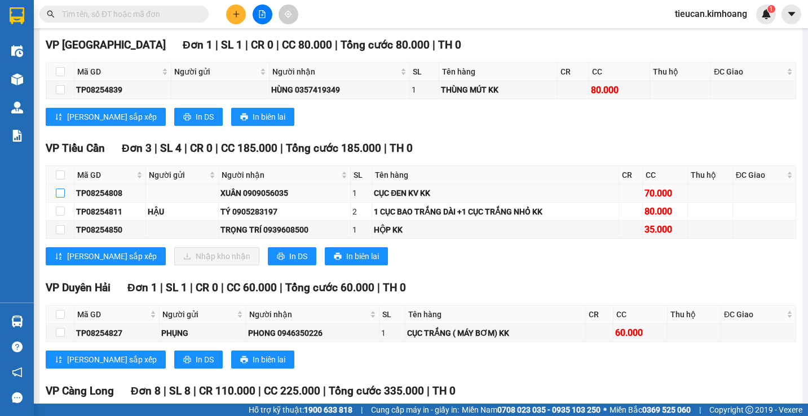
checkbox input "true"
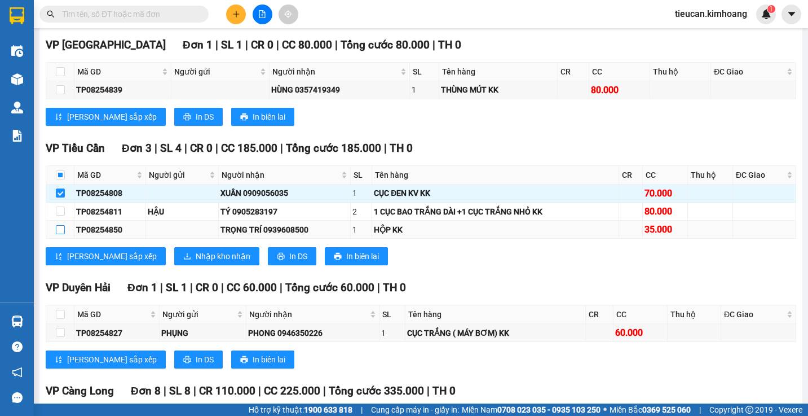
click at [60, 234] on input "checkbox" at bounding box center [60, 229] width 9 height 9
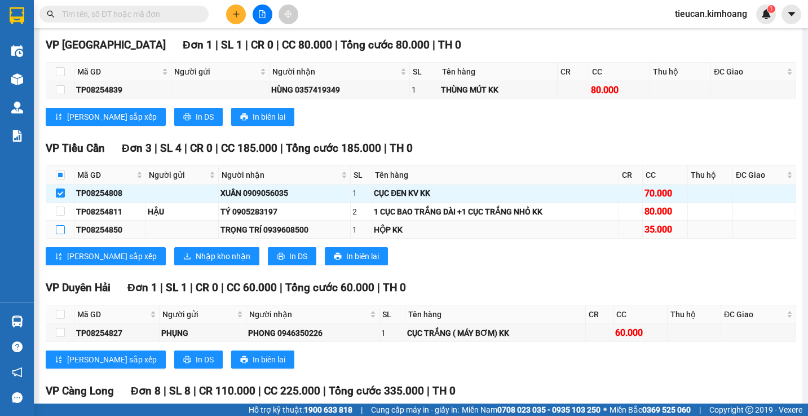
checkbox input "true"
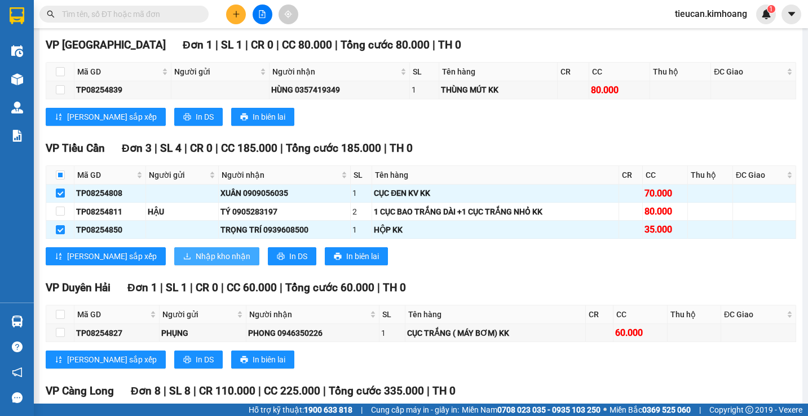
click at [196, 262] on span "Nhập kho nhận" at bounding box center [223, 256] width 55 height 12
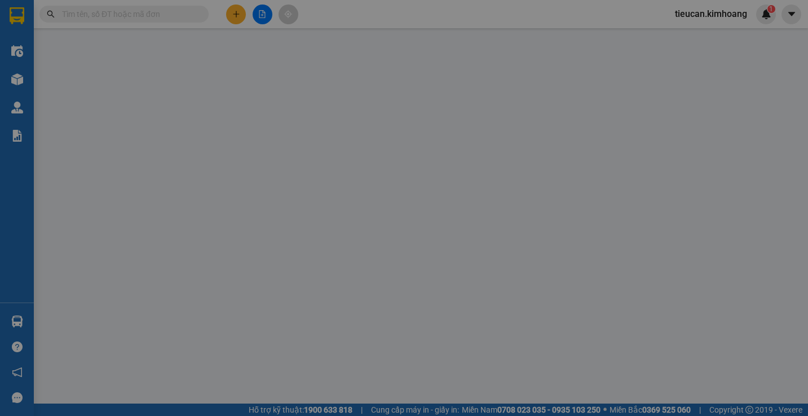
click at [179, 266] on div "XÁC NHẬN SỐ HÀNG NHẬP VÀO KHO NHẬN STT Tên hàng SL ĐVT Loại hàng Ghi chú Tổng S…" at bounding box center [404, 208] width 808 height 416
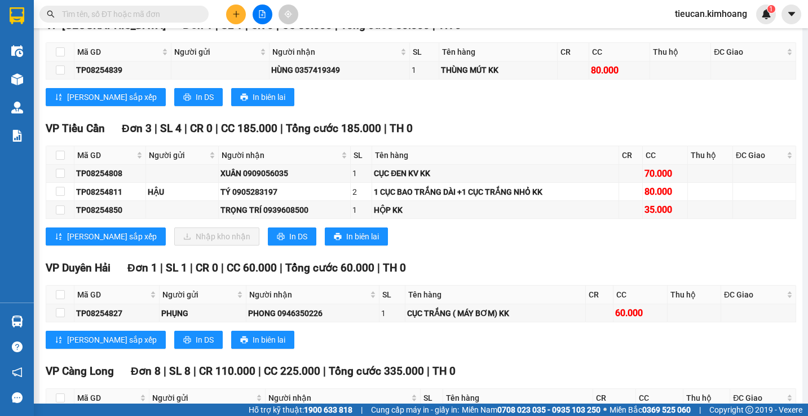
scroll to position [1072, 0]
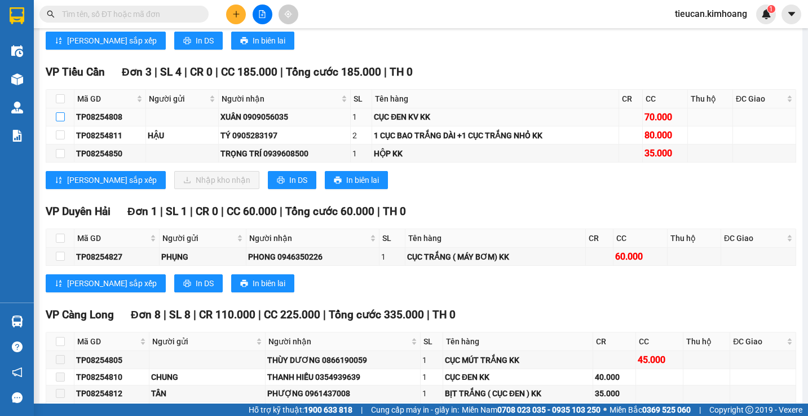
click at [58, 121] on input "checkbox" at bounding box center [60, 116] width 9 height 9
checkbox input "true"
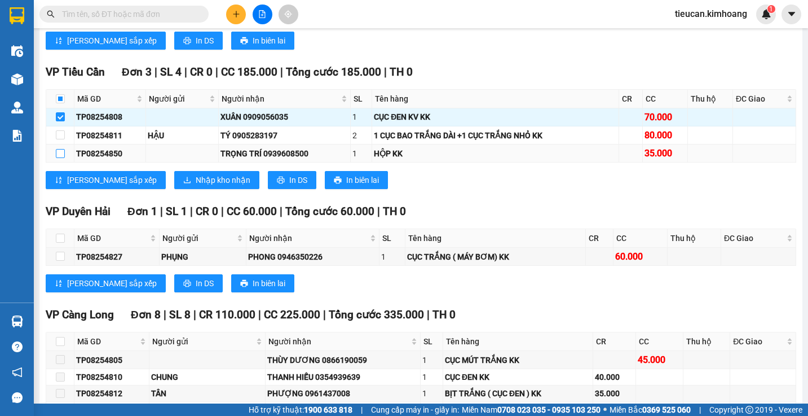
click at [64, 158] on input "checkbox" at bounding box center [60, 153] width 9 height 9
checkbox input "true"
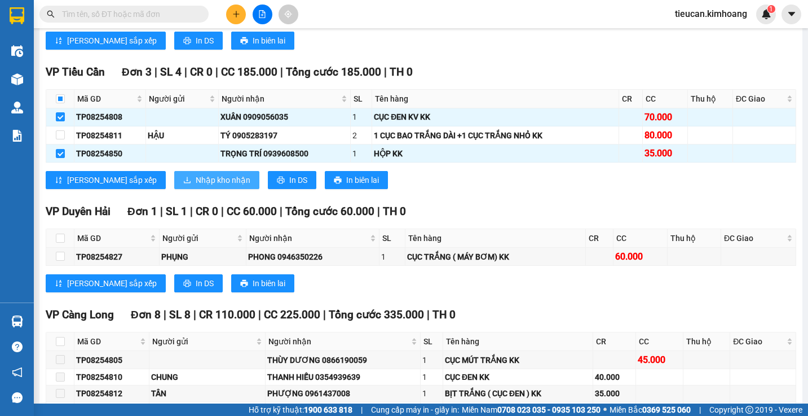
click at [196, 184] on span "Nhập kho nhận" at bounding box center [223, 180] width 55 height 12
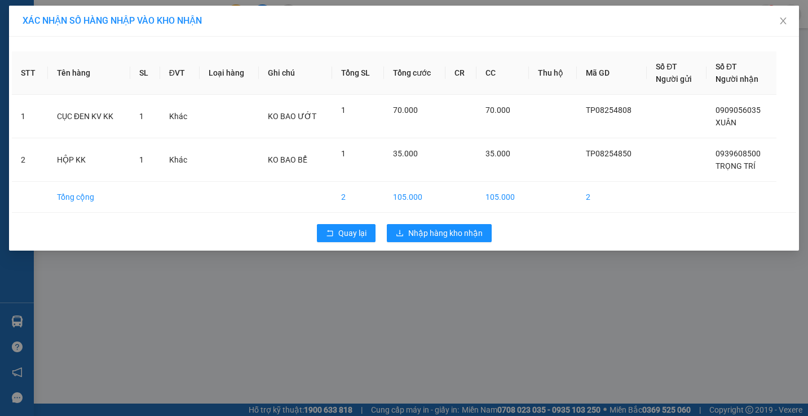
click at [152, 184] on td at bounding box center [145, 197] width 30 height 31
click at [392, 234] on button "Nhập hàng kho nhận" at bounding box center [439, 233] width 105 height 18
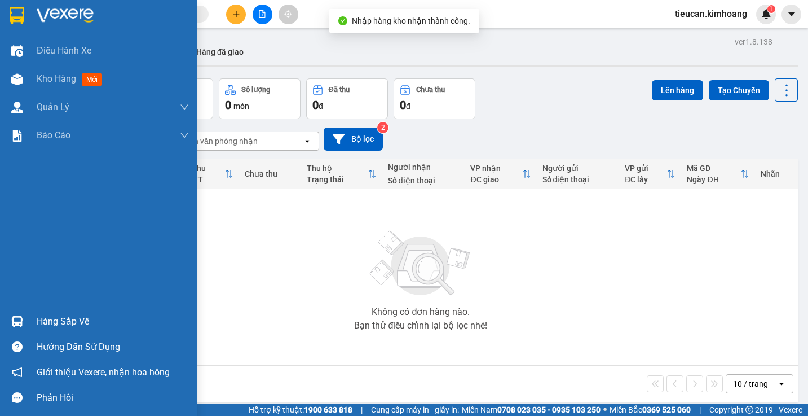
click at [51, 323] on div "Hàng sắp về" at bounding box center [113, 321] width 152 height 17
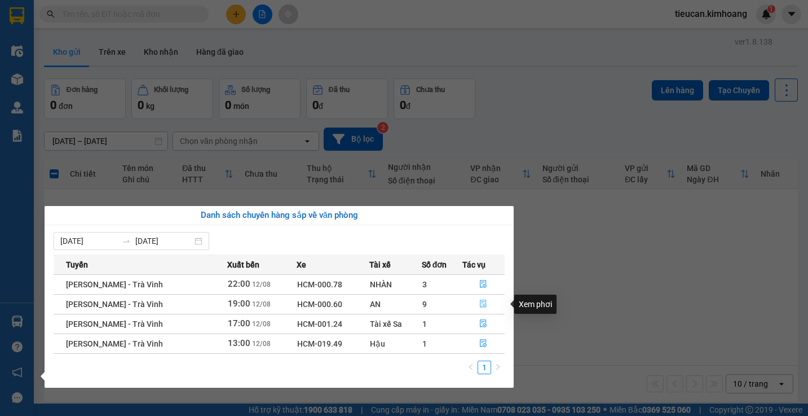
click at [485, 302] on icon "file-done" at bounding box center [484, 304] width 7 height 8
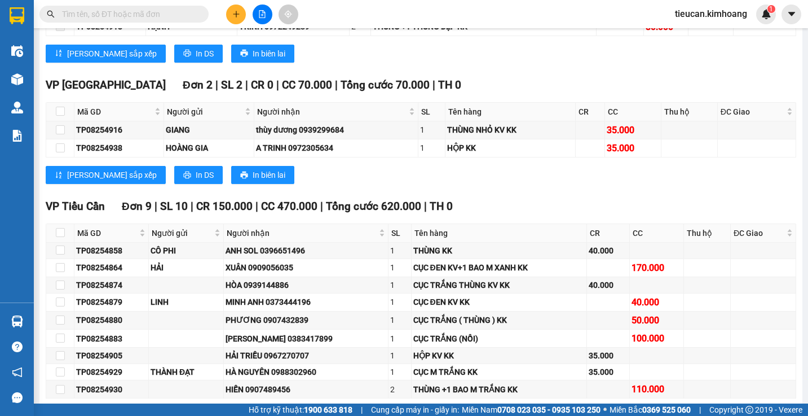
scroll to position [1692, 0]
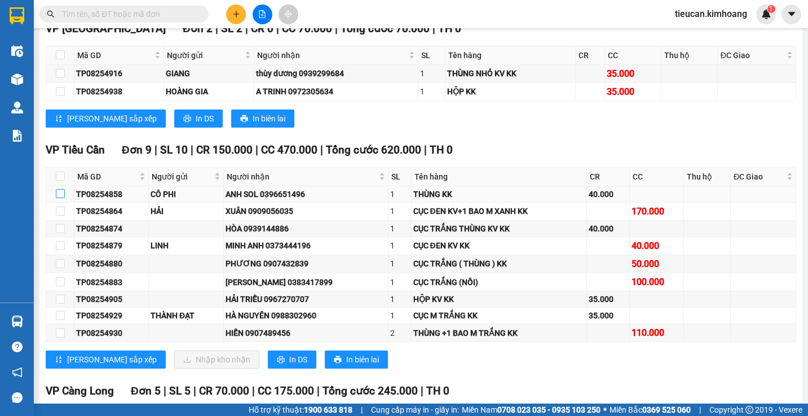
click at [58, 198] on input "checkbox" at bounding box center [60, 193] width 9 height 9
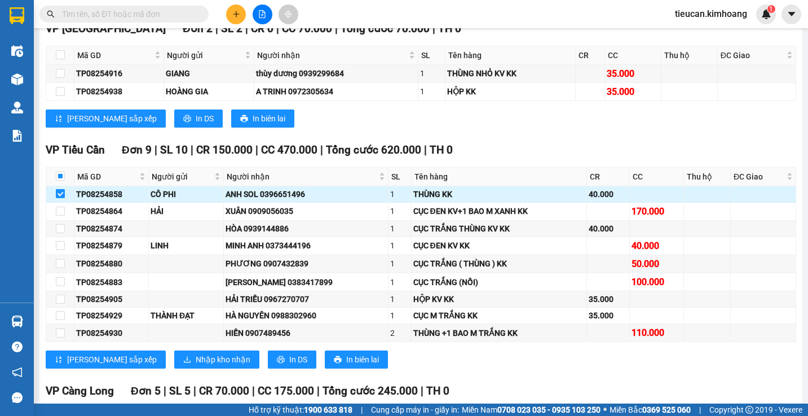
click at [58, 198] on input "checkbox" at bounding box center [60, 193] width 9 height 9
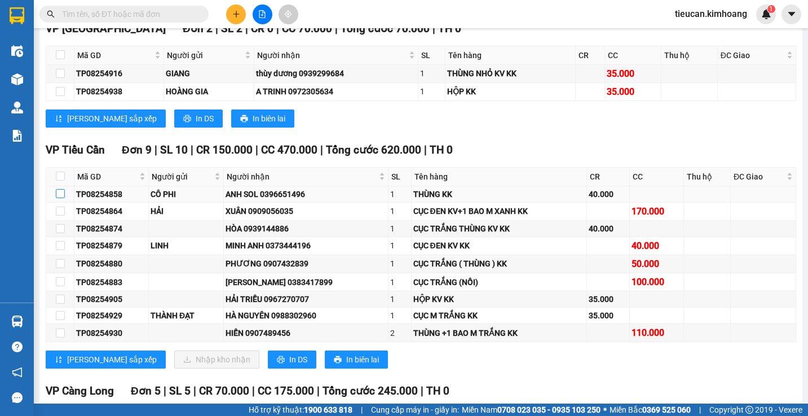
drag, startPoint x: 61, startPoint y: 204, endPoint x: 67, endPoint y: 208, distance: 7.4
click at [67, 203] on td at bounding box center [60, 194] width 28 height 16
click at [59, 198] on input "checkbox" at bounding box center [60, 193] width 9 height 9
checkbox input "true"
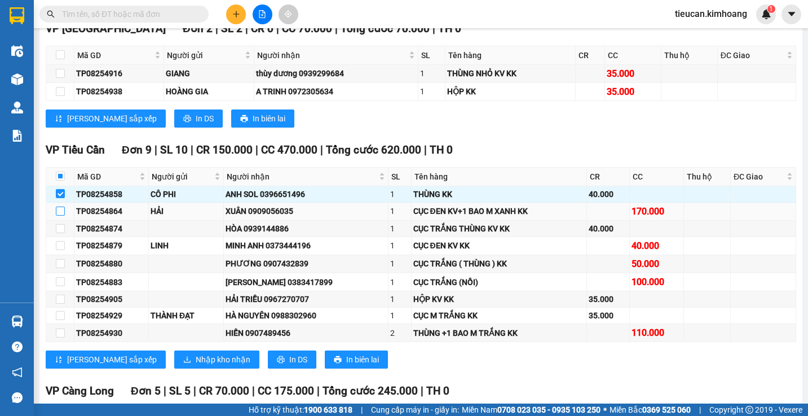
click at [60, 215] on input "checkbox" at bounding box center [60, 210] width 9 height 9
checkbox input "true"
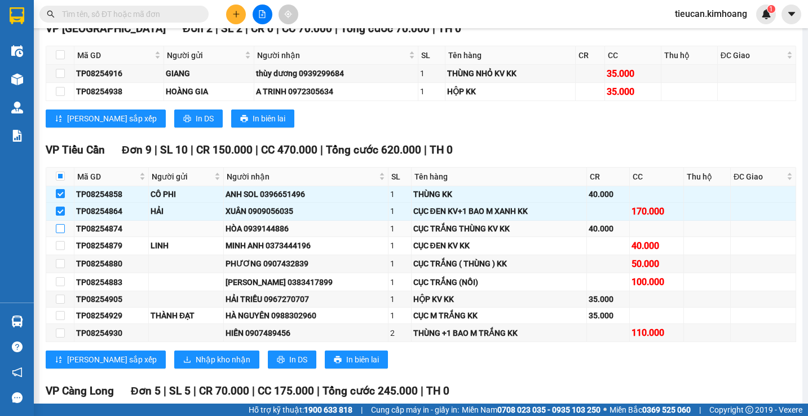
click at [60, 233] on input "checkbox" at bounding box center [60, 228] width 9 height 9
checkbox input "true"
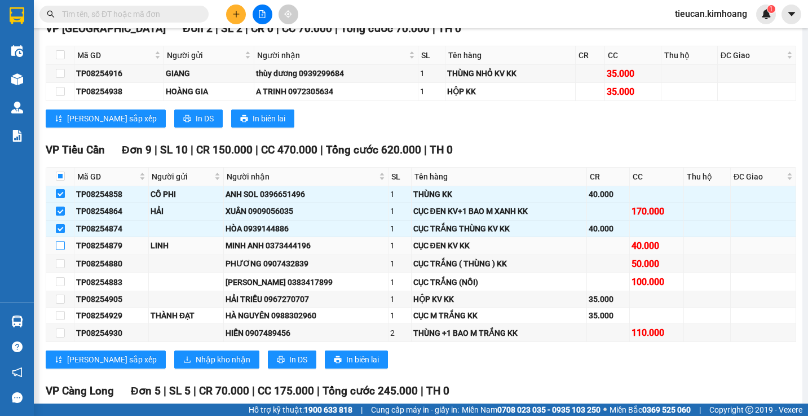
click at [60, 250] on input "checkbox" at bounding box center [60, 245] width 9 height 9
checkbox input "true"
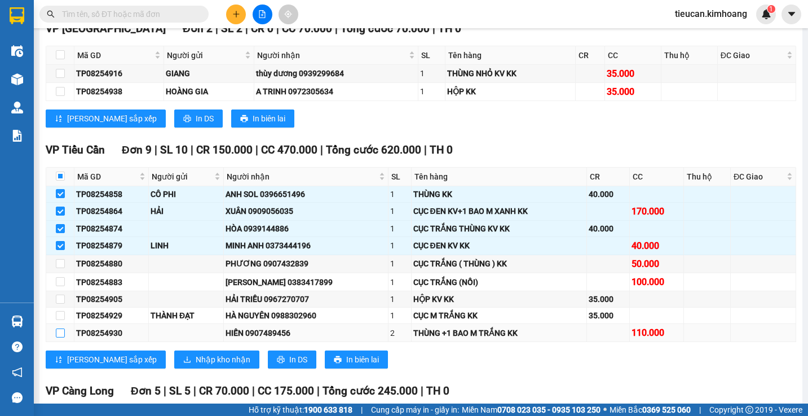
click at [63, 337] on input "checkbox" at bounding box center [60, 332] width 9 height 9
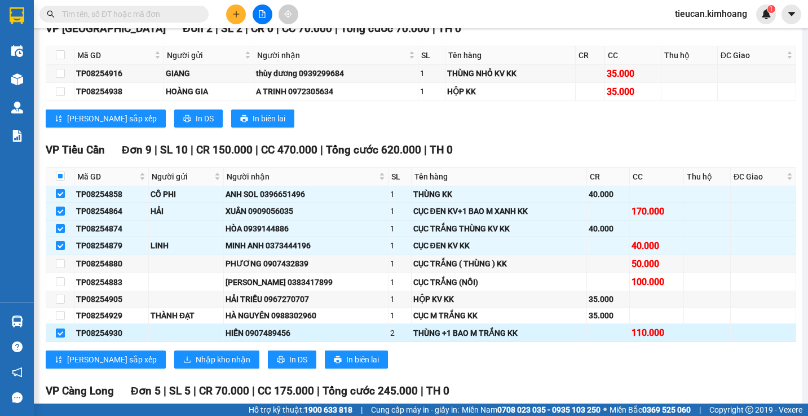
click at [63, 337] on input "checkbox" at bounding box center [60, 332] width 9 height 9
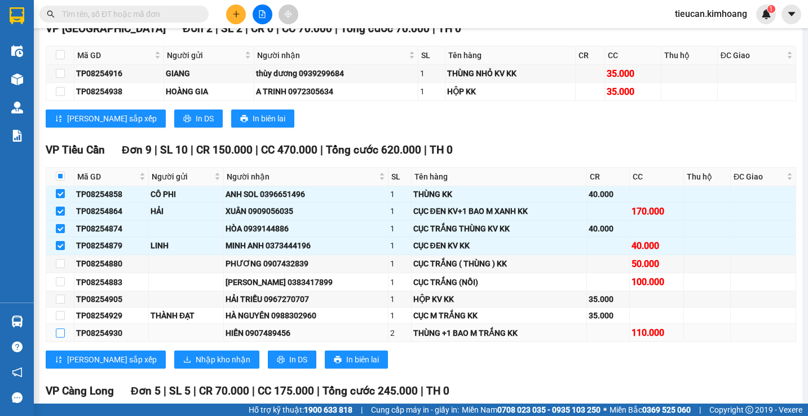
click at [63, 337] on input "checkbox" at bounding box center [60, 332] width 9 height 9
checkbox input "true"
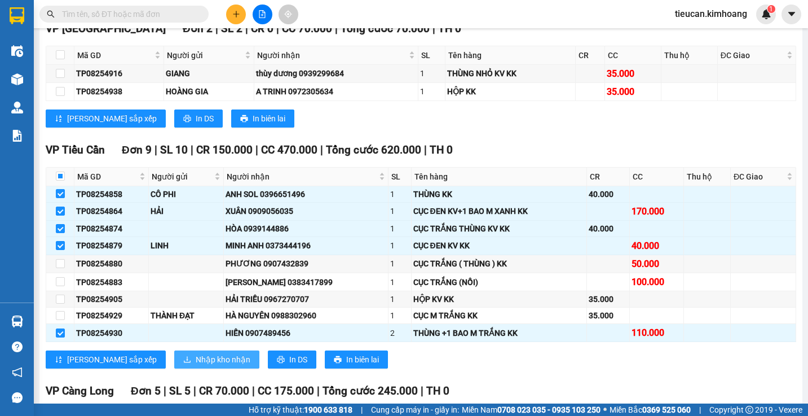
click at [196, 366] on span "Nhập kho nhận" at bounding box center [223, 359] width 55 height 12
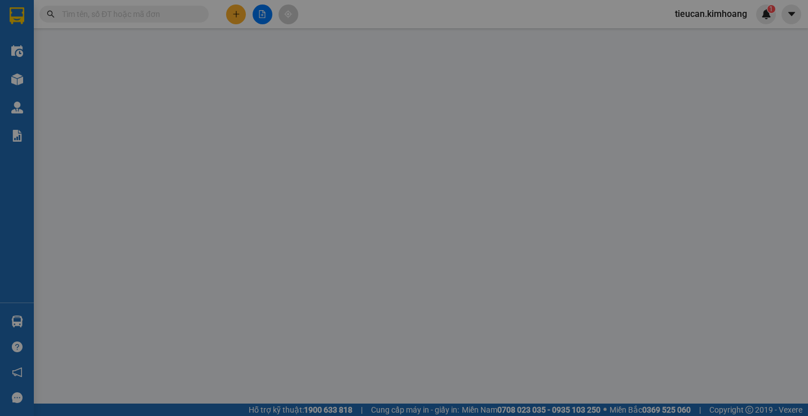
click at [162, 369] on div "XÁC NHẬN SỐ HÀNG NHẬP VÀO KHO NHẬN STT Tên hàng SL ĐVT Loại hàng Ghi chú Tổng S…" at bounding box center [404, 208] width 808 height 416
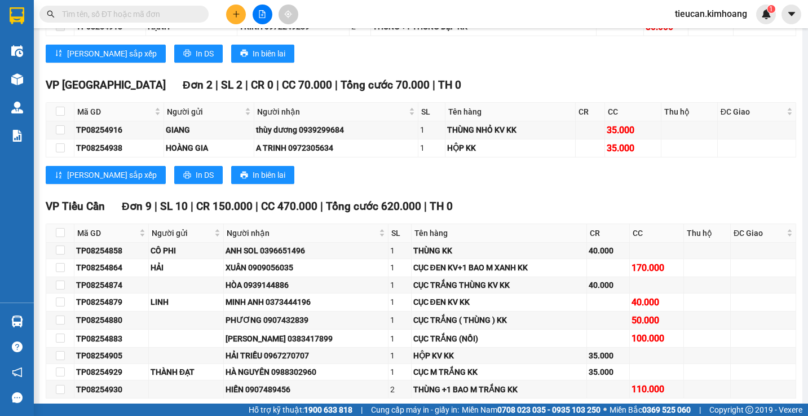
scroll to position [1692, 0]
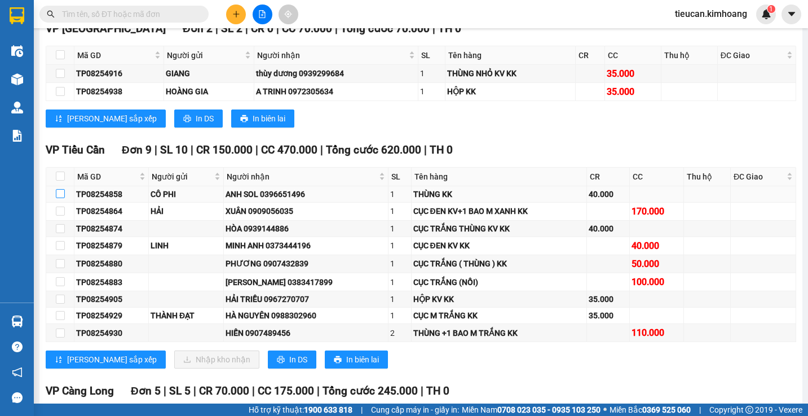
click at [61, 198] on input "checkbox" at bounding box center [60, 193] width 9 height 9
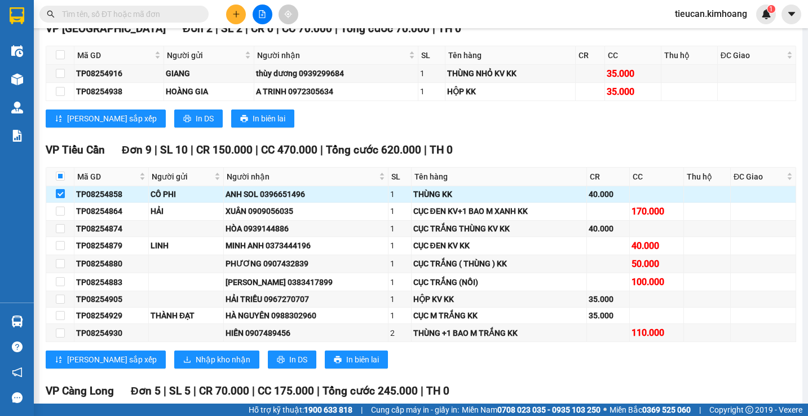
click at [61, 198] on input "checkbox" at bounding box center [60, 193] width 9 height 9
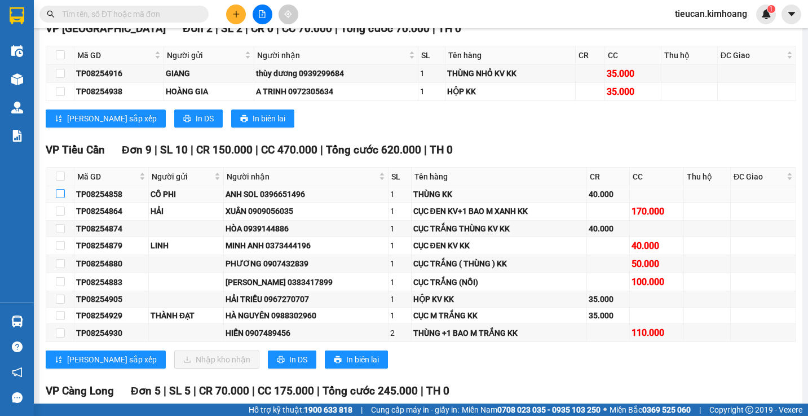
click at [62, 198] on input "checkbox" at bounding box center [60, 193] width 9 height 9
checkbox input "true"
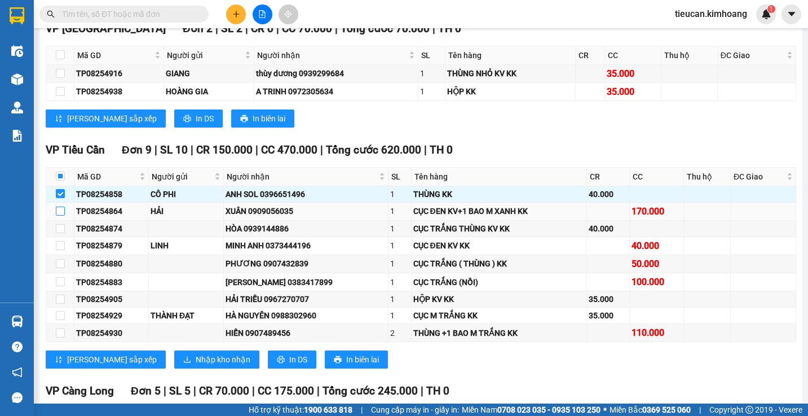
click at [61, 215] on input "checkbox" at bounding box center [60, 210] width 9 height 9
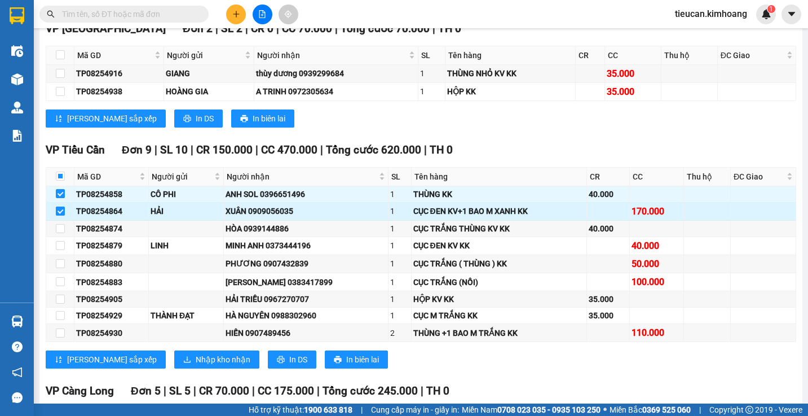
click at [61, 215] on input "checkbox" at bounding box center [60, 210] width 9 height 9
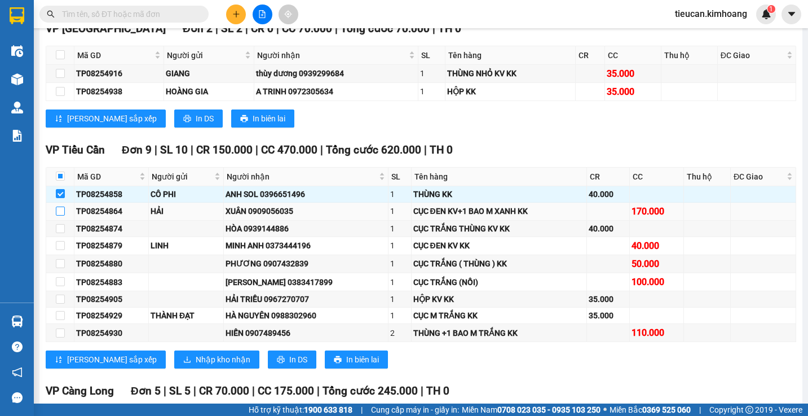
click at [64, 215] on input "checkbox" at bounding box center [60, 210] width 9 height 9
checkbox input "true"
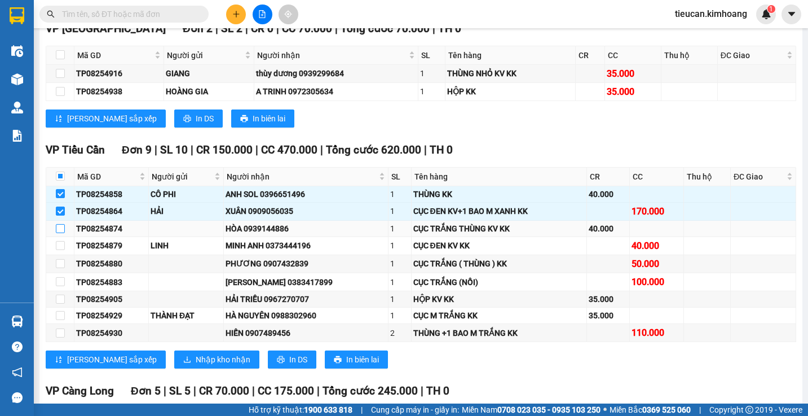
click at [61, 233] on input "checkbox" at bounding box center [60, 228] width 9 height 9
checkbox input "true"
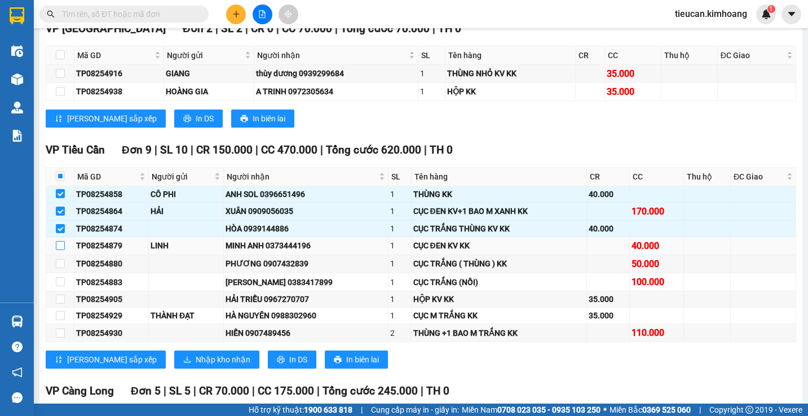
click at [61, 250] on input "checkbox" at bounding box center [60, 245] width 9 height 9
checkbox input "true"
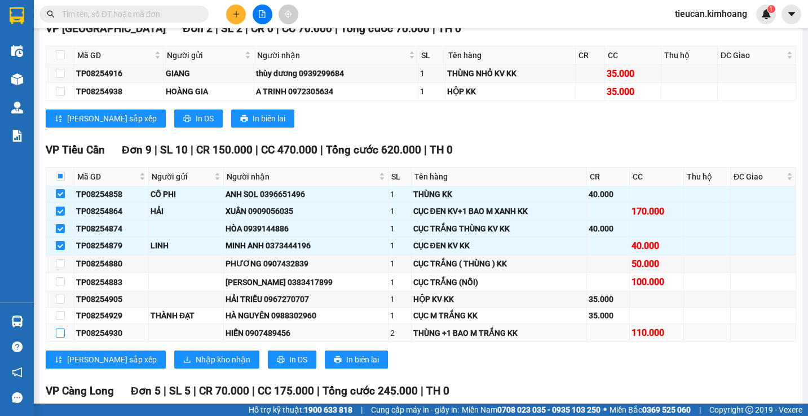
click at [58, 337] on input "checkbox" at bounding box center [60, 332] width 9 height 9
checkbox input "true"
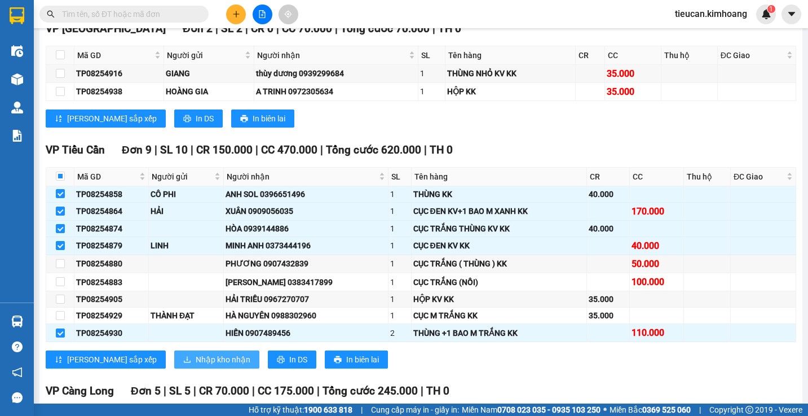
click at [196, 366] on span "Nhập kho nhận" at bounding box center [223, 359] width 55 height 12
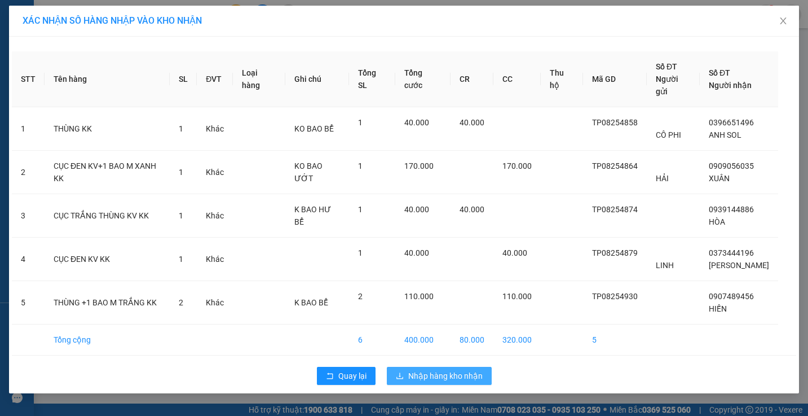
click at [399, 369] on button "Nhập hàng kho nhận" at bounding box center [439, 376] width 105 height 18
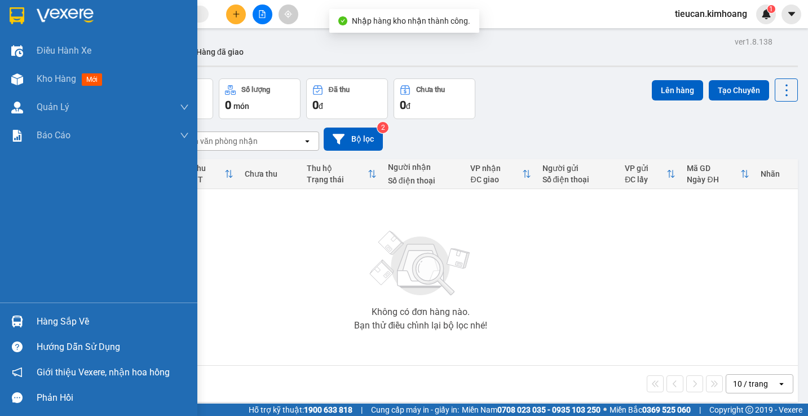
click at [39, 316] on div "Hàng sắp về" at bounding box center [113, 321] width 152 height 17
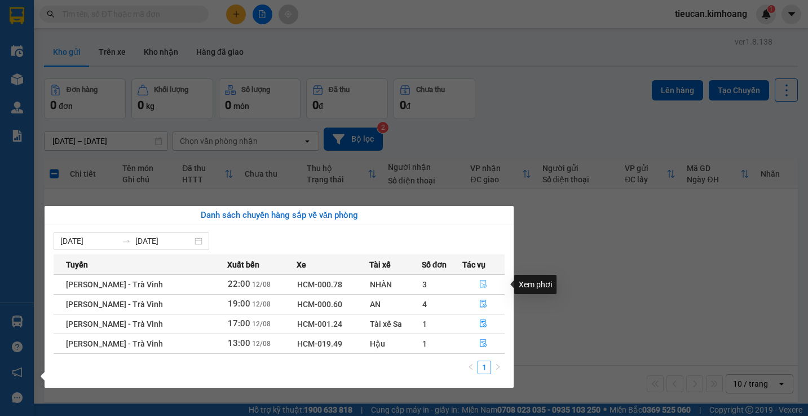
click at [482, 283] on icon "file-done" at bounding box center [483, 284] width 8 height 8
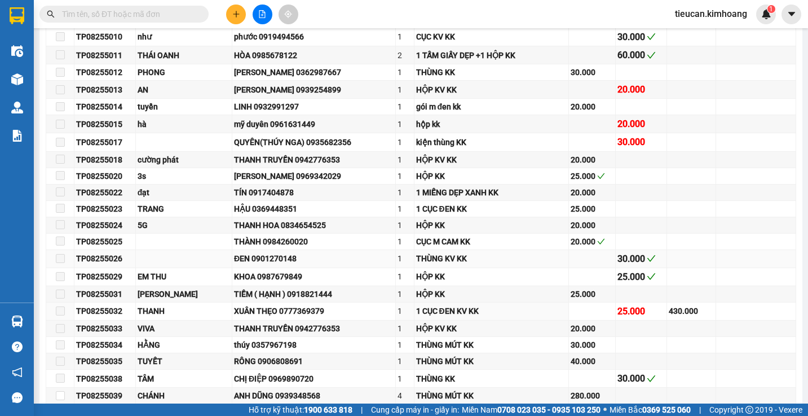
scroll to position [1862, 0]
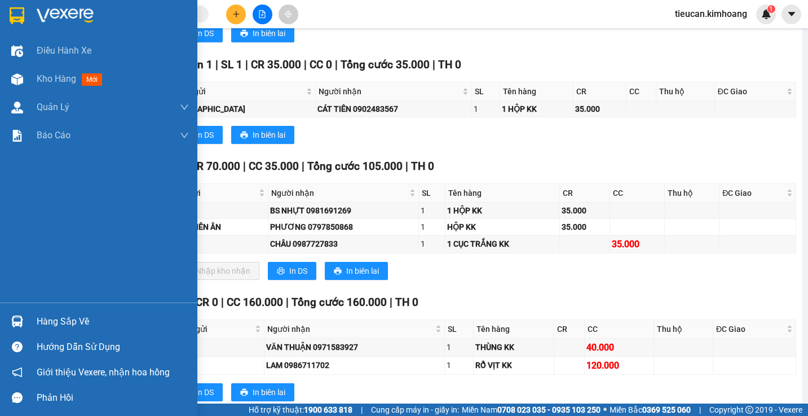
click at [51, 314] on div "Hàng sắp về" at bounding box center [113, 321] width 152 height 17
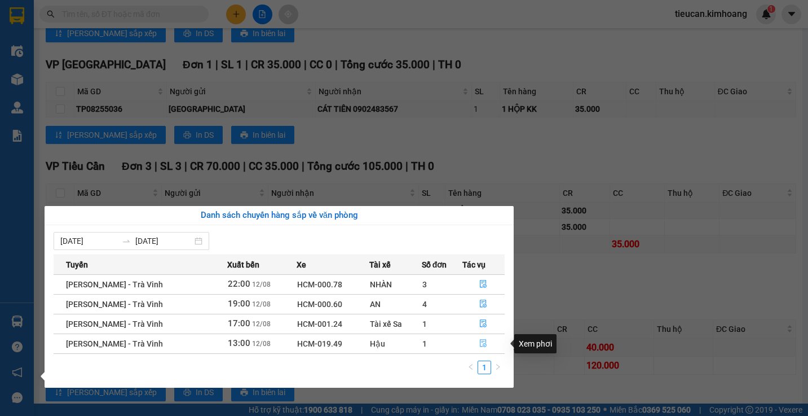
click at [481, 344] on icon "file-done" at bounding box center [484, 344] width 7 height 8
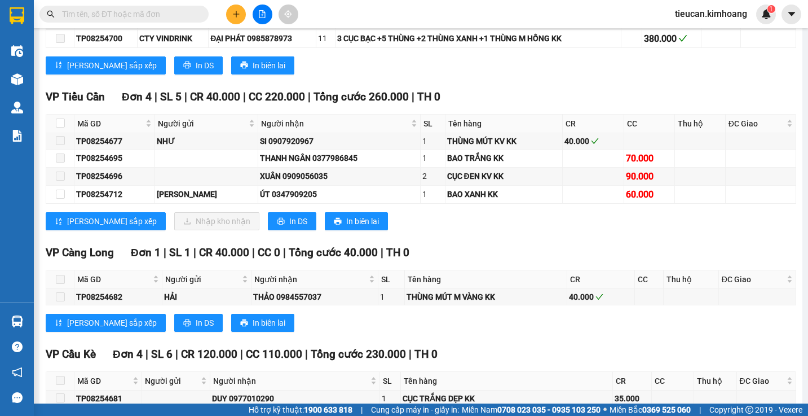
scroll to position [954, 0]
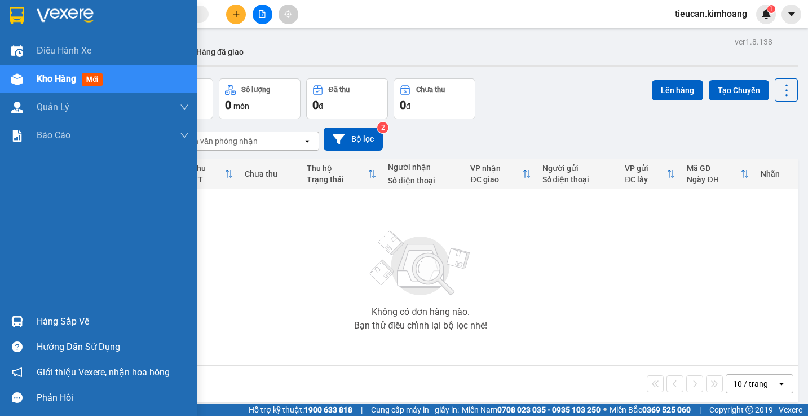
click at [24, 323] on div at bounding box center [17, 321] width 20 height 20
click at [24, 323] on div "Điều hành xe Kho hàng mới Quản [PERSON_NAME] lý chuyến Quản lý khách hàng mới B…" at bounding box center [98, 208] width 197 height 416
click at [32, 323] on div "Hàng sắp về" at bounding box center [98, 321] width 197 height 25
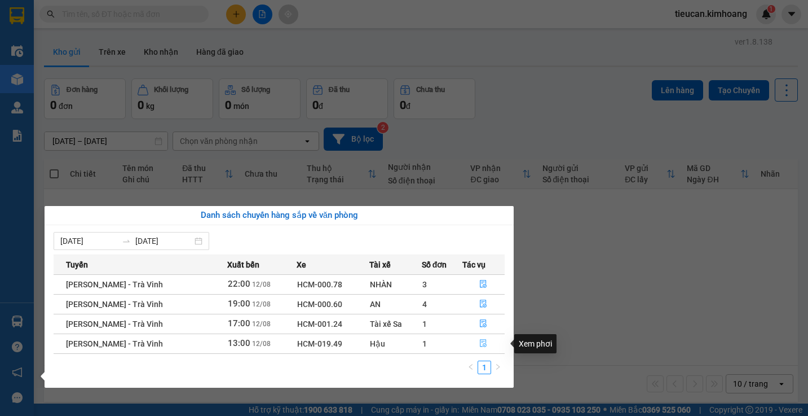
click at [476, 344] on button "button" at bounding box center [484, 344] width 42 height 18
click at [476, 344] on main "ver 1.8.138 Kho gửi Trên xe Kho nhận Hàng đã giao Đơn hàng 0 đơn Khối lượng 0 k…" at bounding box center [404, 201] width 808 height 403
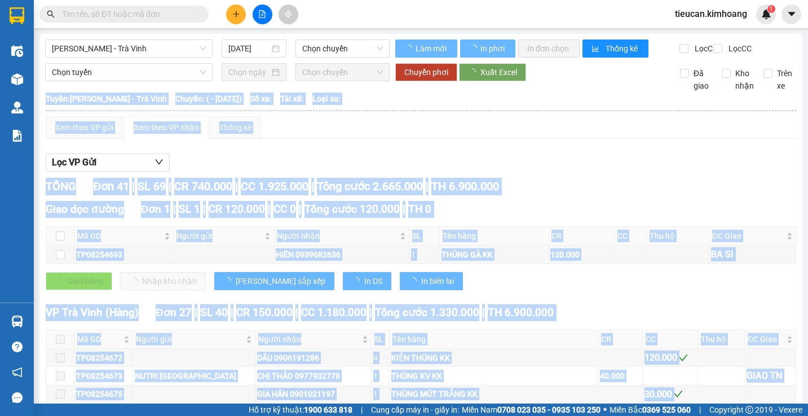
type input "[DATE]"
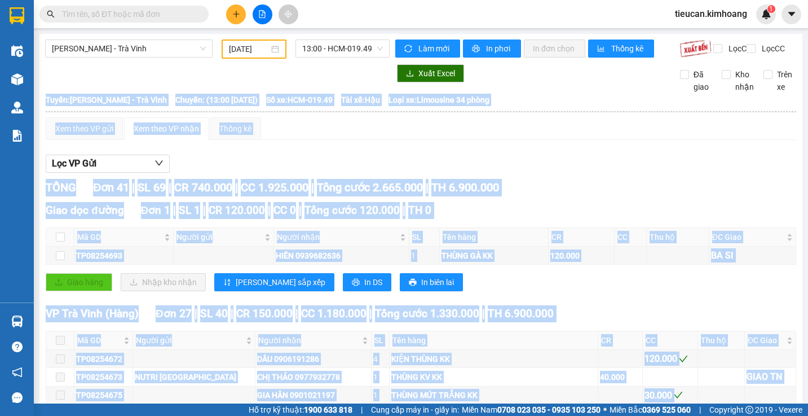
click at [306, 140] on div "Xem theo VP gửi Xem theo VP nhận Thống kê" at bounding box center [421, 128] width 751 height 23
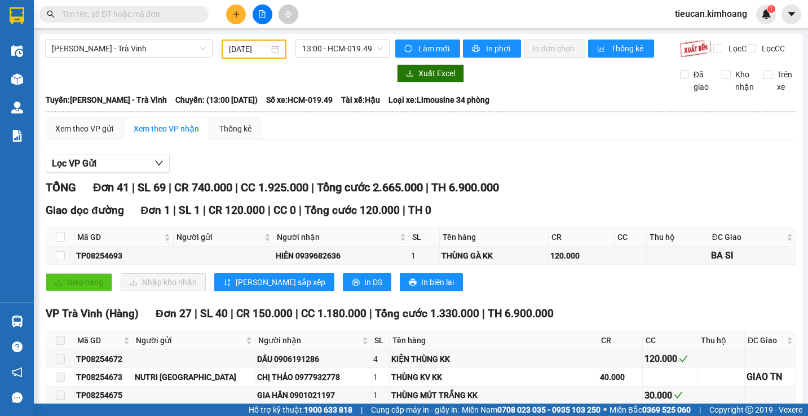
click at [306, 140] on div "Xem theo VP gửi Xem theo VP nhận Thống kê" at bounding box center [421, 128] width 751 height 23
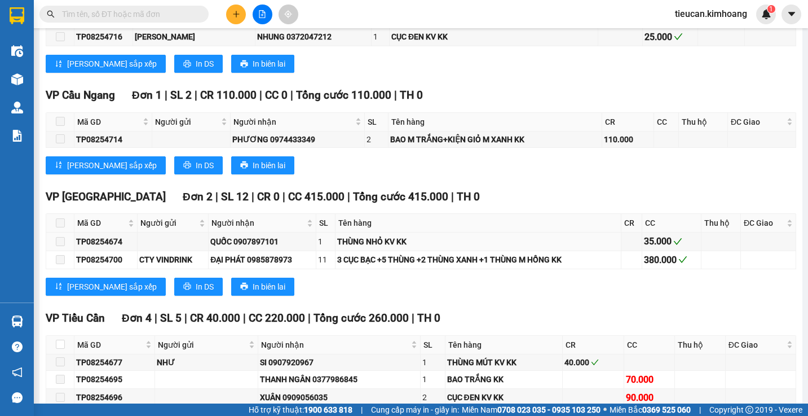
scroll to position [959, 0]
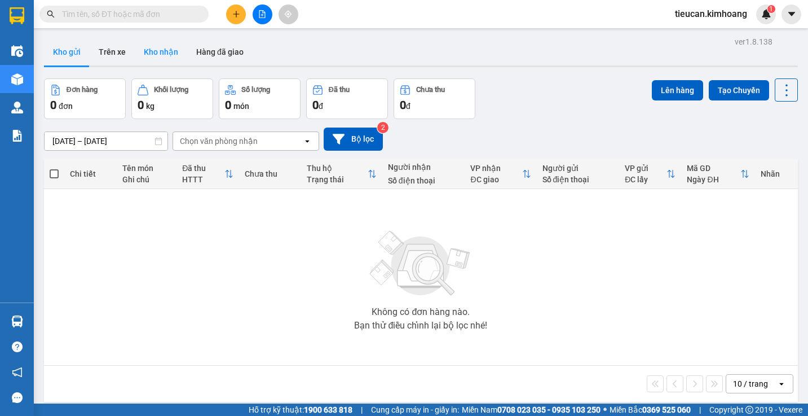
click at [155, 51] on button "Kho nhận" at bounding box center [161, 51] width 52 height 27
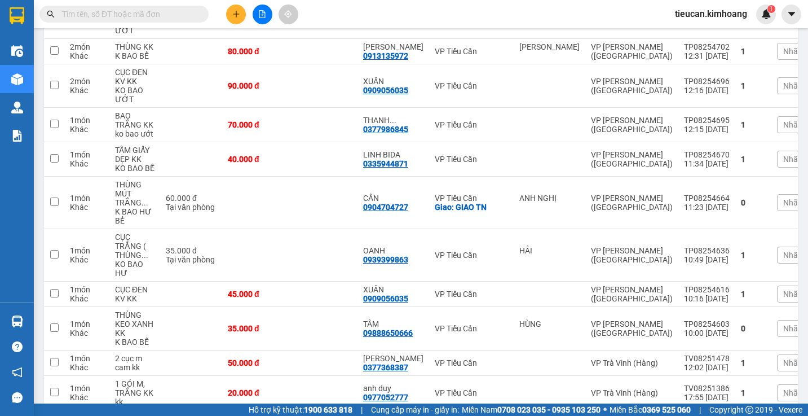
scroll to position [393, 0]
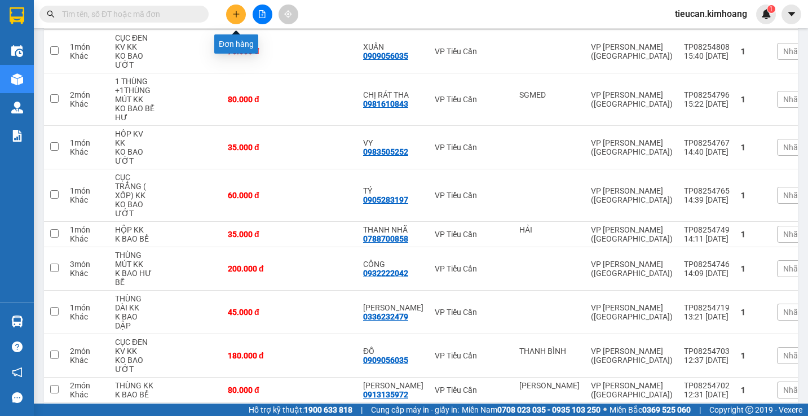
click at [237, 15] on icon "plus" at bounding box center [236, 14] width 8 height 8
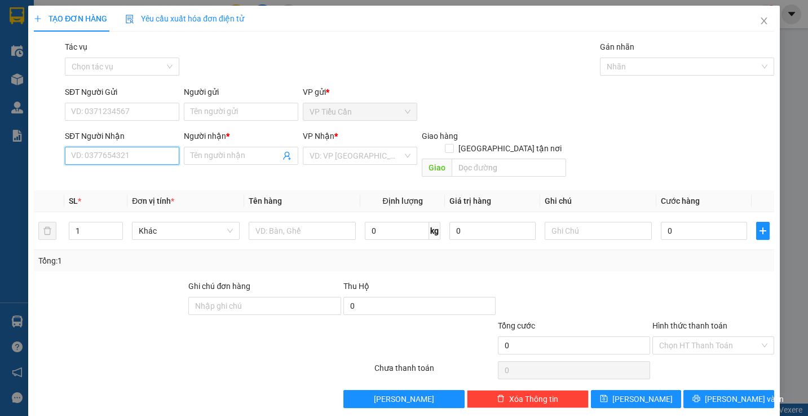
click at [151, 151] on input "SĐT Người Nhận" at bounding box center [122, 156] width 115 height 18
type input "0902331264"
click at [199, 159] on input "Người nhận *" at bounding box center [236, 155] width 90 height 12
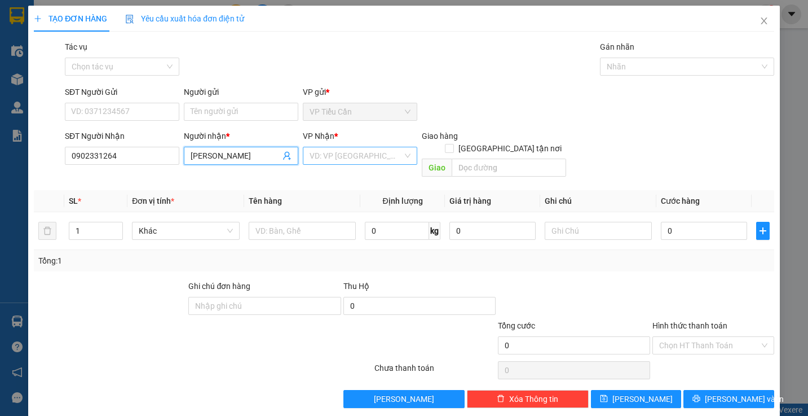
type input "HOÀNG THẠCH"
click at [345, 158] on input "search" at bounding box center [356, 155] width 93 height 17
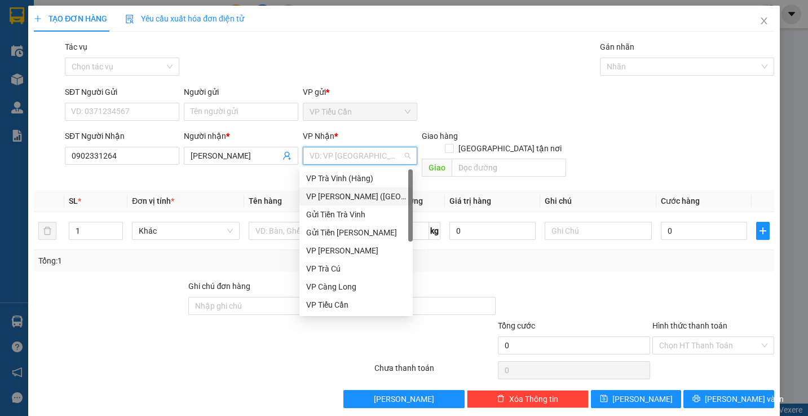
click at [349, 196] on div "VP [PERSON_NAME] ([GEOGRAPHIC_DATA])" at bounding box center [356, 196] width 100 height 12
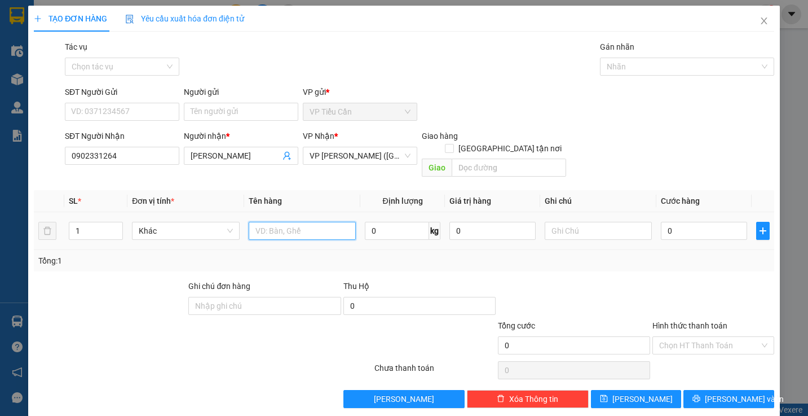
click at [256, 222] on input "text" at bounding box center [302, 231] width 107 height 18
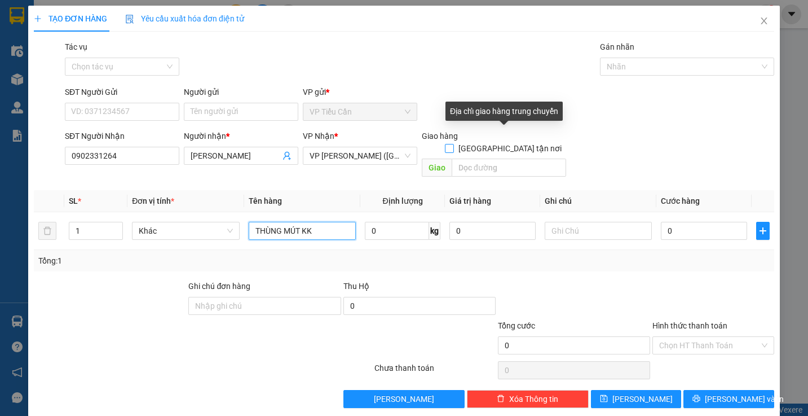
type input "THÙNG MÚT KK"
click at [454, 144] on span at bounding box center [449, 148] width 9 height 9
click at [453, 144] on input "[GEOGRAPHIC_DATA] tận nơi" at bounding box center [449, 148] width 8 height 8
checkbox input "true"
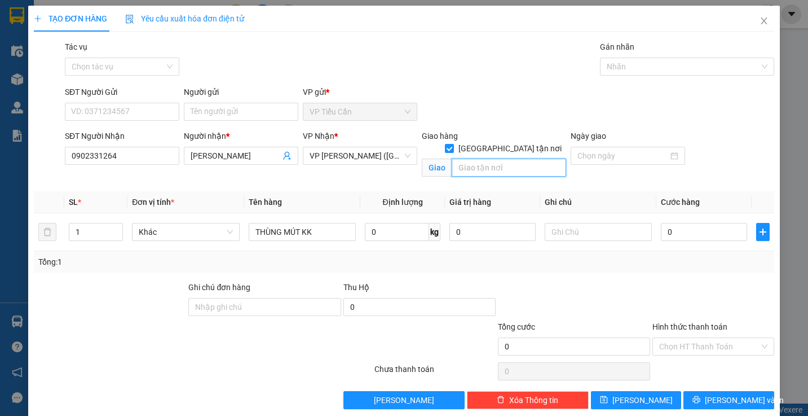
click at [460, 159] on input "text" at bounding box center [509, 168] width 115 height 18
type input "666/16/30B/ĐƯỜNG 3 THÁNG 2/P14/Q10"
click at [115, 115] on input "SĐT Người Gửi" at bounding box center [122, 112] width 115 height 18
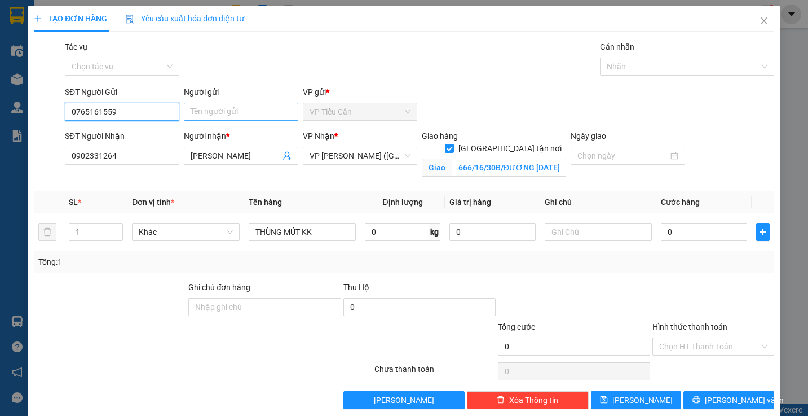
type input "0765161559"
click at [213, 108] on input "Người gửi" at bounding box center [241, 112] width 115 height 18
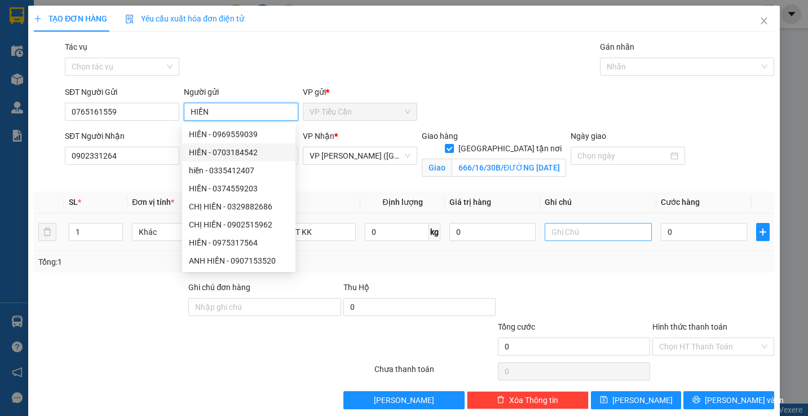
type input "HIỀN"
click at [545, 235] on input "text" at bounding box center [598, 232] width 107 height 18
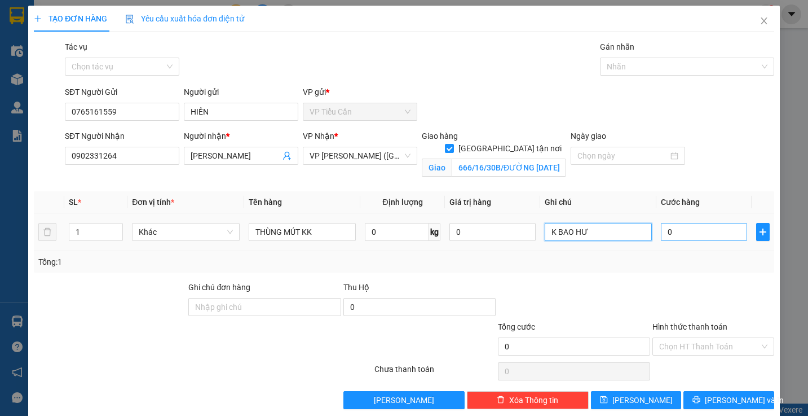
type input "K BAO HƯ"
click at [661, 234] on input "0" at bounding box center [704, 232] width 86 height 18
type input "9"
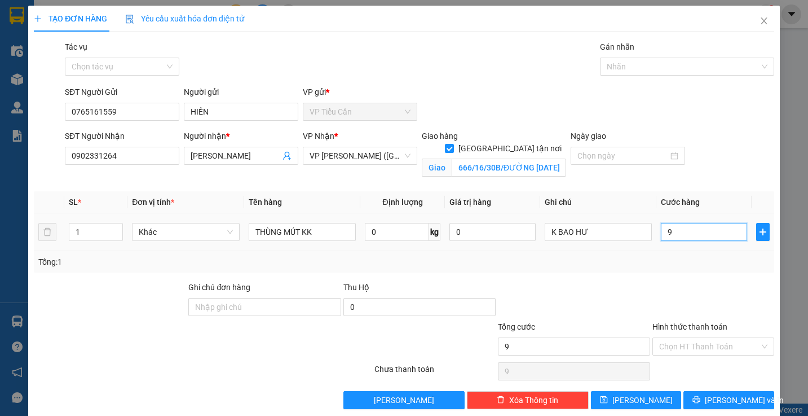
type input "90"
type input "90.000"
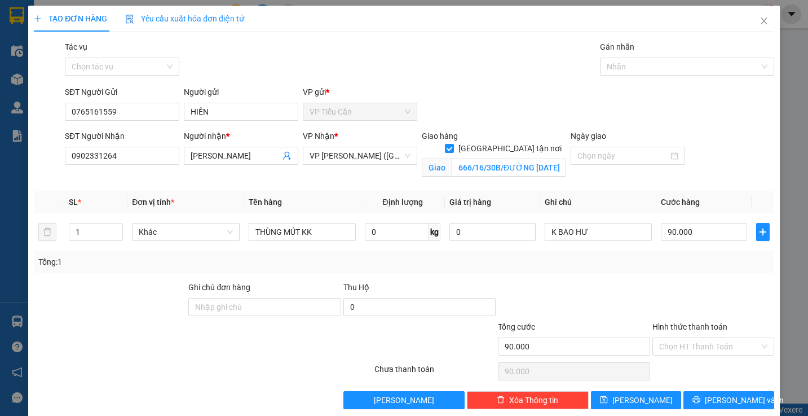
click at [639, 263] on div "Tổng: 1" at bounding box center [404, 262] width 732 height 12
click at [691, 344] on input "Hình thức thanh toán" at bounding box center [709, 346] width 100 height 17
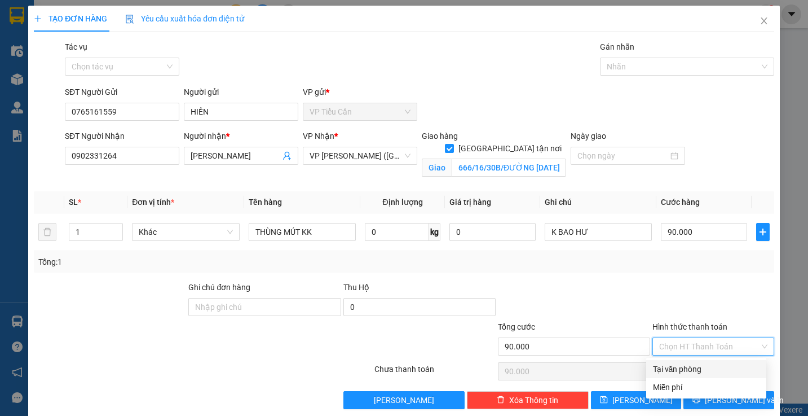
click at [694, 371] on div "Tại văn phòng" at bounding box center [706, 369] width 107 height 12
type input "0"
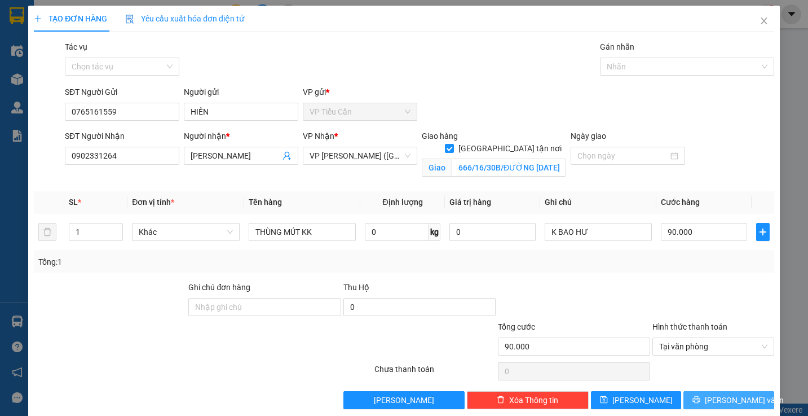
click at [744, 402] on button "[PERSON_NAME] và In" at bounding box center [729, 400] width 91 height 18
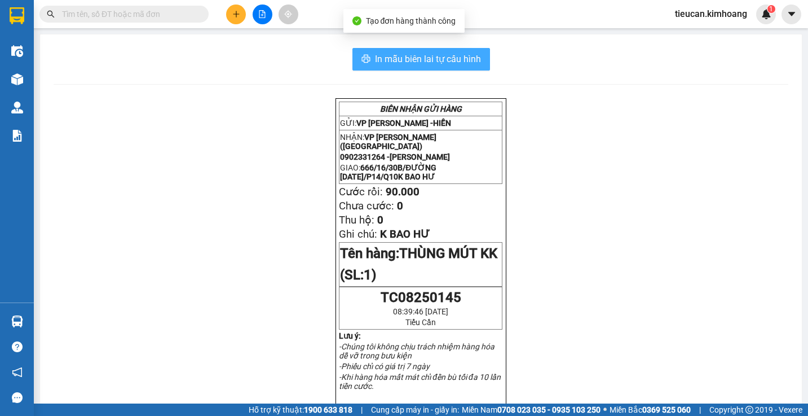
click at [416, 65] on span "In mẫu biên lai tự cấu hình" at bounding box center [428, 59] width 106 height 14
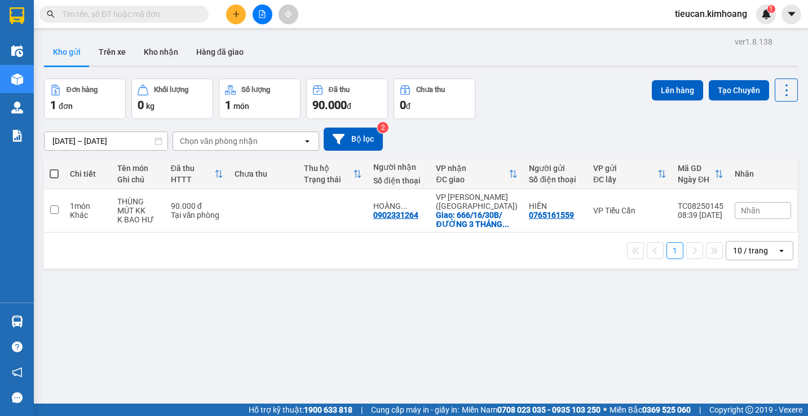
click at [235, 11] on icon "plus" at bounding box center [236, 14] width 8 height 8
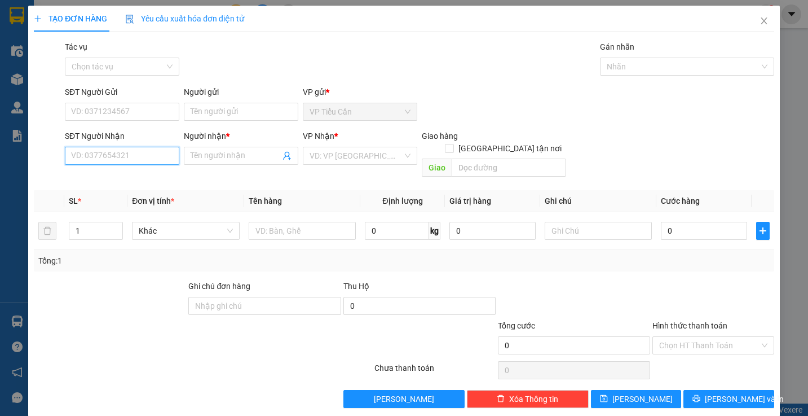
click at [146, 159] on input "SĐT Người Nhận" at bounding box center [122, 156] width 115 height 18
type input "0976521183"
click at [197, 153] on input "Người nhận *" at bounding box center [236, 155] width 90 height 12
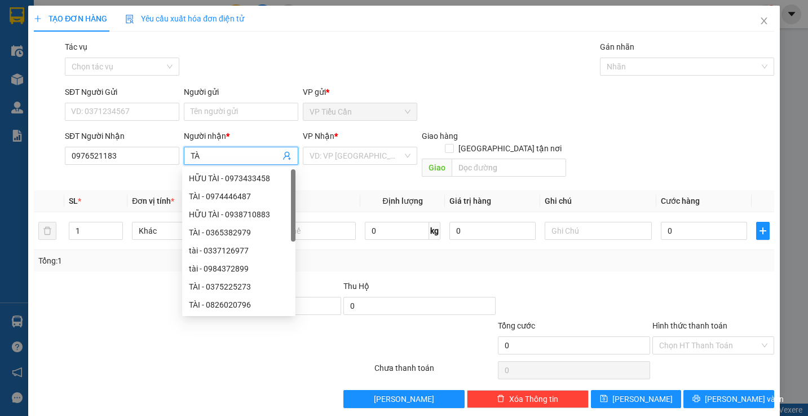
type input "T"
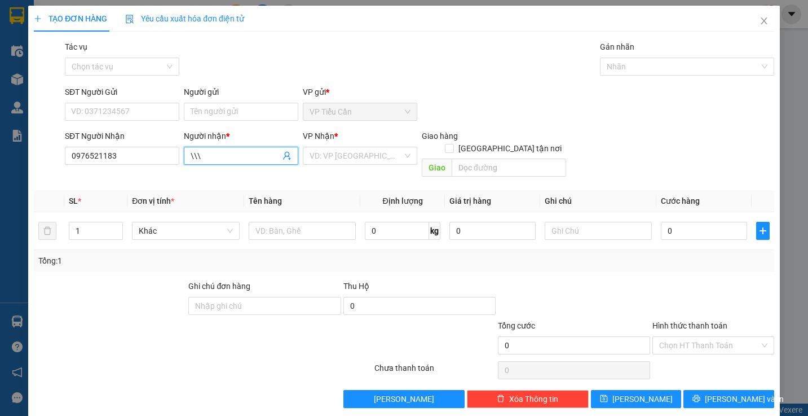
click at [209, 158] on input "\\\" at bounding box center [236, 155] width 90 height 12
type input "\"
click at [130, 158] on input "0976521183" at bounding box center [122, 156] width 115 height 18
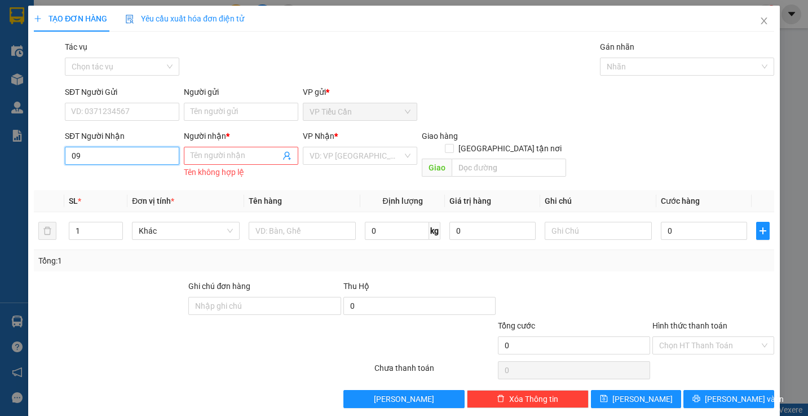
type input "0"
click at [760, 18] on icon "close" at bounding box center [764, 20] width 9 height 9
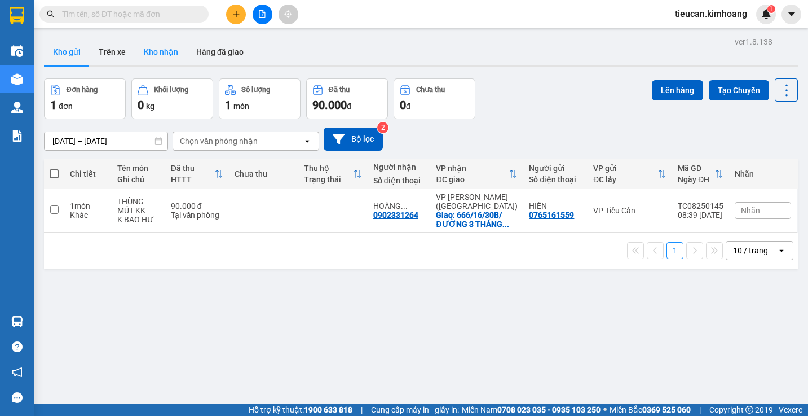
click at [146, 54] on button "Kho nhận" at bounding box center [161, 51] width 52 height 27
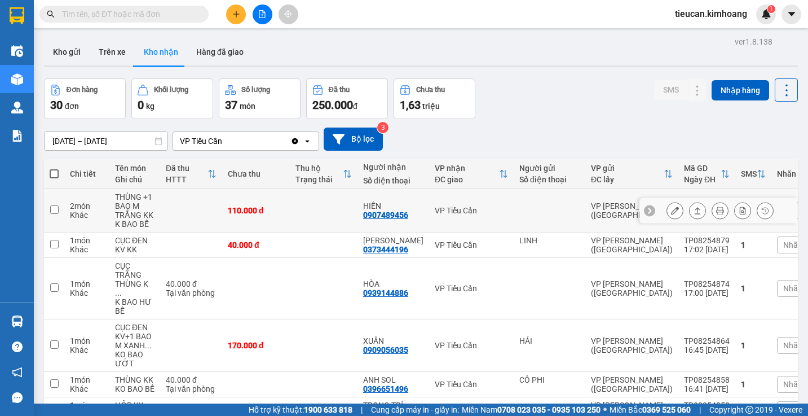
scroll to position [56, 0]
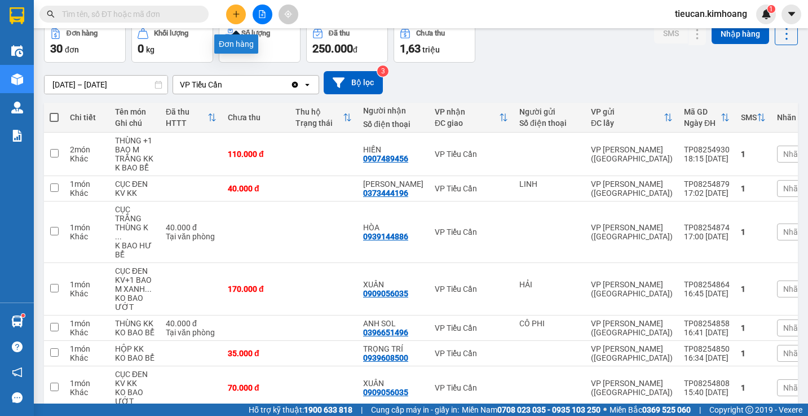
click at [235, 17] on icon "plus" at bounding box center [236, 14] width 8 height 8
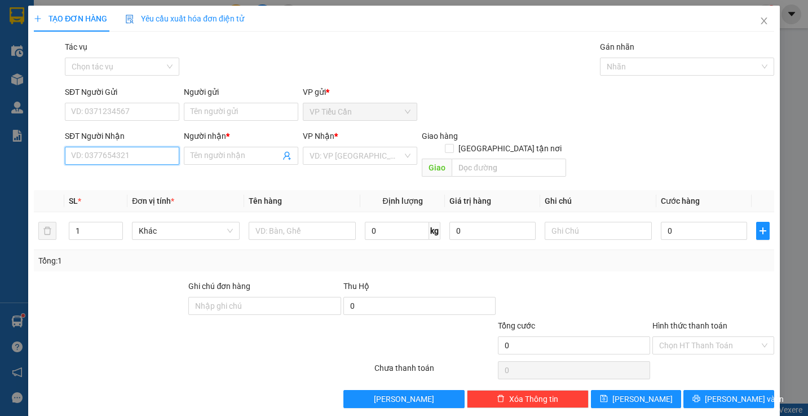
click at [140, 156] on input "SĐT Người Nhận" at bounding box center [122, 156] width 115 height 18
click at [127, 180] on div "0901482358 - ĐẠT" at bounding box center [121, 178] width 100 height 12
type input "0901482358"
type input "ĐẠT"
checkbox input "true"
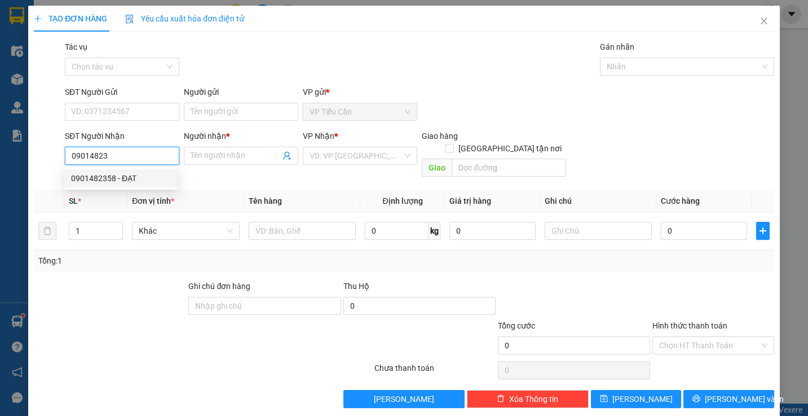
type input "[GEOGRAPHIC_DATA] Q 5"
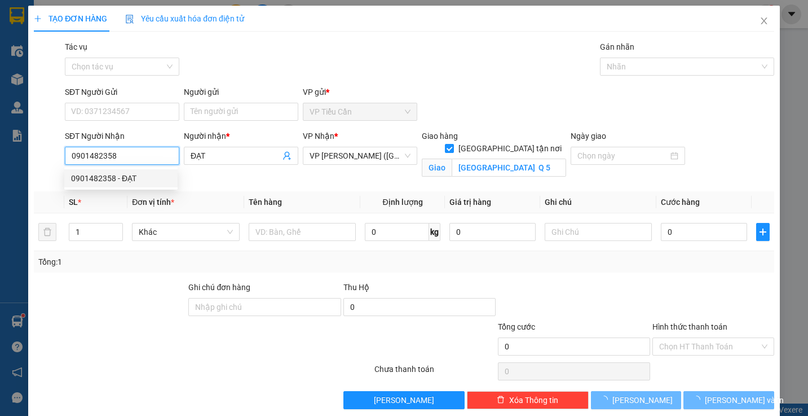
type input "80.000"
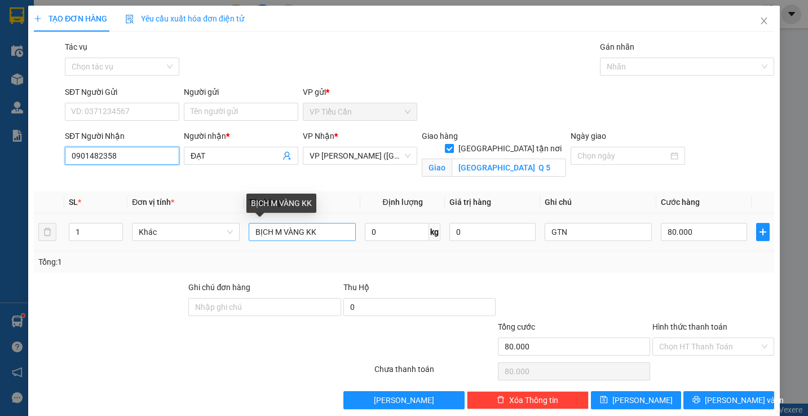
type input "0901482358"
click at [301, 229] on input "BỊCH M VÀNG KK" at bounding box center [302, 232] width 107 height 18
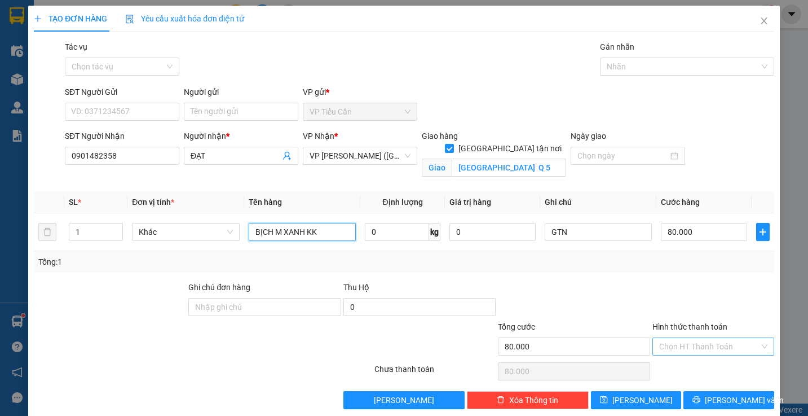
type input "BỊCH M XANH KK"
click at [705, 345] on input "Hình thức thanh toán" at bounding box center [709, 346] width 100 height 17
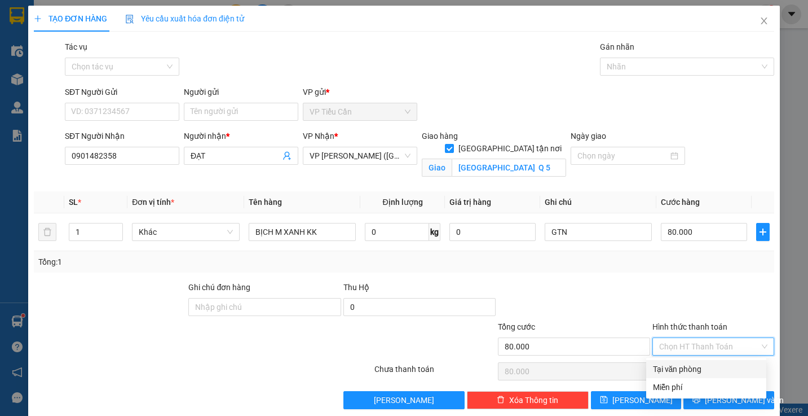
click at [705, 366] on div "Tại văn phòng" at bounding box center [706, 369] width 107 height 12
type input "0"
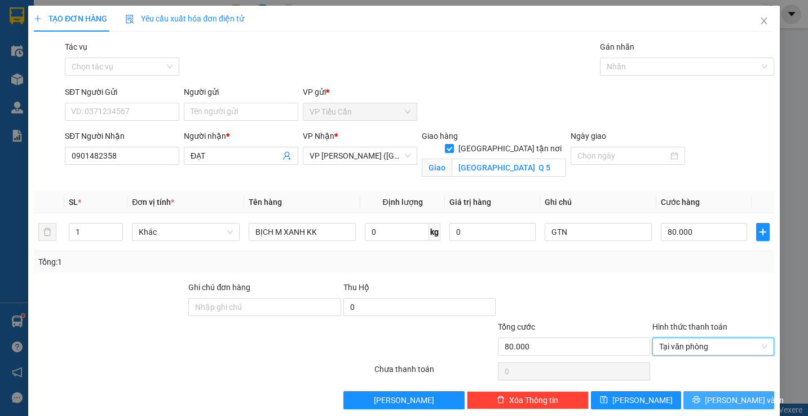
click at [725, 399] on span "[PERSON_NAME] và In" at bounding box center [744, 400] width 79 height 12
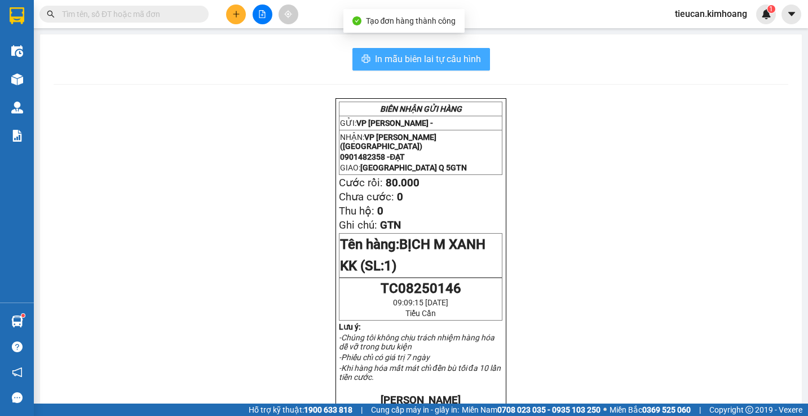
click at [428, 61] on span "In mẫu biên lai tự cấu hình" at bounding box center [428, 59] width 106 height 14
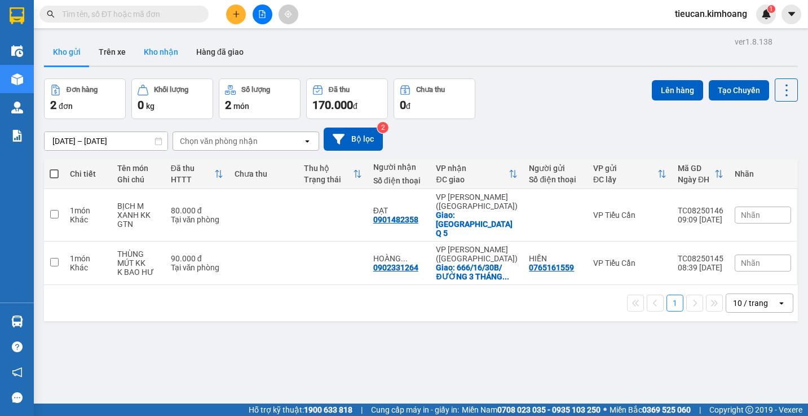
click at [163, 47] on button "Kho nhận" at bounding box center [161, 51] width 52 height 27
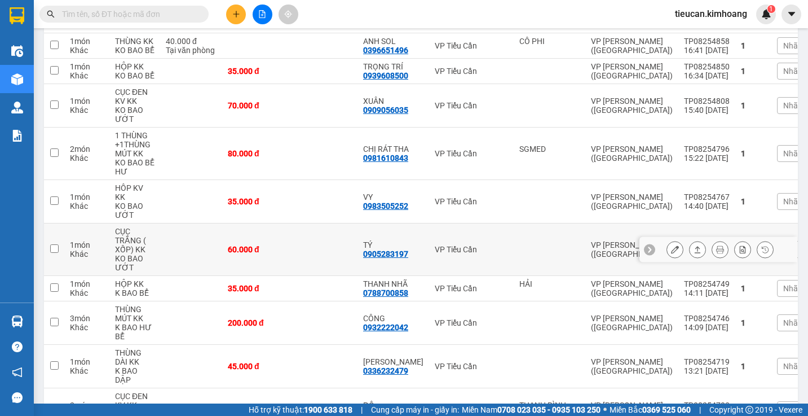
scroll to position [282, 0]
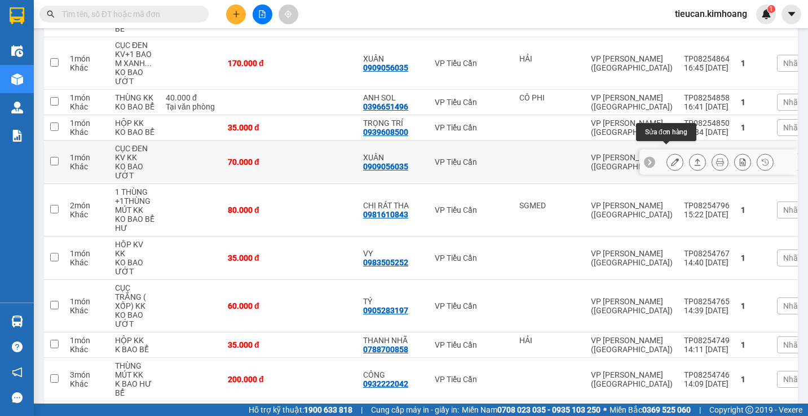
click at [672, 153] on button at bounding box center [675, 162] width 16 height 20
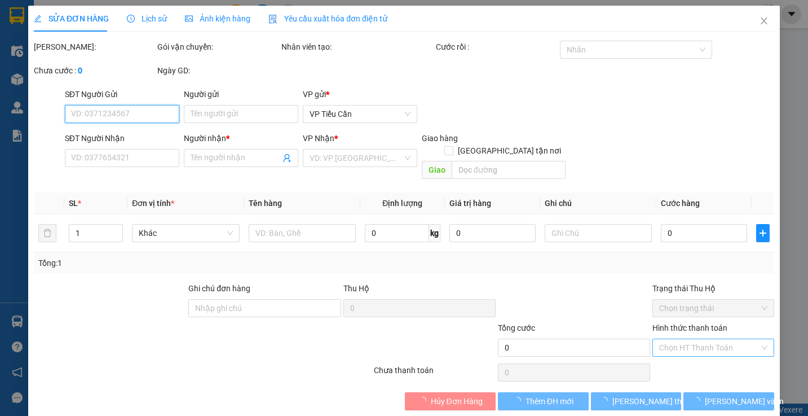
type input "0909056035"
type input "XUÂN"
type input "70.000"
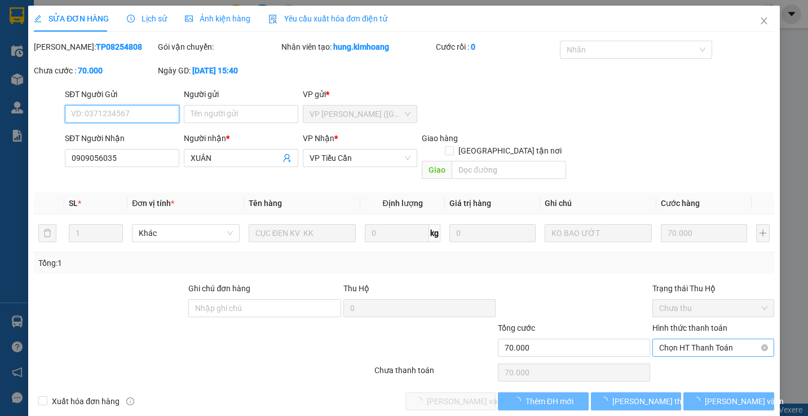
click at [693, 339] on span "Chọn HT Thanh Toán" at bounding box center [713, 347] width 108 height 17
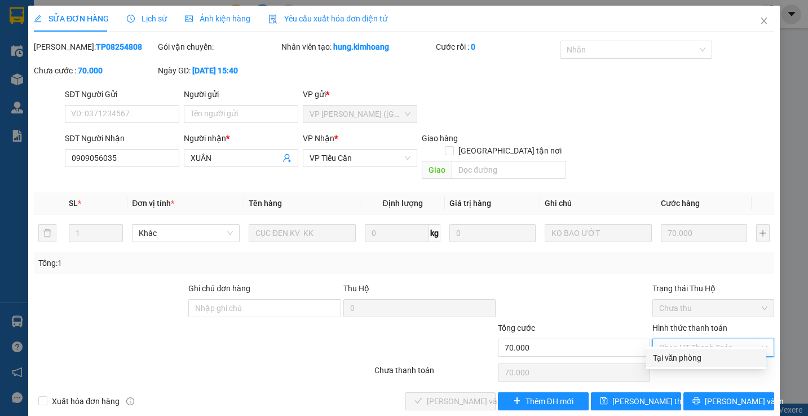
click at [675, 355] on div "Tại văn phòng" at bounding box center [706, 357] width 107 height 12
type input "0"
click at [675, 361] on div "Chọn HT Thanh Toán" at bounding box center [714, 372] width 124 height 23
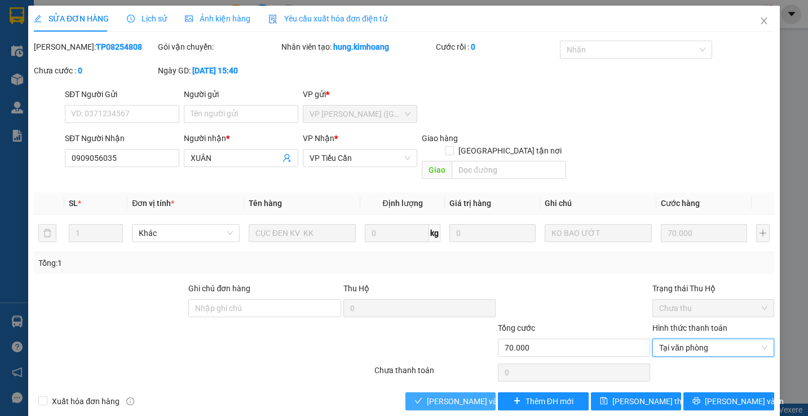
click at [476, 395] on span "[PERSON_NAME] và Giao hàng" at bounding box center [481, 401] width 108 height 12
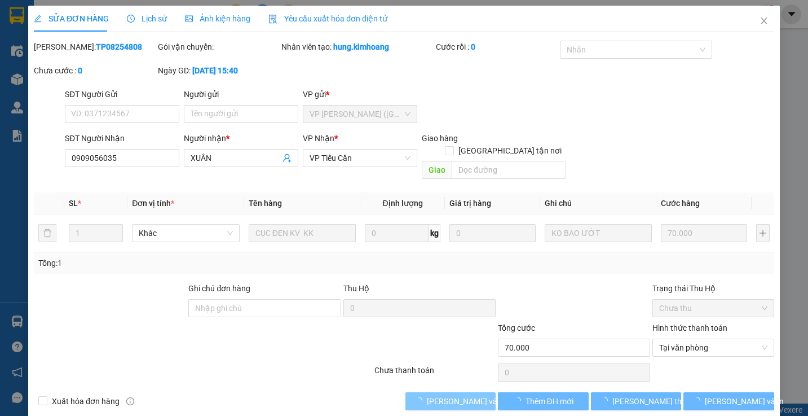
click at [476, 395] on span "[PERSON_NAME] và Giao hàng" at bounding box center [481, 401] width 108 height 12
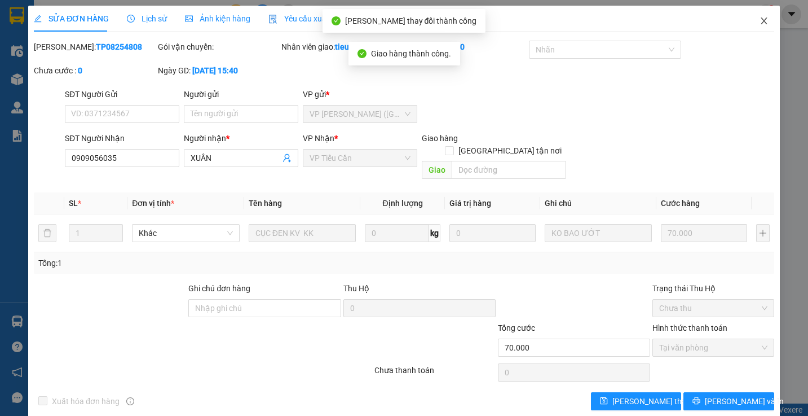
click at [760, 23] on icon "close" at bounding box center [764, 20] width 9 height 9
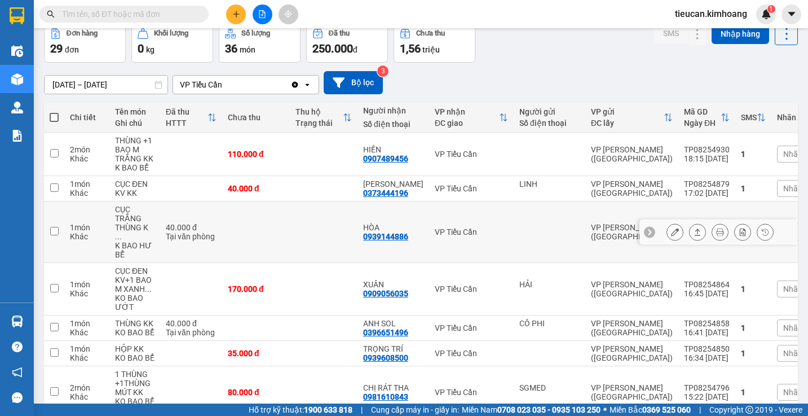
scroll to position [113, 0]
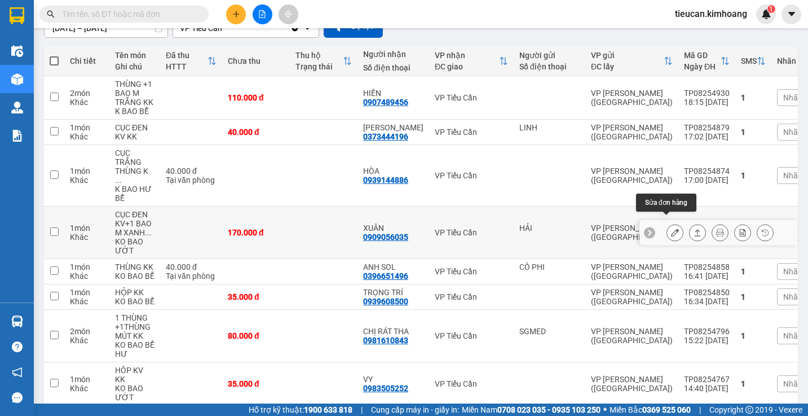
click at [671, 228] on icon at bounding box center [675, 232] width 8 height 8
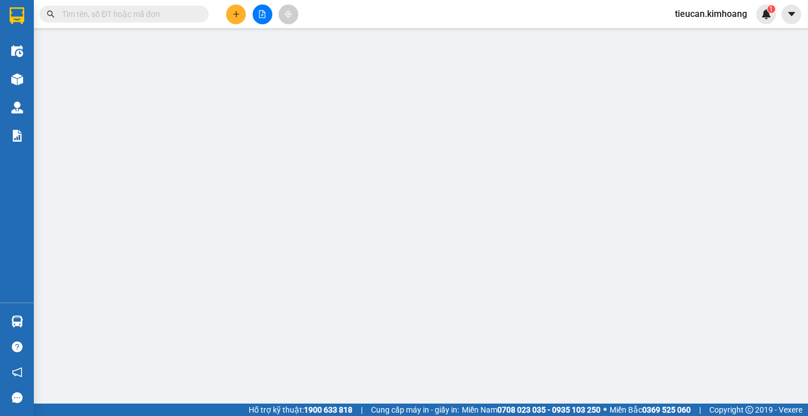
type input "HẢI"
type input "0909056035"
type input "XUÂN"
type input "170.000"
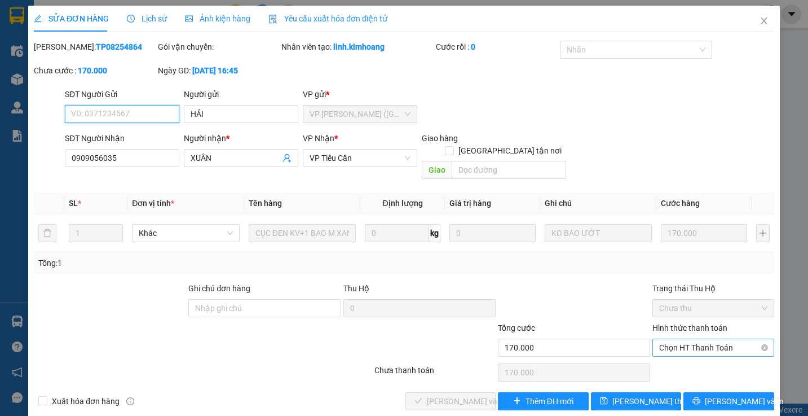
click at [666, 341] on span "Chọn HT Thanh Toán" at bounding box center [713, 347] width 108 height 17
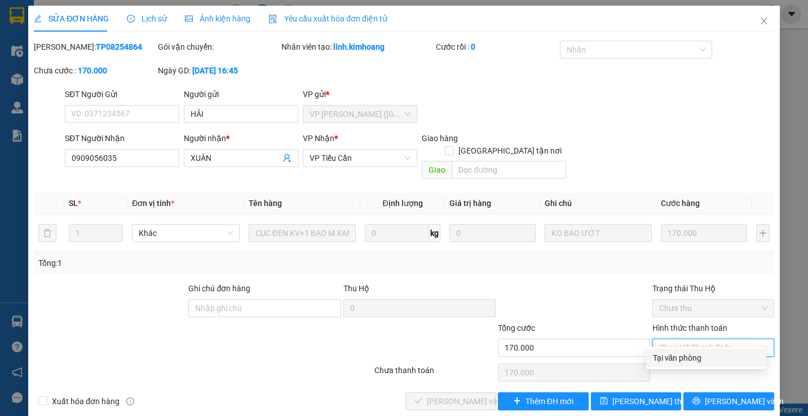
click at [667, 350] on div "Tại văn phòng" at bounding box center [706, 358] width 120 height 18
type input "0"
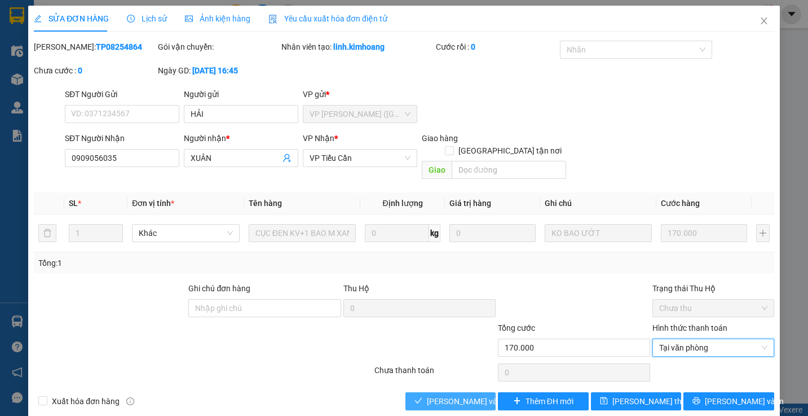
click at [428, 395] on span "[PERSON_NAME] và Giao hàng" at bounding box center [481, 401] width 108 height 12
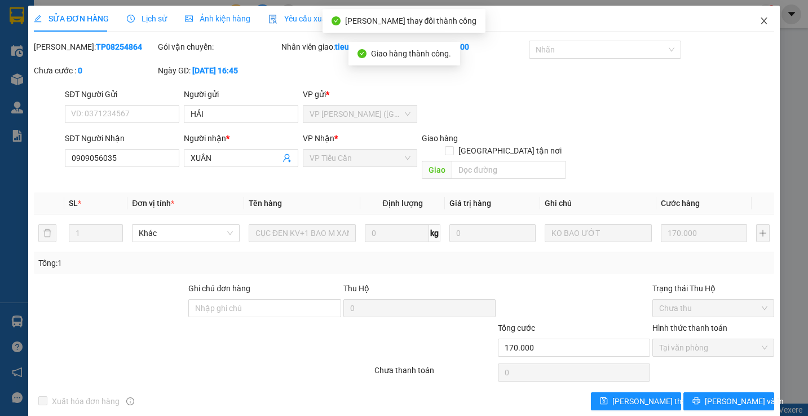
click at [760, 19] on icon "close" at bounding box center [764, 20] width 9 height 9
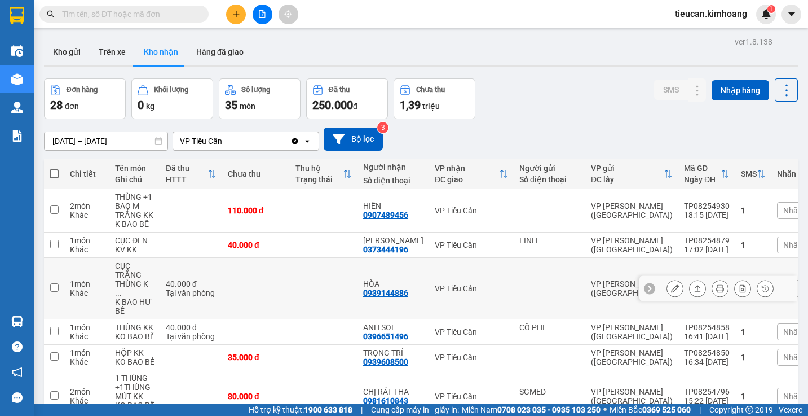
scroll to position [169, 0]
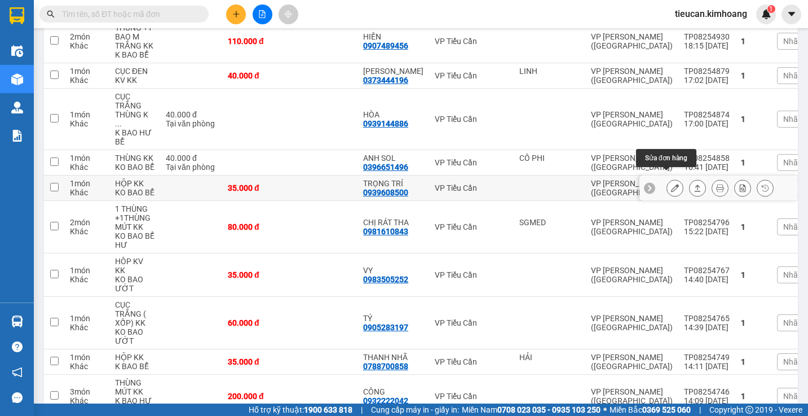
click at [671, 179] on button at bounding box center [675, 188] width 16 height 20
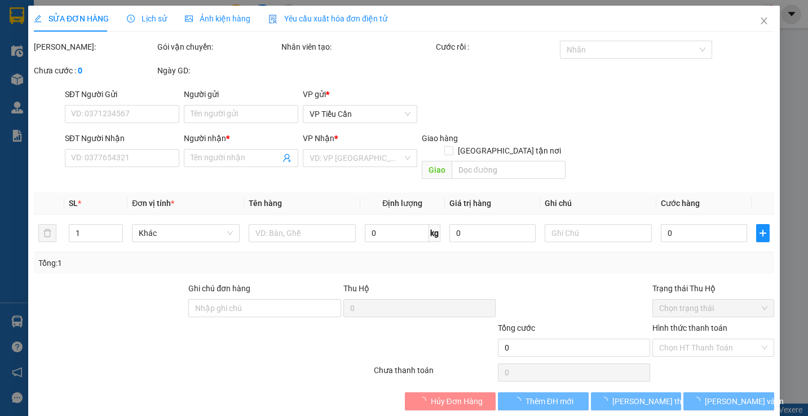
type input "0939608500"
type input "TRỌNG TRÍ"
type input "35.000"
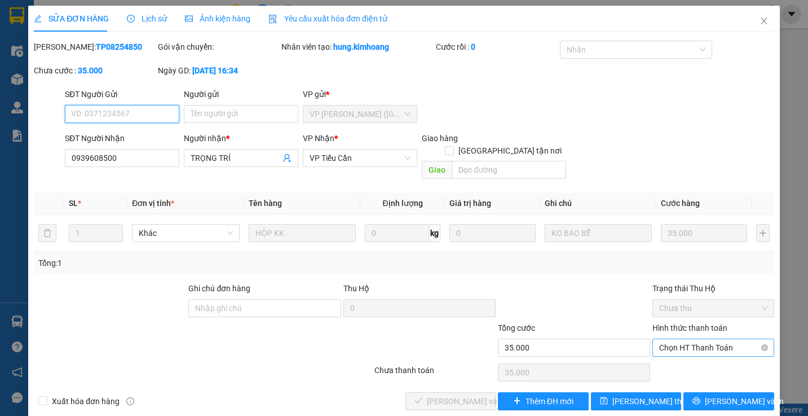
click at [701, 339] on span "Chọn HT Thanh Toán" at bounding box center [713, 347] width 108 height 17
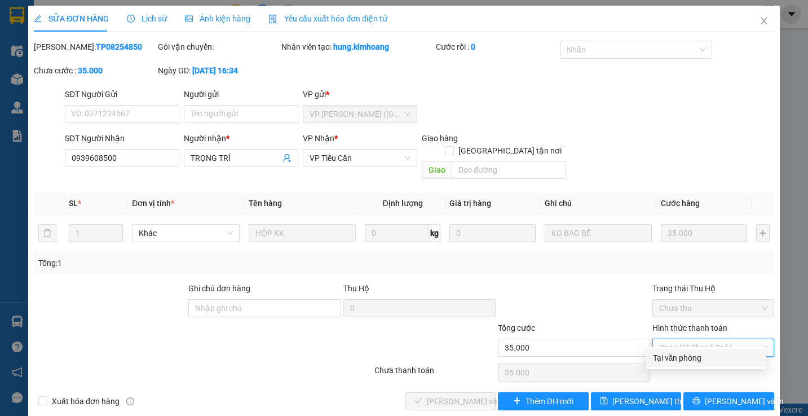
click at [671, 353] on div "Tại văn phòng" at bounding box center [706, 357] width 107 height 12
type input "0"
click at [671, 361] on div "Chọn HT Thanh Toán" at bounding box center [714, 372] width 124 height 23
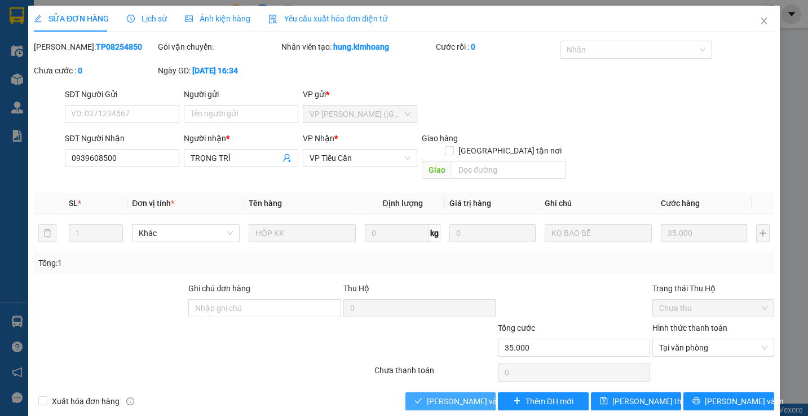
click at [461, 395] on span "[PERSON_NAME] và Giao hàng" at bounding box center [481, 401] width 108 height 12
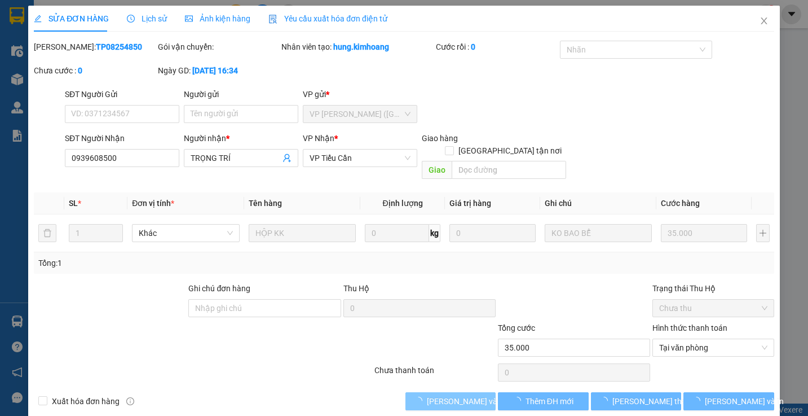
click at [461, 395] on span "[PERSON_NAME] và Giao hàng" at bounding box center [481, 401] width 108 height 12
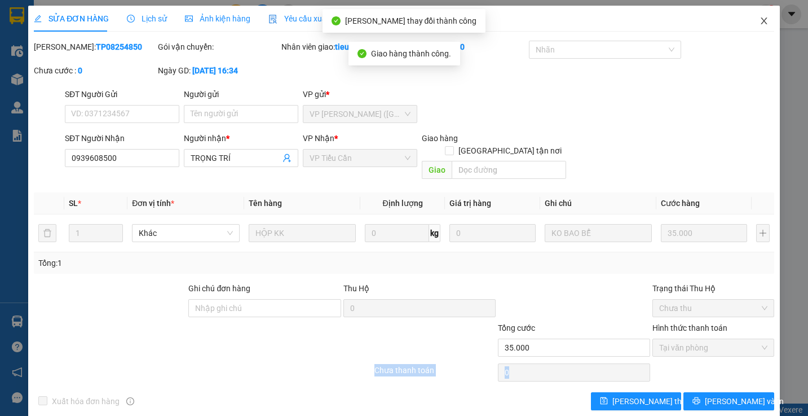
click at [753, 15] on span "Close" at bounding box center [765, 22] width 32 height 32
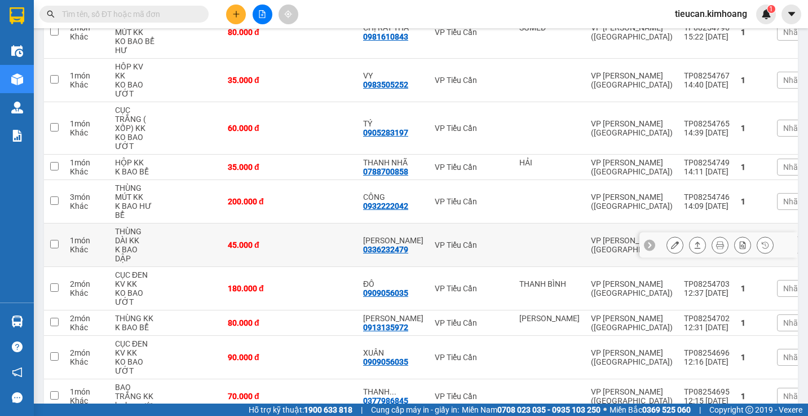
scroll to position [395, 0]
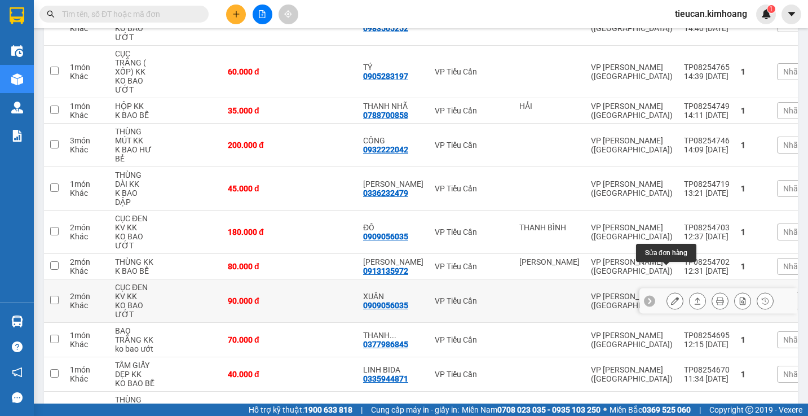
click at [671, 297] on icon at bounding box center [675, 301] width 8 height 8
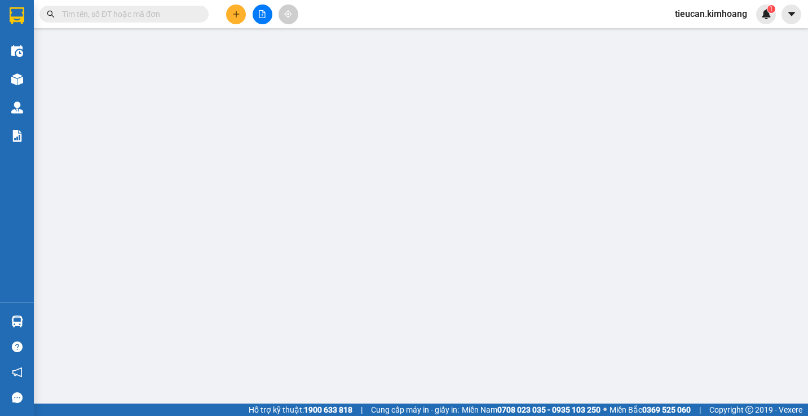
type input "0909056035"
type input "XUÂN"
type input "90.000"
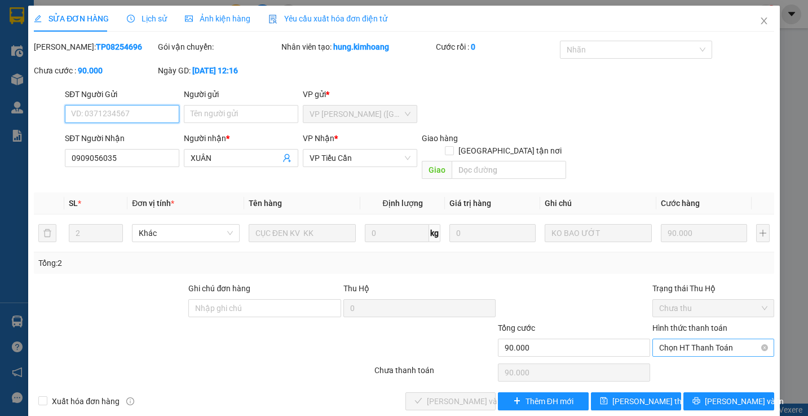
click at [676, 339] on span "Chọn HT Thanh Toán" at bounding box center [713, 347] width 108 height 17
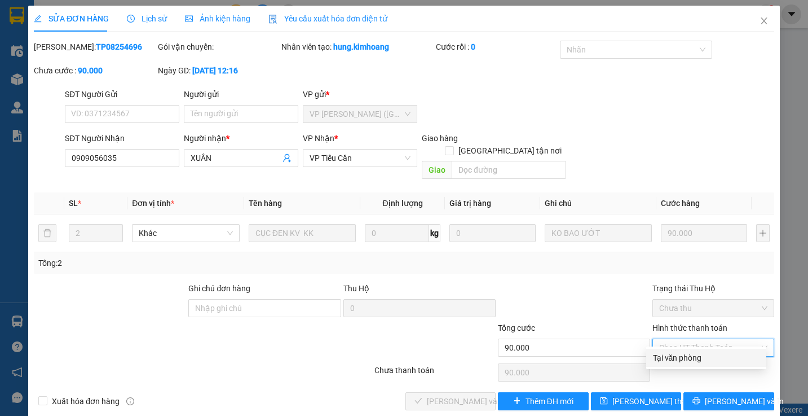
click at [668, 353] on div "Tại văn phòng" at bounding box center [706, 357] width 107 height 12
type input "0"
click at [668, 361] on div "Chọn HT Thanh Toán" at bounding box center [714, 372] width 124 height 23
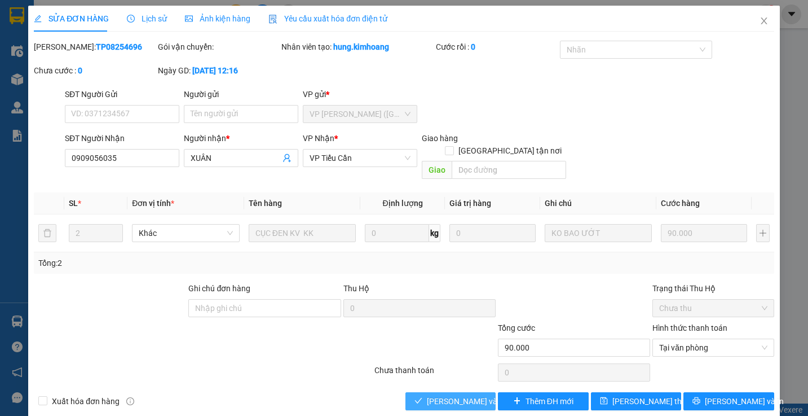
click at [473, 395] on span "[PERSON_NAME] và Giao hàng" at bounding box center [481, 401] width 108 height 12
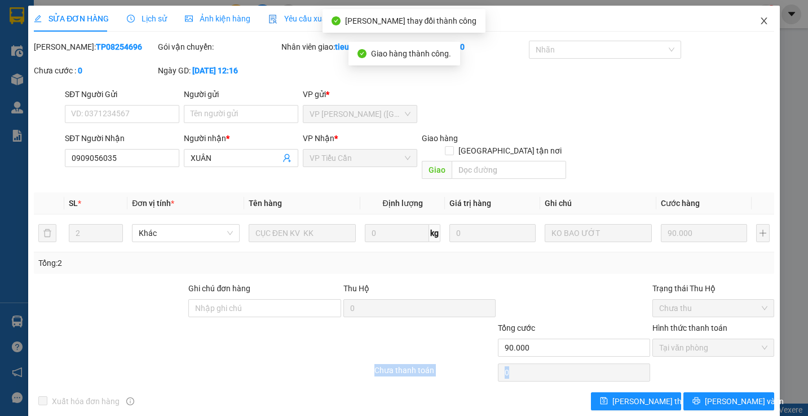
click at [760, 25] on icon "close" at bounding box center [764, 20] width 9 height 9
click at [754, 25] on div "Kết quả tìm kiếm ( 0 ) Bộ lọc No Data tieucan.kimhoang 1" at bounding box center [404, 14] width 808 height 28
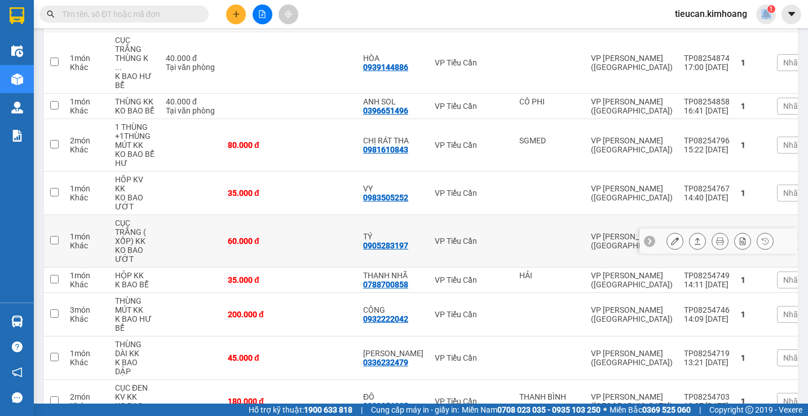
scroll to position [338, 0]
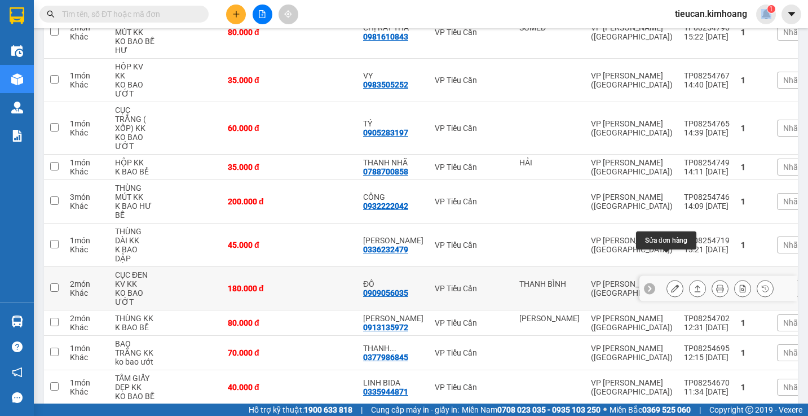
click at [671, 284] on icon at bounding box center [675, 288] width 8 height 8
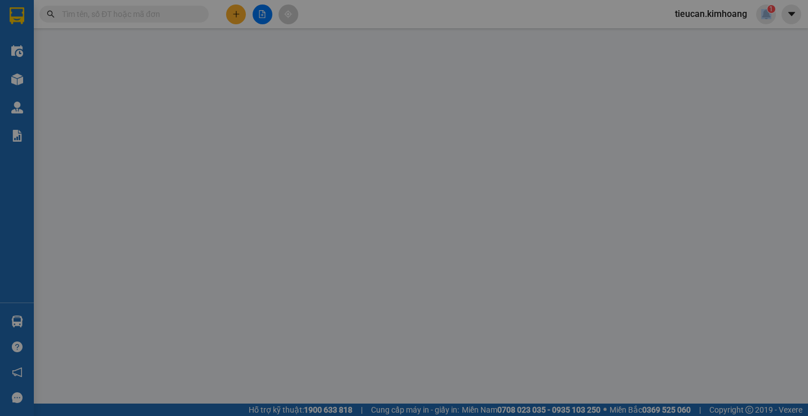
click at [663, 261] on div "Total Paid Fee Total UnPaid Fee Cash Collection Total Fee Mã ĐH: Gói vận chuyển…" at bounding box center [404, 225] width 741 height 369
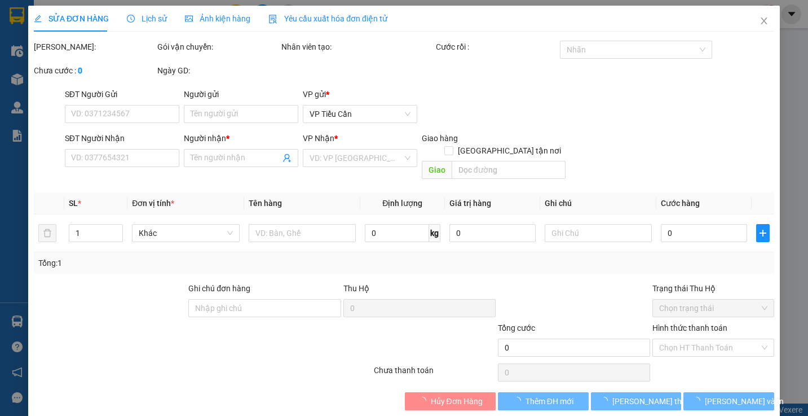
type input "THANH BÌNH"
type input "0909056035"
type input "ĐÔ"
type input "180.000"
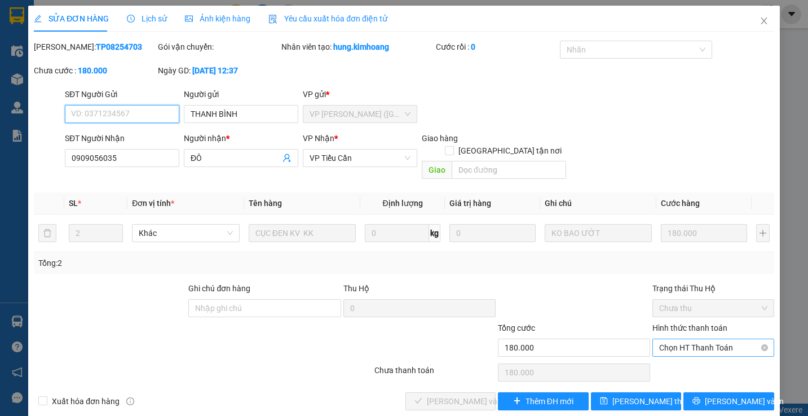
click at [665, 339] on span "Chọn HT Thanh Toán" at bounding box center [713, 347] width 108 height 17
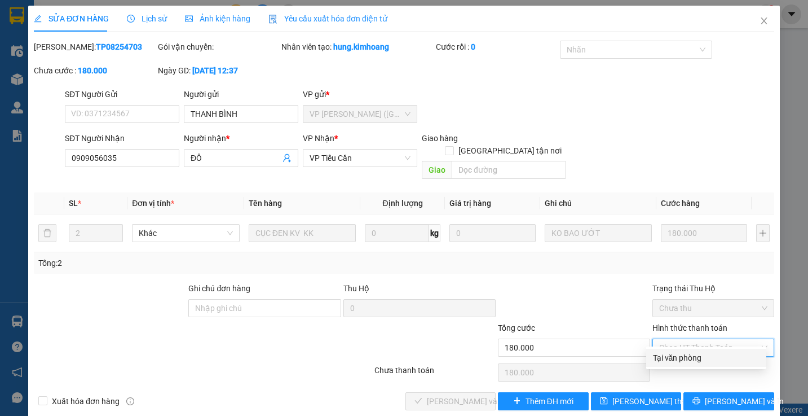
click at [663, 359] on div "Tại văn phòng" at bounding box center [706, 357] width 107 height 12
type input "0"
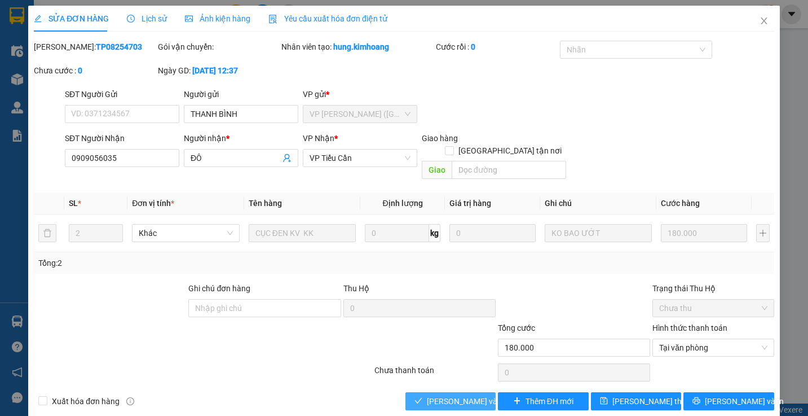
click at [472, 395] on span "[PERSON_NAME] và Giao hàng" at bounding box center [481, 401] width 108 height 12
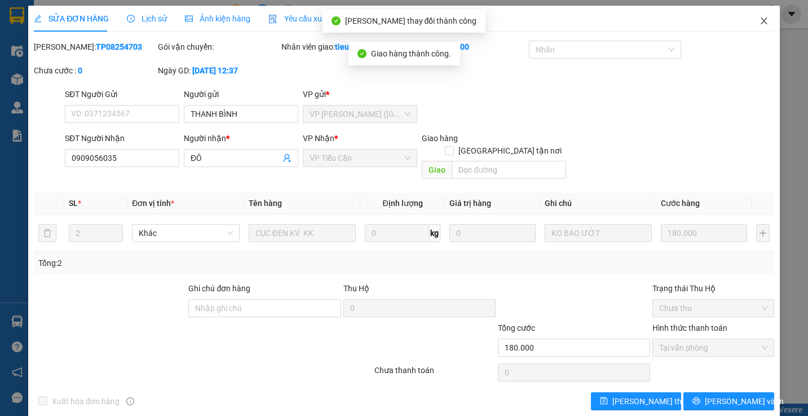
click at [754, 16] on span "Close" at bounding box center [765, 22] width 32 height 32
click at [754, 16] on span "tieucan.kimhoang" at bounding box center [711, 14] width 90 height 14
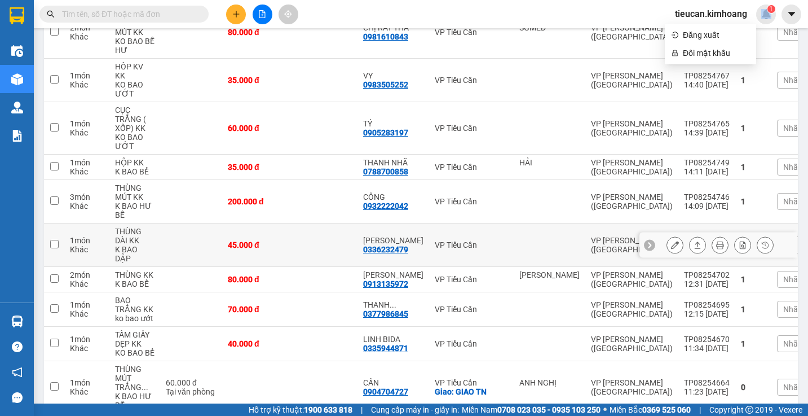
scroll to position [508, 0]
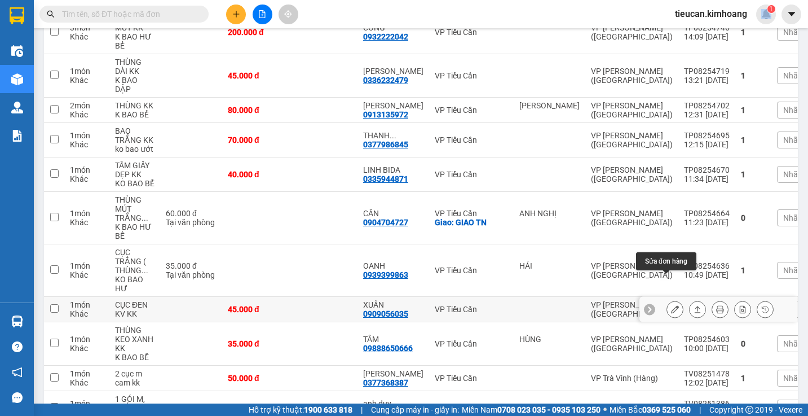
click at [671, 305] on icon at bounding box center [675, 309] width 8 height 8
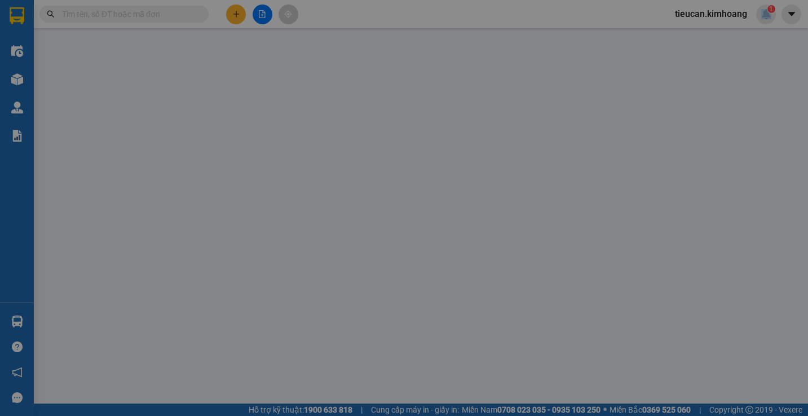
type input "0909056035"
type input "XUÂN"
type input "45.000"
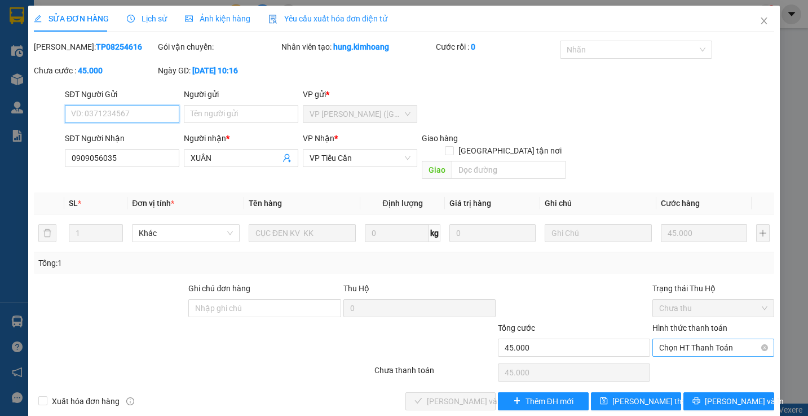
click at [695, 339] on span "Chọn HT Thanh Toán" at bounding box center [713, 347] width 108 height 17
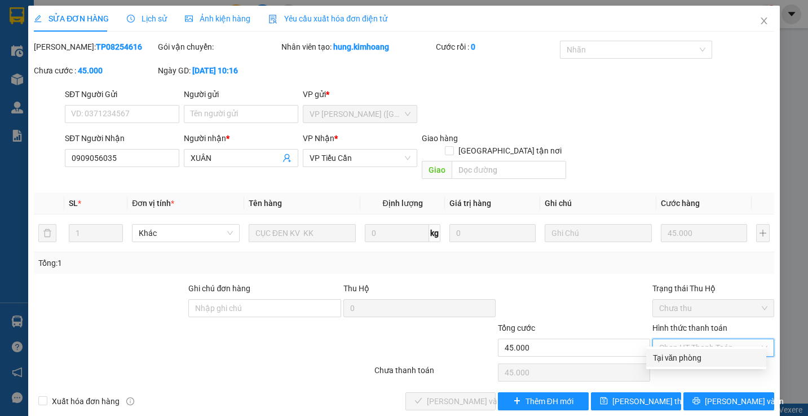
click at [679, 360] on div "Tại văn phòng" at bounding box center [706, 357] width 107 height 12
type input "0"
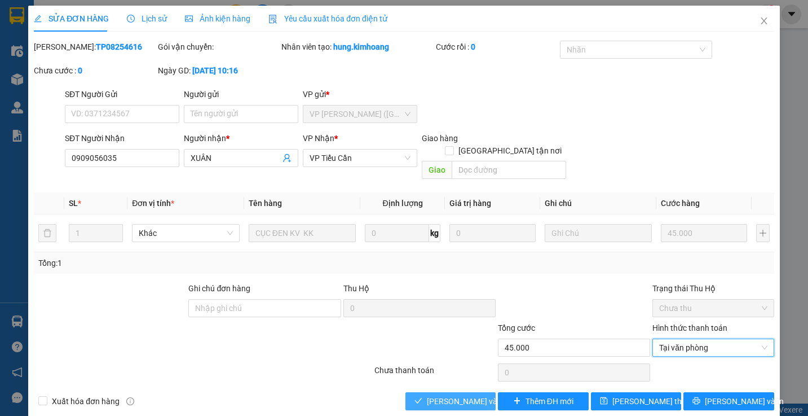
click at [456, 395] on span "[PERSON_NAME] và Giao hàng" at bounding box center [481, 401] width 108 height 12
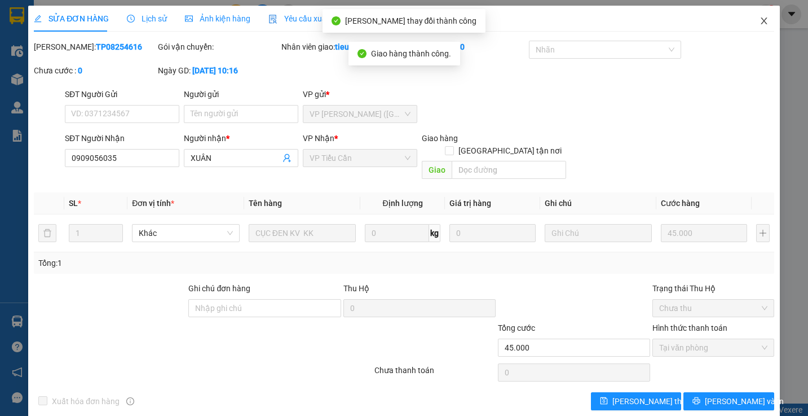
click at [749, 24] on span "Close" at bounding box center [765, 22] width 32 height 32
click at [749, 24] on div "Kết quả tìm kiếm ( 0 ) Bộ lọc No Data tieucan.kimhoang 1" at bounding box center [404, 14] width 808 height 28
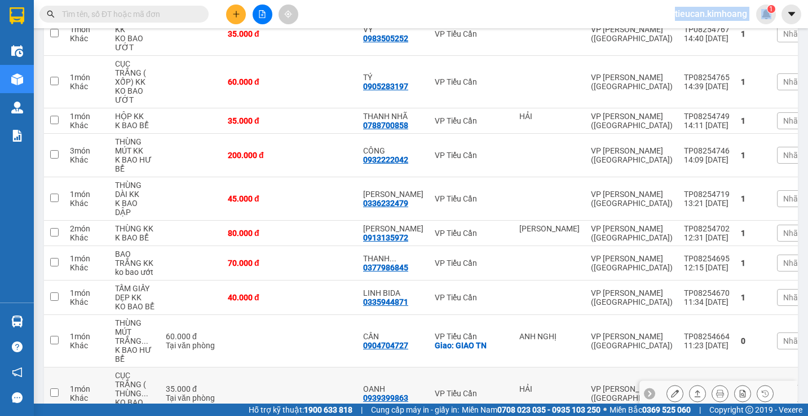
scroll to position [328, 0]
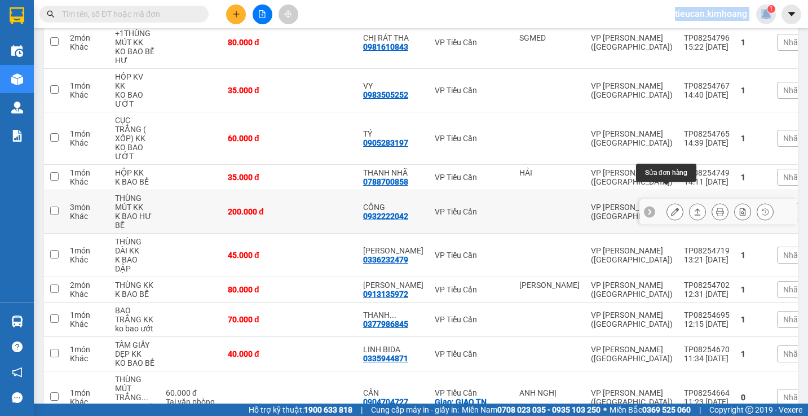
click at [671, 208] on icon at bounding box center [675, 212] width 8 height 8
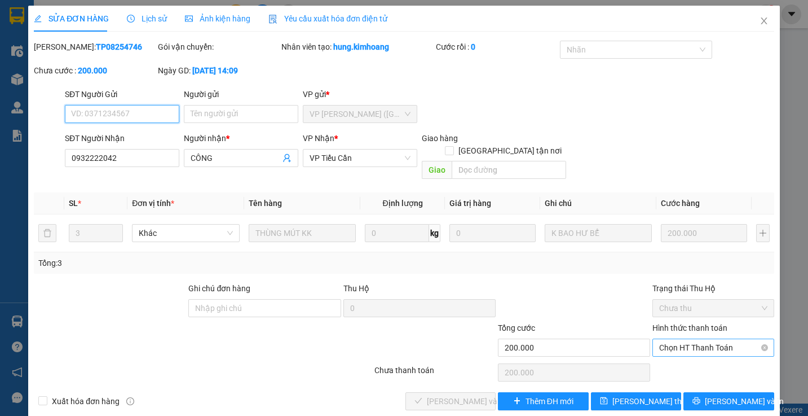
click at [681, 339] on span "Chọn HT Thanh Toán" at bounding box center [713, 347] width 108 height 17
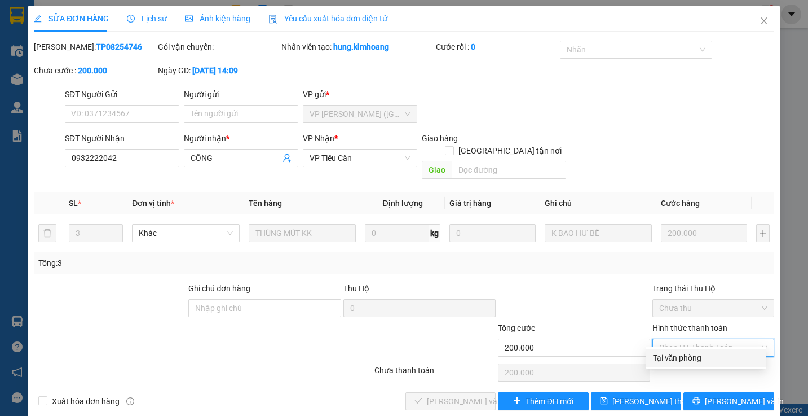
click at [669, 353] on div "Tại văn phòng" at bounding box center [706, 357] width 107 height 12
type input "0"
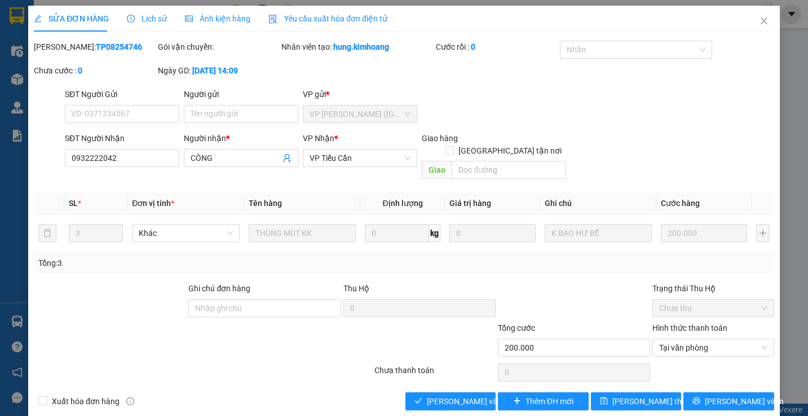
click at [669, 361] on div at bounding box center [714, 372] width 124 height 23
click at [470, 395] on span "[PERSON_NAME] và Giao hàng" at bounding box center [481, 401] width 108 height 12
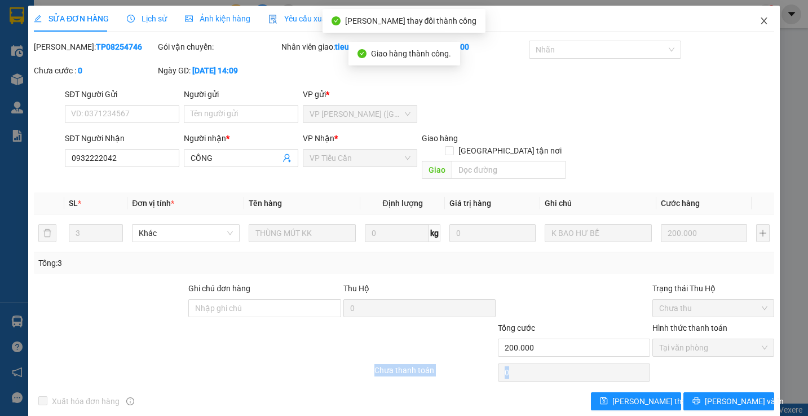
click at [761, 21] on icon "close" at bounding box center [764, 20] width 6 height 7
click at [756, 21] on span "tieucan.kimhoang" at bounding box center [711, 14] width 90 height 14
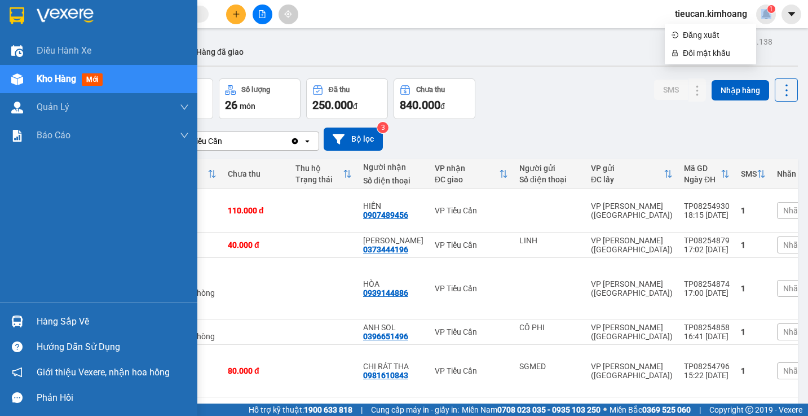
click at [72, 322] on div "Hàng sắp về" at bounding box center [113, 321] width 152 height 17
click at [72, 322] on div "Điều hành xe Kho hàng mới Quản [PERSON_NAME] lý chuyến Quản lý khách hàng mới B…" at bounding box center [98, 208] width 197 height 416
click at [79, 320] on div "Hàng sắp về" at bounding box center [113, 321] width 152 height 17
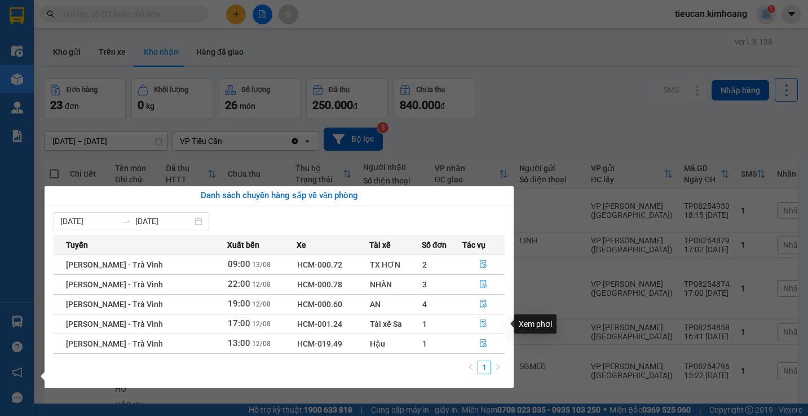
click at [480, 323] on icon "file-done" at bounding box center [483, 323] width 8 height 8
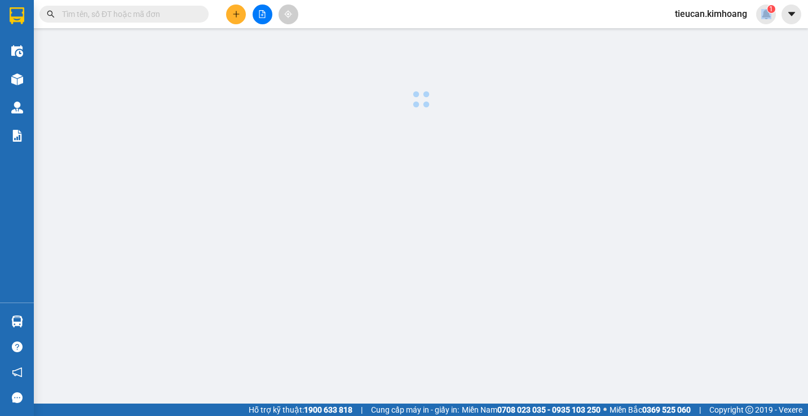
click at [480, 323] on main at bounding box center [404, 201] width 808 height 403
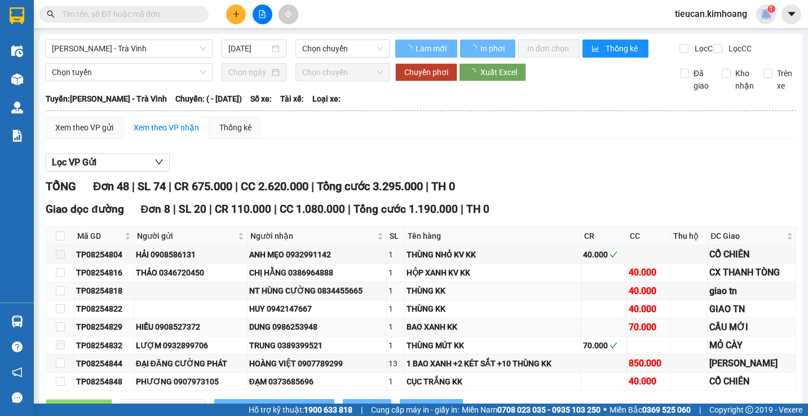
type input "[DATE]"
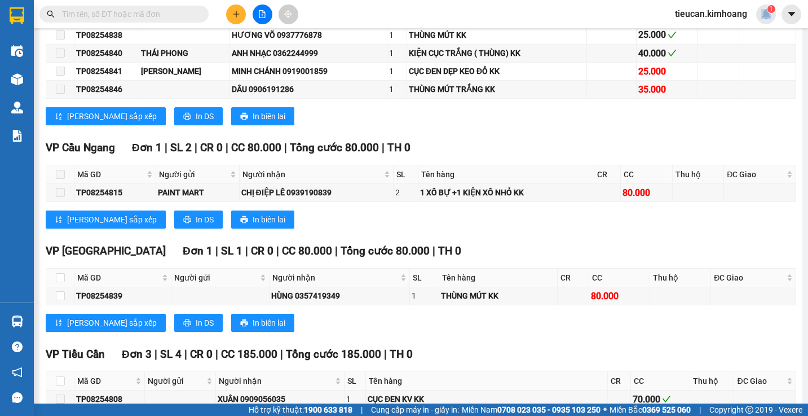
scroll to position [959, 0]
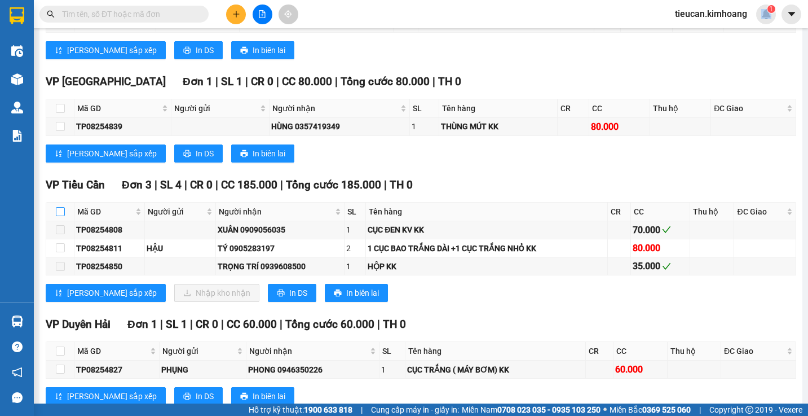
click at [61, 216] on input "checkbox" at bounding box center [60, 211] width 9 height 9
checkbox input "true"
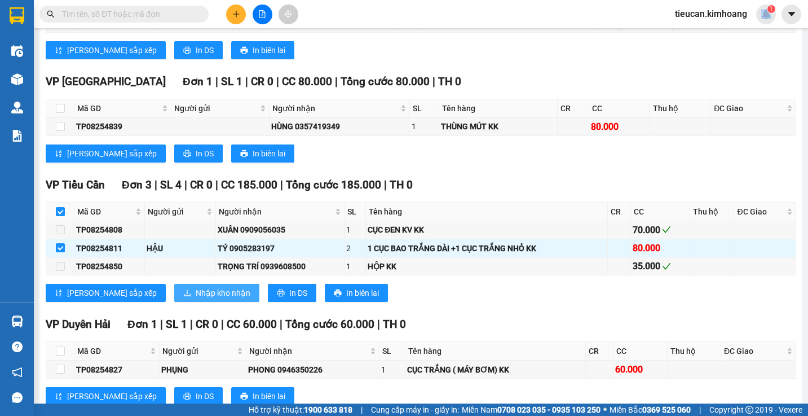
click at [174, 298] on button "Nhập kho nhận" at bounding box center [216, 293] width 85 height 18
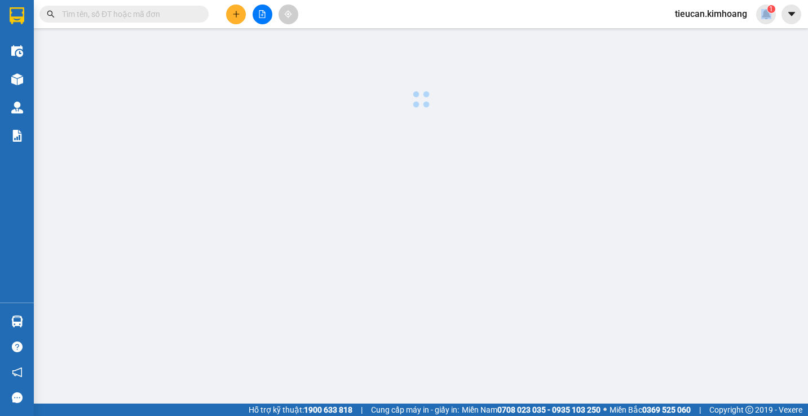
click at [144, 298] on body "Kết quả tìm kiếm ( 0 ) Bộ lọc No Data tieucan.[PERSON_NAME] 1 Điều hành xe Kho …" at bounding box center [404, 208] width 808 height 416
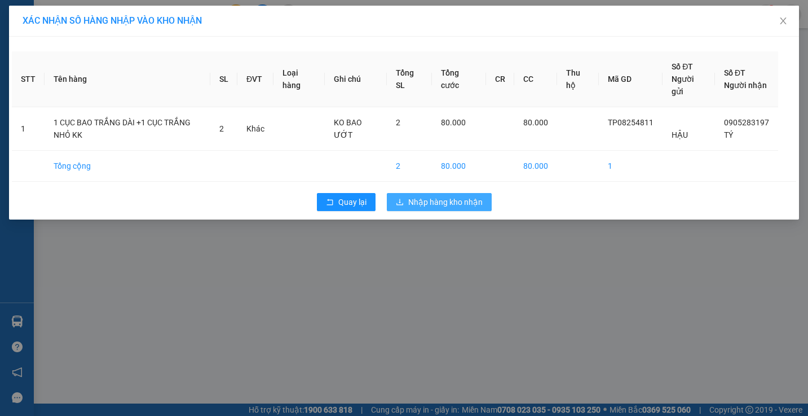
click at [424, 206] on span "Nhập hàng kho nhận" at bounding box center [445, 202] width 74 height 12
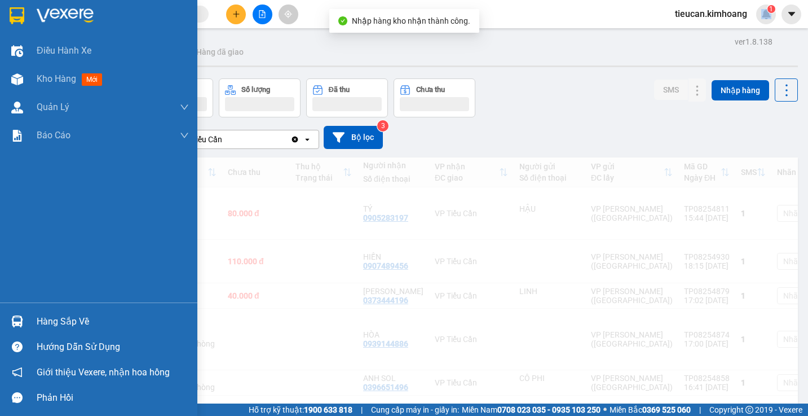
click at [30, 328] on div "Hàng sắp về" at bounding box center [98, 321] width 197 height 25
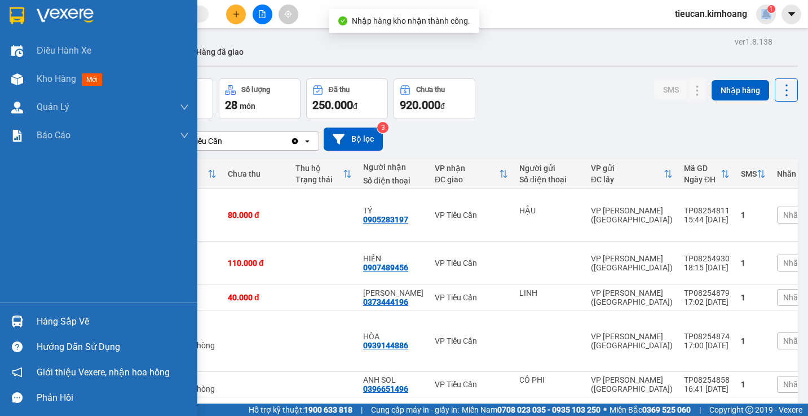
click at [30, 328] on div "Điều hành xe Kho hàng mới Quản [PERSON_NAME] lý chuyến Quản lý khách hàng mới B…" at bounding box center [98, 208] width 197 height 416
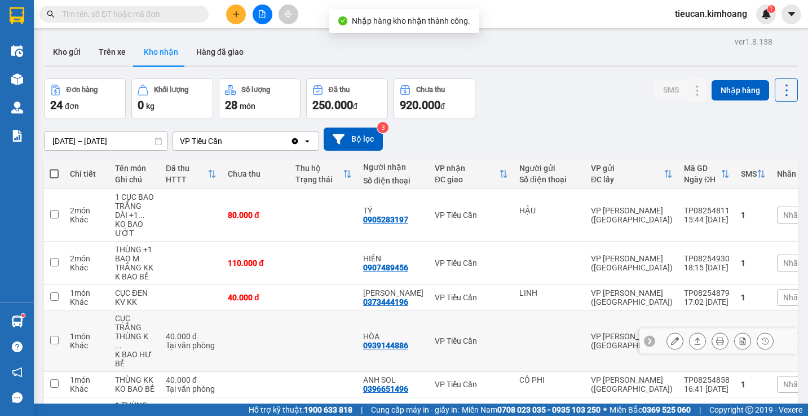
click at [46, 324] on td at bounding box center [54, 340] width 20 height 61
checkbox input "true"
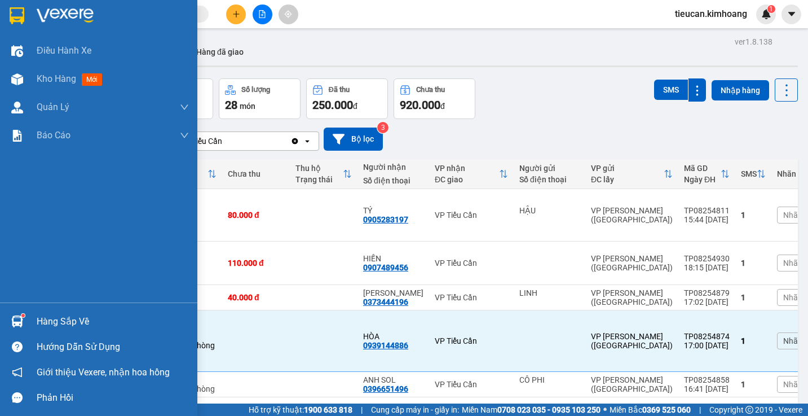
click at [32, 324] on div "Hàng sắp về" at bounding box center [98, 321] width 197 height 25
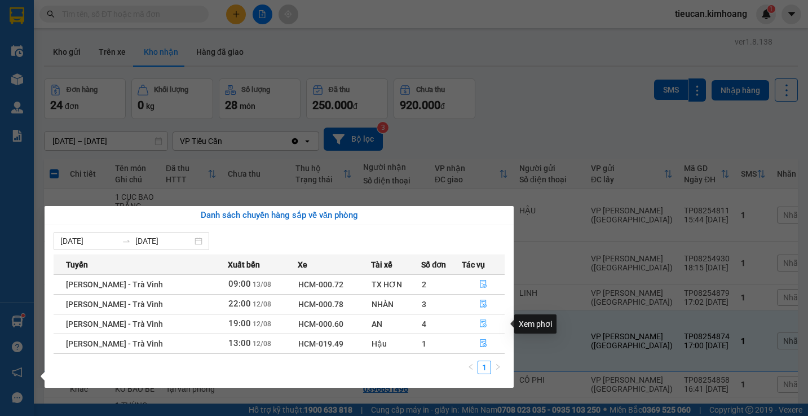
click at [479, 321] on icon "file-done" at bounding box center [483, 323] width 8 height 8
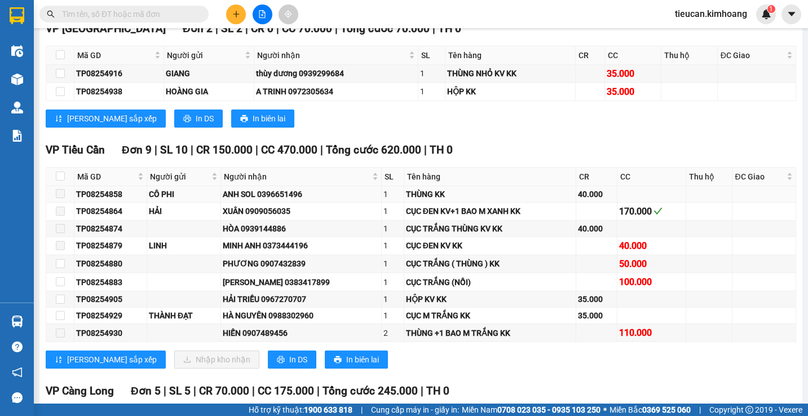
scroll to position [1749, 0]
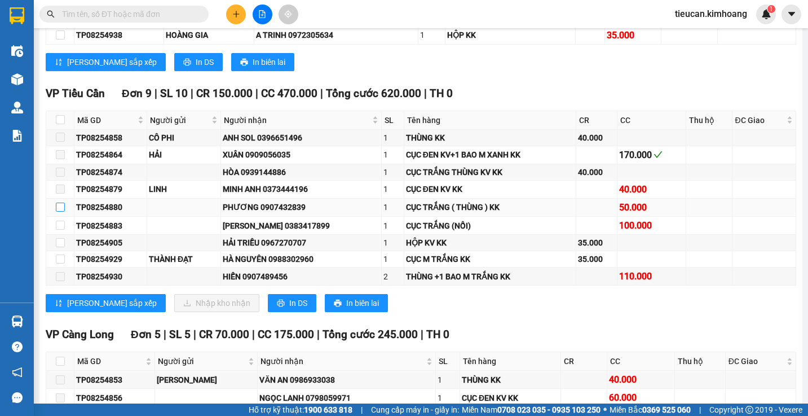
click at [61, 212] on input "checkbox" at bounding box center [60, 207] width 9 height 9
checkbox input "true"
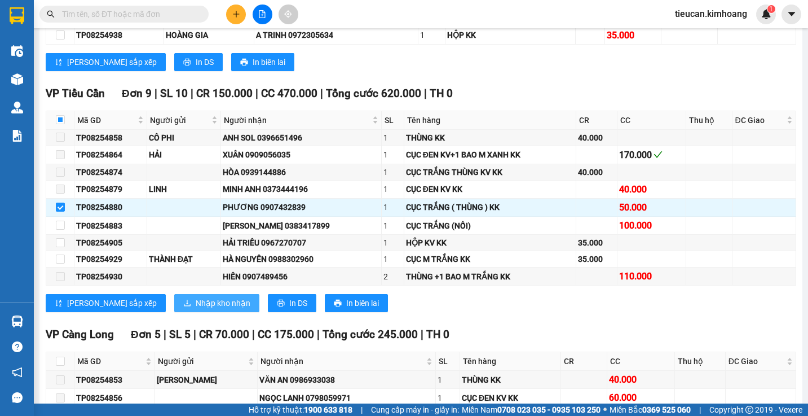
click at [174, 310] on button "Nhập kho nhận" at bounding box center [216, 303] width 85 height 18
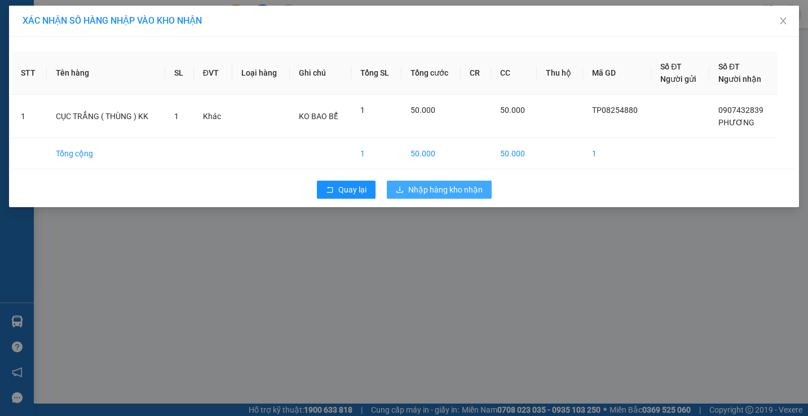
click at [413, 194] on span "Nhập hàng kho nhận" at bounding box center [445, 189] width 74 height 12
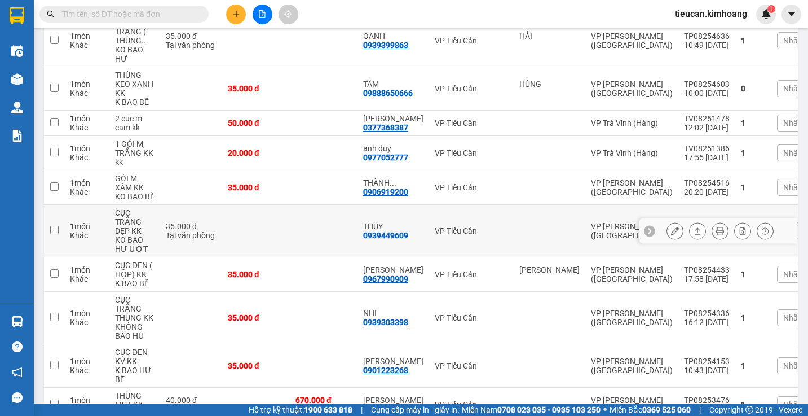
scroll to position [832, 0]
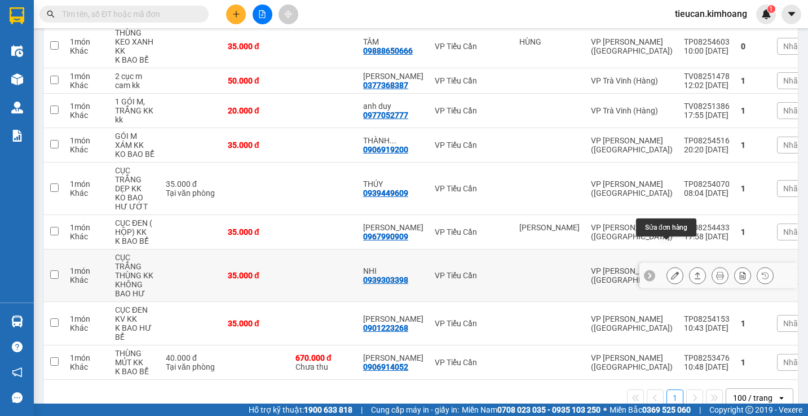
click at [671, 271] on icon at bounding box center [675, 275] width 8 height 8
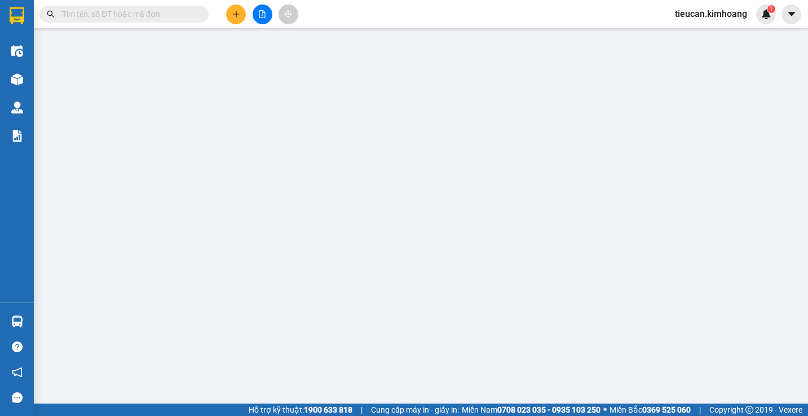
type input "0939303398"
type input "NHI"
type input "35.000"
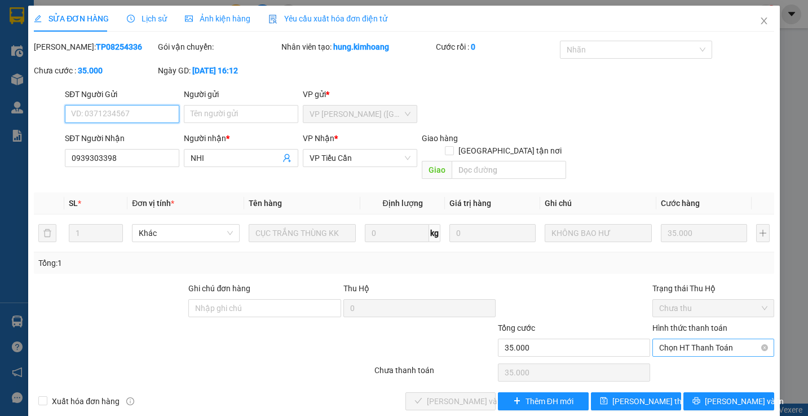
click at [671, 339] on span "Chọn HT Thanh Toán" at bounding box center [713, 347] width 108 height 17
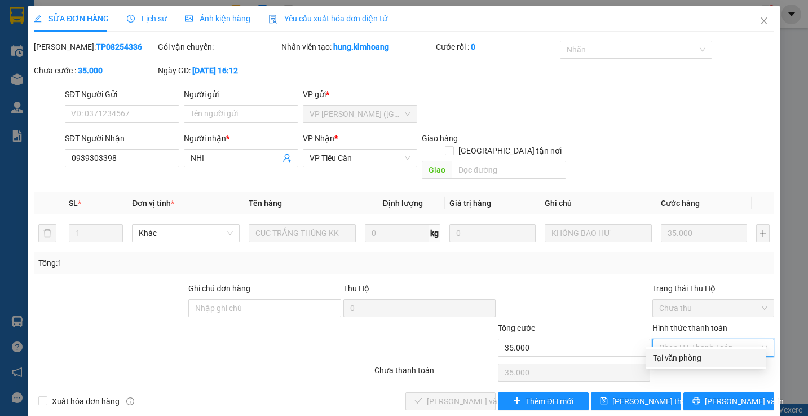
click at [672, 357] on div "Tại văn phòng" at bounding box center [706, 357] width 107 height 12
type input "0"
click at [672, 361] on div "Chọn HT Thanh Toán" at bounding box center [714, 372] width 124 height 23
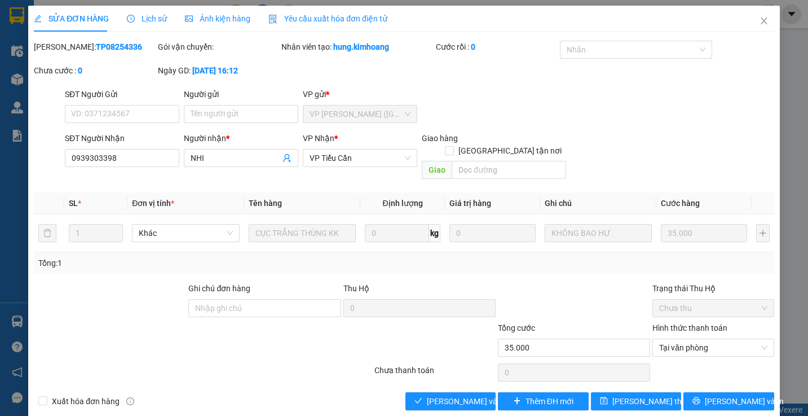
click at [672, 361] on div at bounding box center [714, 372] width 124 height 23
click at [451, 395] on span "[PERSON_NAME] và Giao hàng" at bounding box center [481, 401] width 108 height 12
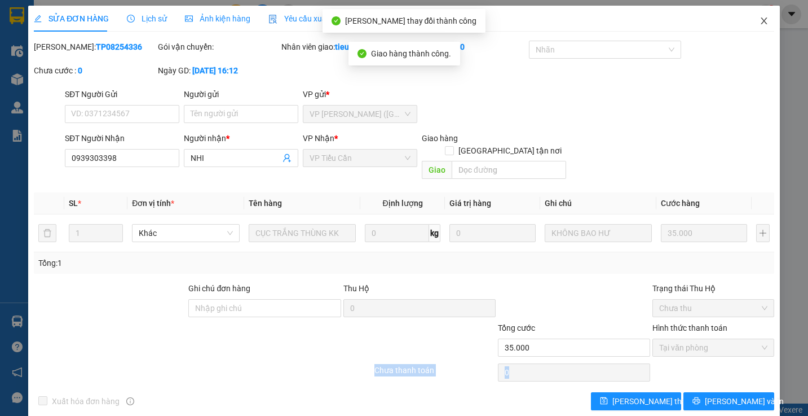
click at [750, 18] on span "Close" at bounding box center [765, 22] width 32 height 32
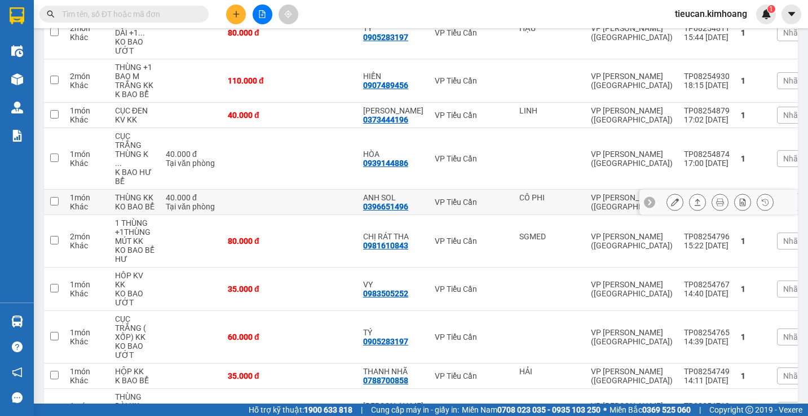
scroll to position [564, 0]
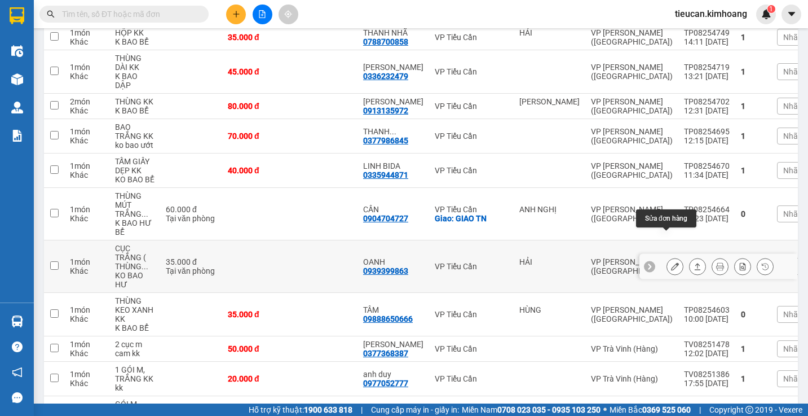
click at [671, 262] on icon at bounding box center [675, 266] width 8 height 8
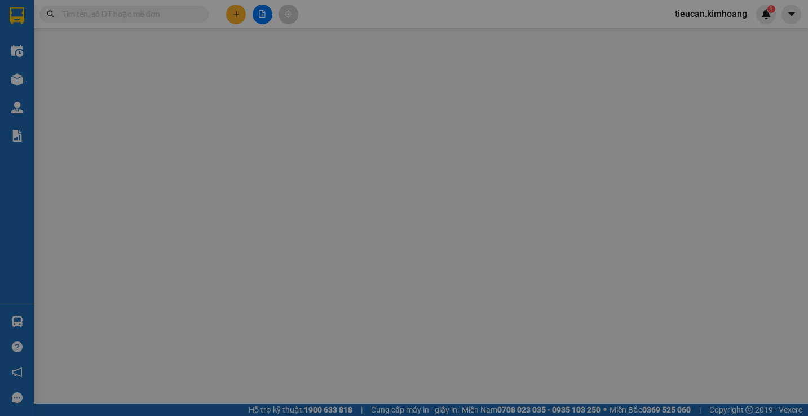
type input "HẢI"
type input "0939399863"
type input "OANH"
type input "35.000"
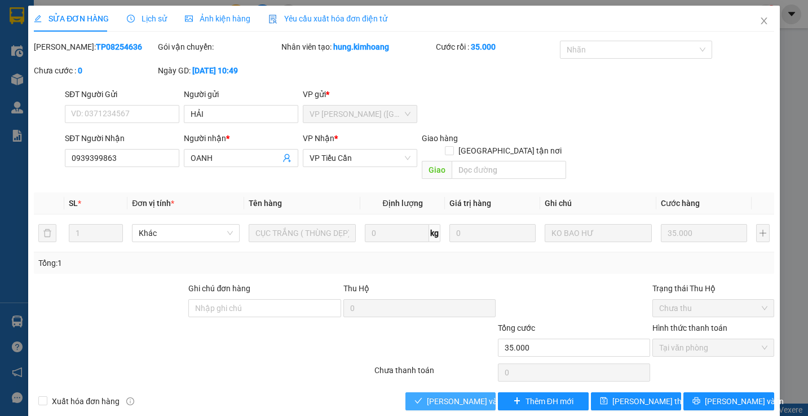
click at [427, 395] on span "[PERSON_NAME] và Giao hàng" at bounding box center [481, 401] width 108 height 12
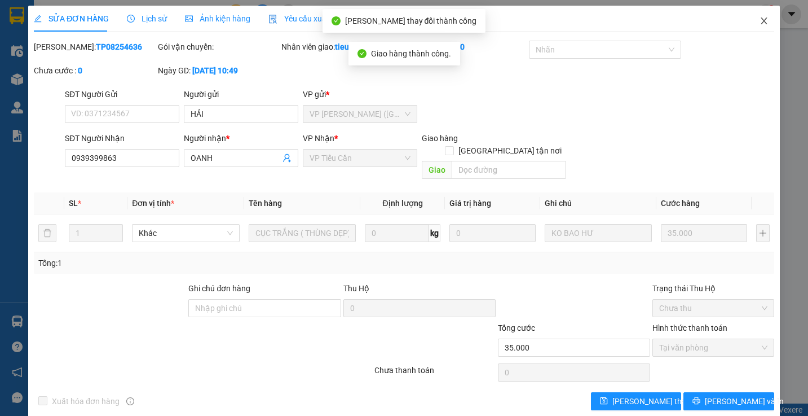
click at [760, 18] on icon "close" at bounding box center [764, 20] width 9 height 9
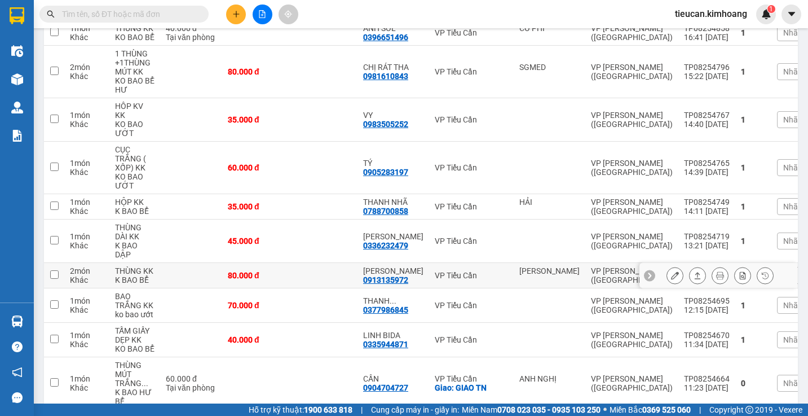
scroll to position [508, 0]
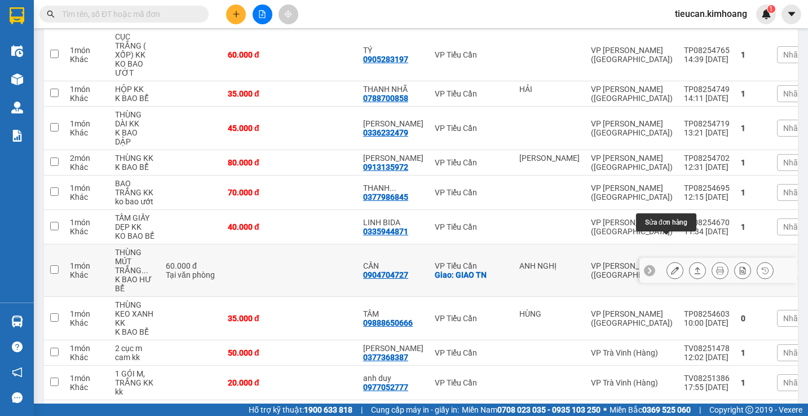
click at [671, 266] on icon at bounding box center [675, 270] width 8 height 8
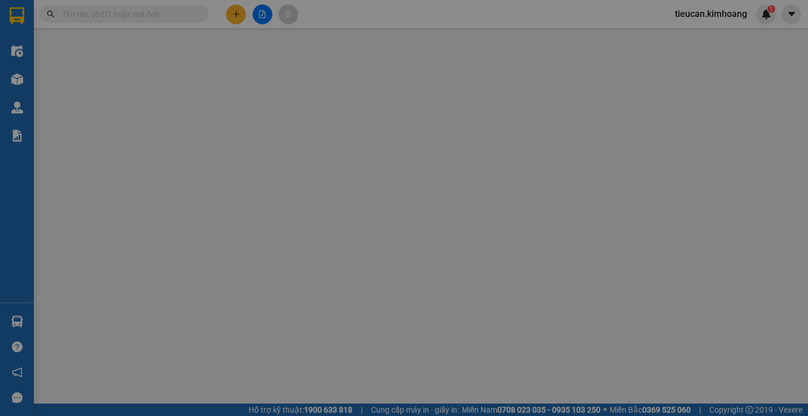
type input "ANH NGHỊ"
type input "0904704727"
type input "CẦN"
checkbox input "true"
type input "GIAO TN"
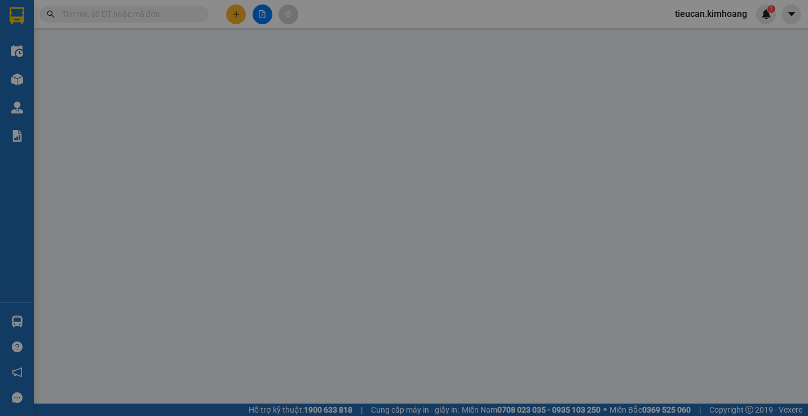
type input "60.000"
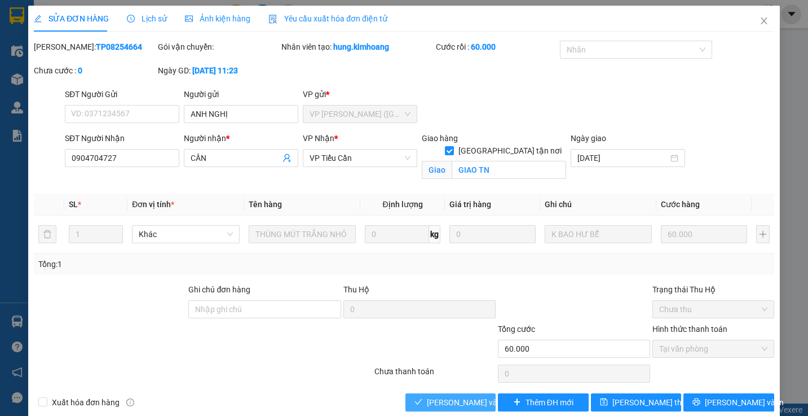
click at [429, 407] on span "[PERSON_NAME] và Giao hàng" at bounding box center [481, 402] width 108 height 12
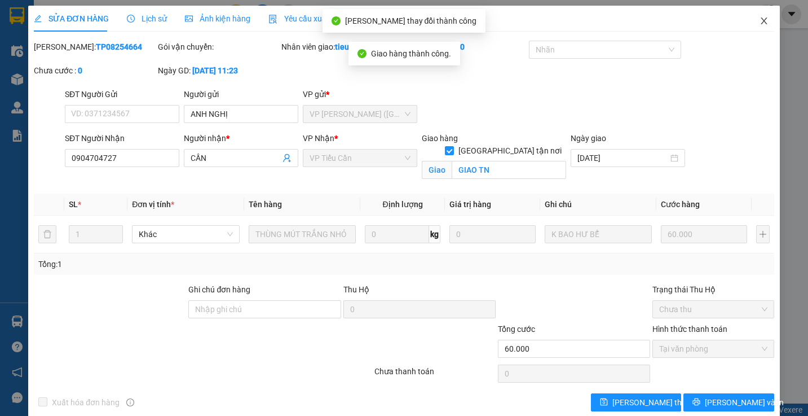
click at [760, 19] on icon "close" at bounding box center [764, 20] width 9 height 9
click at [755, 19] on span "tieucan.kimhoang" at bounding box center [711, 14] width 90 height 14
drag, startPoint x: 755, startPoint y: 19, endPoint x: 733, endPoint y: 0, distance: 29.6
click at [755, 19] on span "tieucan.kimhoang" at bounding box center [711, 14] width 90 height 14
